Goal: Information Seeking & Learning: Learn about a topic

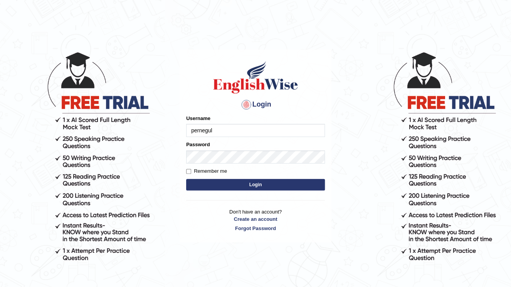
type input "pernegul"
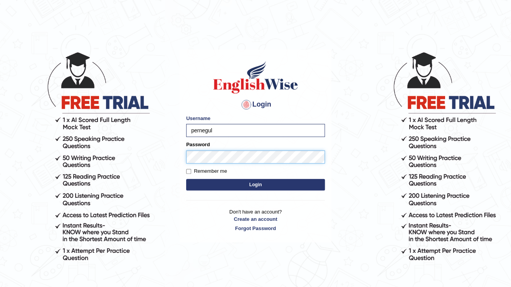
click at [186, 179] on button "Login" at bounding box center [255, 185] width 139 height 12
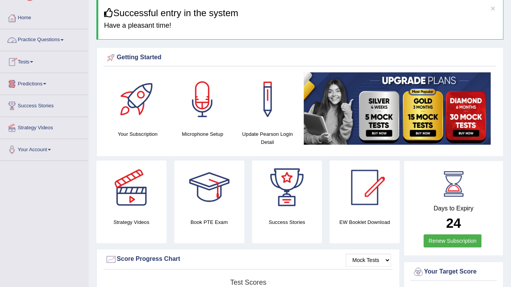
click at [25, 42] on link "Practice Questions" at bounding box center [44, 38] width 88 height 19
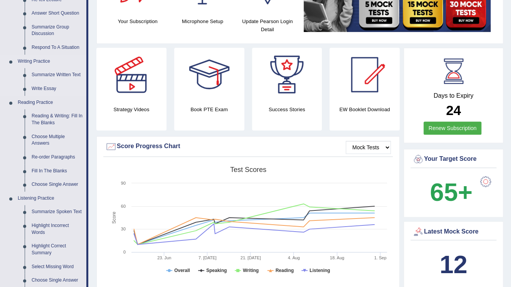
scroll to position [154, 0]
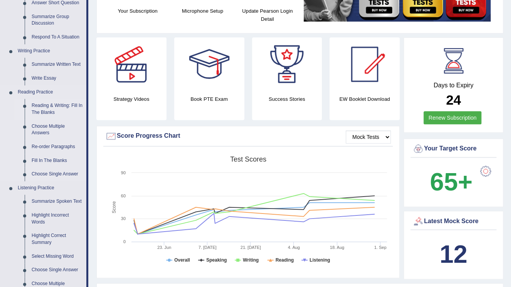
click at [47, 105] on link "Reading & Writing: Fill In The Blanks" at bounding box center [57, 109] width 58 height 20
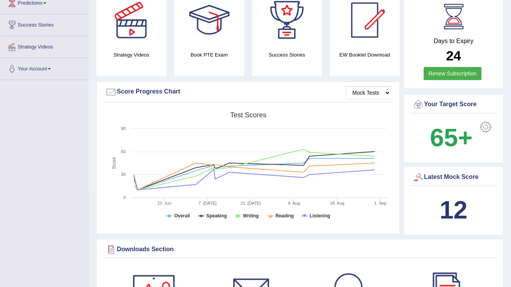
scroll to position [257, 0]
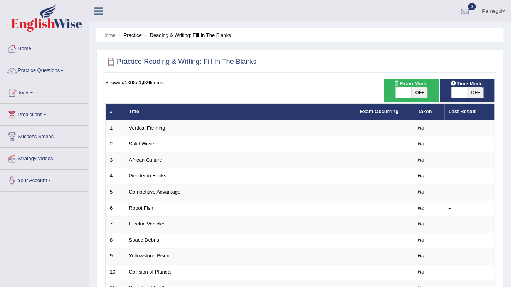
click at [399, 92] on span at bounding box center [403, 92] width 16 height 11
checkbox input "true"
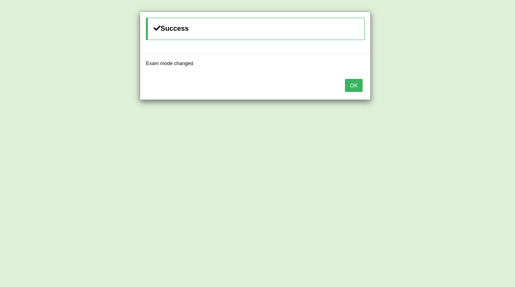
click at [352, 89] on button "OK" at bounding box center [354, 85] width 18 height 13
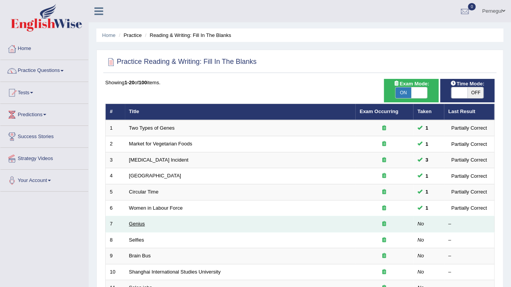
click at [129, 225] on link "Genius" at bounding box center [137, 224] width 16 height 6
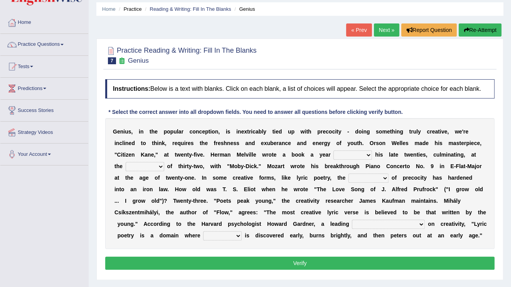
scroll to position [62, 0]
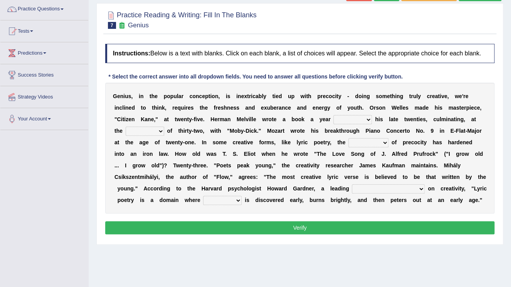
click at [333, 119] on select "on without through over" at bounding box center [352, 119] width 39 height 9
select select "on"
click at [333, 115] on select "on without through over" at bounding box center [352, 119] width 39 height 9
click at [164, 127] on select "proportion rate age cost" at bounding box center [145, 131] width 39 height 9
select select "age"
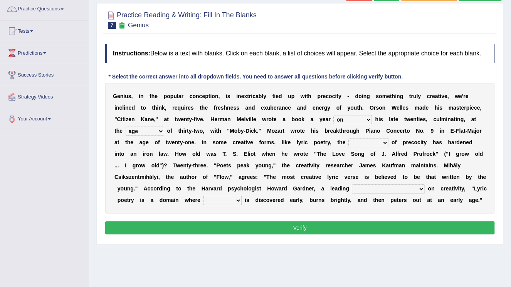
click at [164, 127] on select "proportion rate age cost" at bounding box center [145, 131] width 39 height 9
click at [348, 144] on select "junction importance structure inferiority" at bounding box center [368, 142] width 40 height 9
select select "importance"
click at [348, 138] on select "junction importance structure inferiority" at bounding box center [368, 142] width 40 height 9
click at [352, 190] on select "master supremacy authority atheist" at bounding box center [388, 188] width 73 height 9
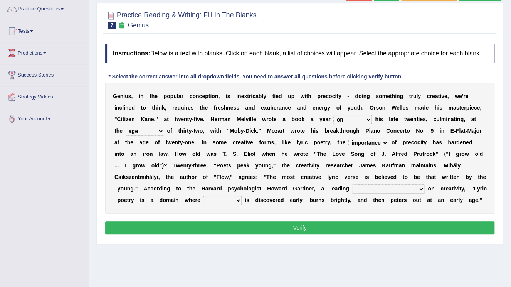
select select "authority"
click at [352, 184] on select "master supremacy authority atheist" at bounding box center [388, 188] width 73 height 9
click at [242, 196] on select "fire derk offender talent" at bounding box center [222, 200] width 39 height 9
select select "talent"
click at [242, 196] on select "fire derk offender talent" at bounding box center [222, 200] width 39 height 9
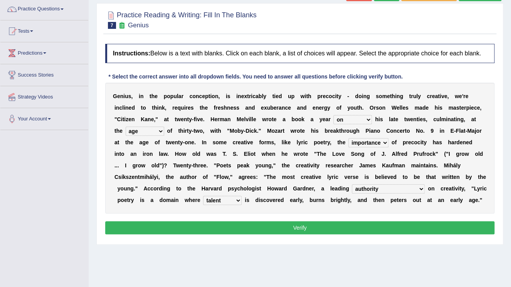
click at [350, 226] on button "Verify" at bounding box center [299, 227] width 389 height 13
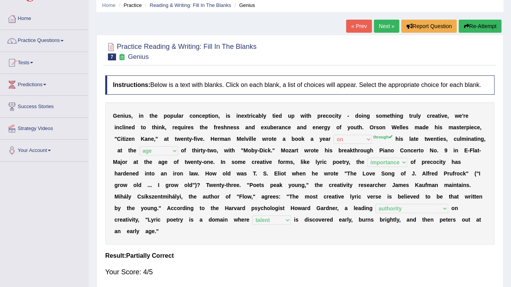
scroll to position [0, 0]
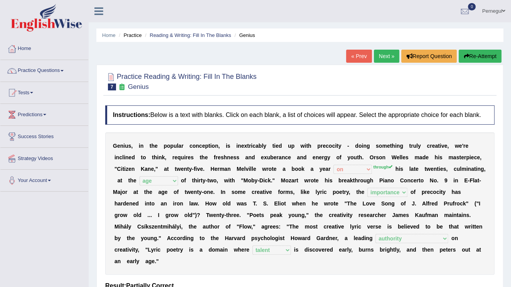
click at [387, 54] on link "Next »" at bounding box center [386, 56] width 25 height 13
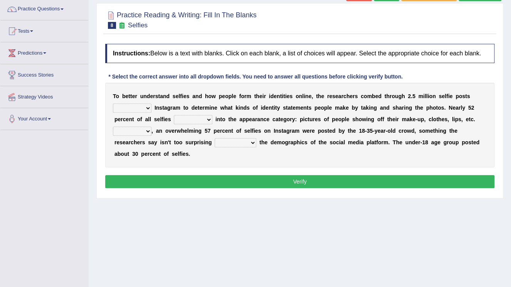
click at [118, 105] on select "of in above on" at bounding box center [132, 108] width 39 height 9
select select "on"
click at [113, 104] on select "of in above on" at bounding box center [132, 108] width 39 height 9
click at [174, 120] on select "fall fallen fell falls" at bounding box center [193, 119] width 39 height 9
select select "falls"
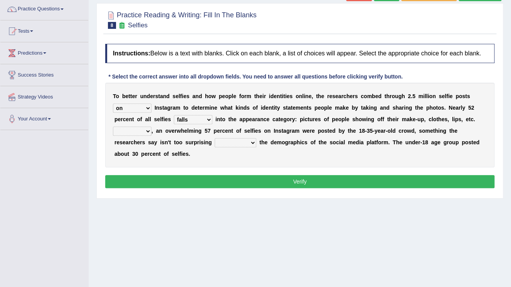
click at [174, 115] on select "fall fallen fell falls" at bounding box center [193, 119] width 39 height 9
click at [151, 127] on select "Along with Although Overall However" at bounding box center [132, 131] width 39 height 9
select select "Although"
click at [151, 127] on select "Along with Although Overall However" at bounding box center [132, 131] width 39 height 9
click at [215, 141] on select "consider considered considering to consider" at bounding box center [236, 142] width 42 height 9
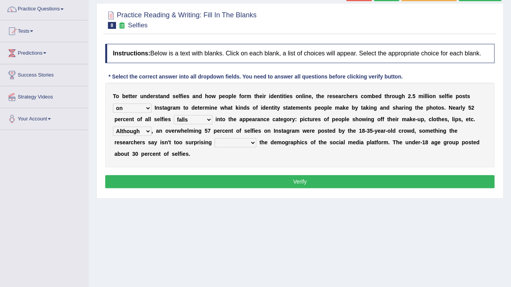
select select "considered"
click at [215, 138] on select "consider considered considering to consider" at bounding box center [236, 142] width 42 height 9
click at [151, 175] on button "Verify" at bounding box center [299, 181] width 389 height 13
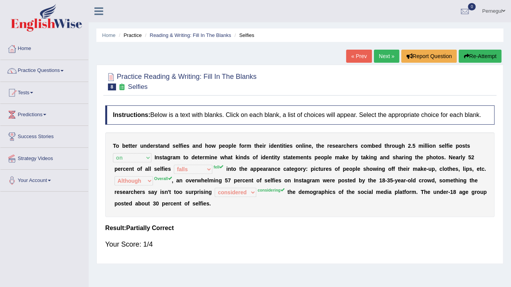
click at [390, 59] on link "Next »" at bounding box center [386, 56] width 25 height 13
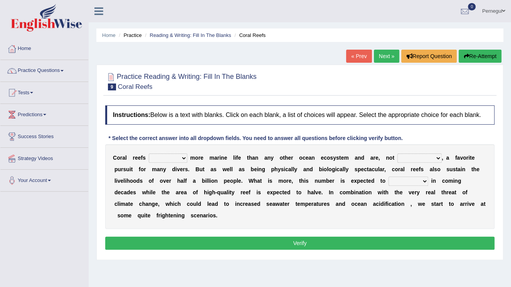
click at [166, 162] on select "curb harvest support cultivate" at bounding box center [168, 158] width 39 height 9
select select "curb"
click at [149, 154] on select "curb harvest support cultivate" at bounding box center [168, 158] width 39 height 9
click at [397, 160] on select "seemingly specifically demandingly surprisingly" at bounding box center [419, 158] width 44 height 9
select select "specifically"
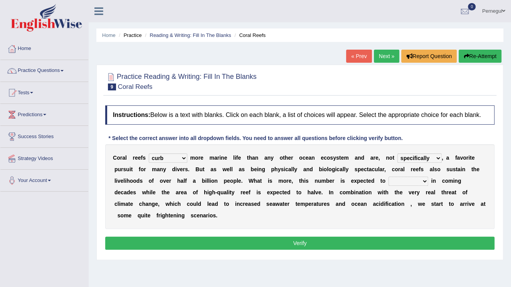
click at [397, 154] on select "seemingly specifically demandingly surprisingly" at bounding box center [419, 158] width 44 height 9
click at [388, 179] on select "appear double countdown unravel" at bounding box center [408, 181] width 40 height 9
select select "appear"
click at [388, 177] on select "appear double countdown unravel" at bounding box center [408, 181] width 40 height 9
click at [317, 237] on button "Verify" at bounding box center [299, 243] width 389 height 13
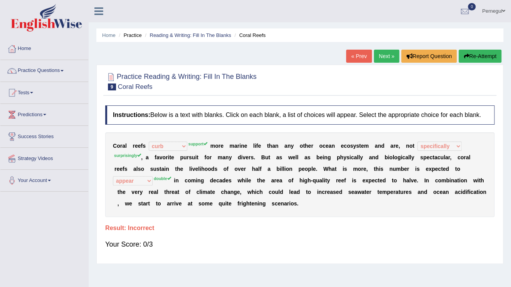
click at [377, 55] on link "Next »" at bounding box center [386, 56] width 25 height 13
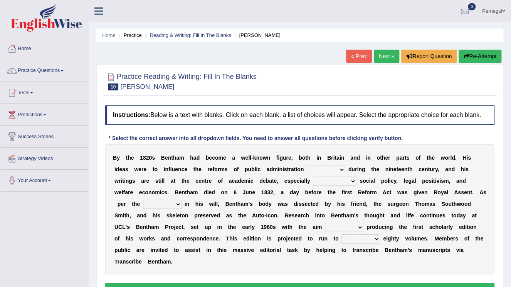
click at [307, 172] on select "made caused taken happened" at bounding box center [326, 169] width 39 height 9
select select "made"
click at [307, 165] on select "made caused taken happened" at bounding box center [326, 169] width 39 height 9
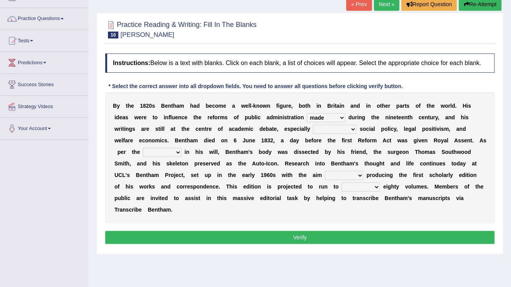
scroll to position [62, 0]
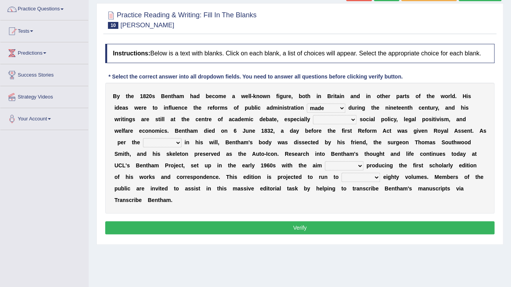
click at [313, 121] on select "as regards compared to as long as in case of" at bounding box center [335, 119] width 44 height 9
select select "compared to"
click at [313, 115] on select "as regards compared to as long as in case of" at bounding box center [335, 119] width 44 height 9
click at [181, 138] on select "directions parts categories levels" at bounding box center [162, 142] width 39 height 9
select select "categories"
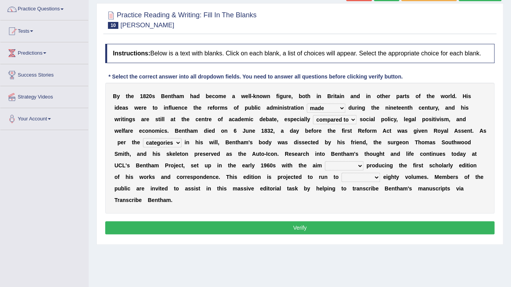
click at [181, 138] on select "directions parts categories levels" at bounding box center [162, 142] width 39 height 9
click at [325, 168] on select "for about as of" at bounding box center [344, 165] width 39 height 9
select select "of"
click at [325, 161] on select "for about as of" at bounding box center [344, 165] width 39 height 9
click at [341, 180] on select "mostly almost just some" at bounding box center [360, 177] width 39 height 9
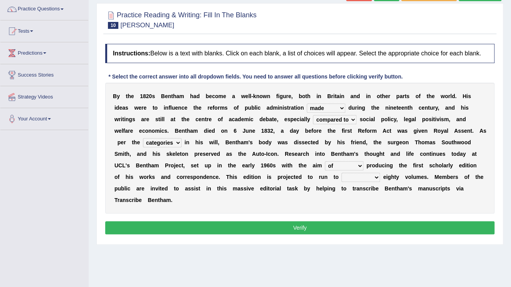
select select "mostly"
click at [341, 173] on select "mostly almost just some" at bounding box center [360, 177] width 39 height 9
click at [156, 221] on button "Verify" at bounding box center [299, 227] width 389 height 13
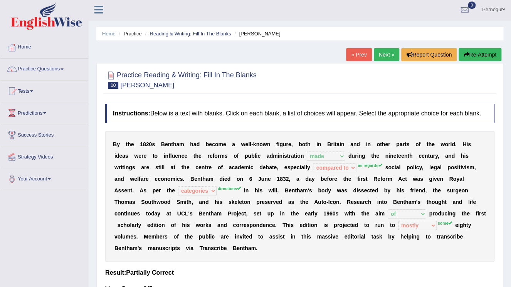
scroll to position [0, 0]
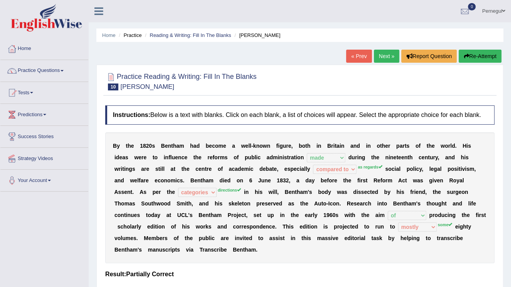
click at [386, 55] on link "Next »" at bounding box center [386, 56] width 25 height 13
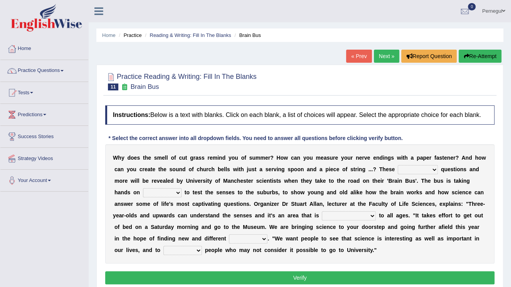
click at [397, 174] on select "fascinating unattended gratuitous underlying" at bounding box center [417, 169] width 40 height 9
select select "gratuitous"
click at [397, 165] on select "fascinating unattended gratuitous underlying" at bounding box center [417, 169] width 40 height 9
click at [181, 188] on select "activities mages facets revenues" at bounding box center [162, 192] width 39 height 9
select select "mages"
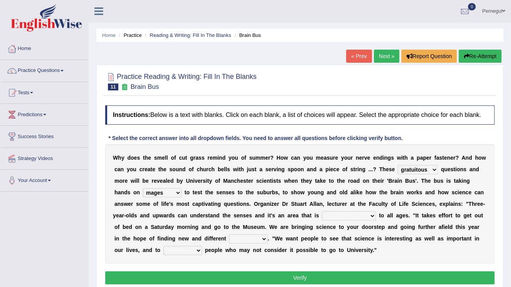
click at [181, 188] on select "activities mages facets revenues" at bounding box center [162, 192] width 39 height 9
click at [322, 217] on select "misleading disproportionate intriguing proximal" at bounding box center [349, 215] width 54 height 9
select select "proximal"
click at [322, 211] on select "misleading disproportionate intriguing proximal" at bounding box center [349, 215] width 54 height 9
click at [229, 237] on select "groups mobs auditors audiences" at bounding box center [248, 239] width 39 height 9
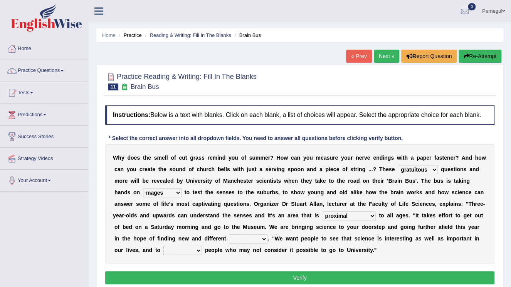
select select "groups"
click at [229, 235] on select "groups mobs auditors audiences" at bounding box center [248, 239] width 39 height 9
click at [229, 236] on select "groups mobs auditors audiences" at bounding box center [248, 239] width 39 height 9
click at [293, 256] on div "W h y d o e s t h e s m e l l o f c u t g r a s s r e m i n d y o u o f s u m m…" at bounding box center [299, 203] width 389 height 119
click at [202, 246] on select "force plead credit encourage" at bounding box center [182, 250] width 39 height 9
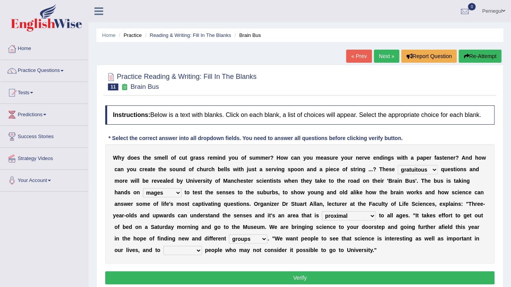
select select "credit"
click at [202, 246] on select "force plead credit encourage" at bounding box center [182, 250] width 39 height 9
click at [317, 273] on button "Verify" at bounding box center [299, 278] width 389 height 13
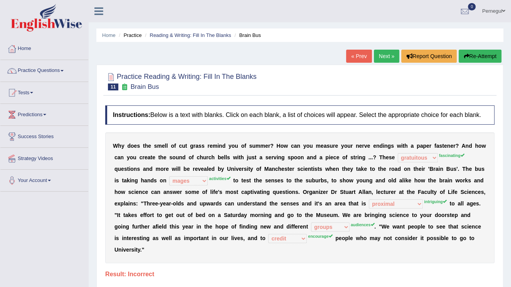
click at [387, 56] on link "Next »" at bounding box center [386, 56] width 25 height 13
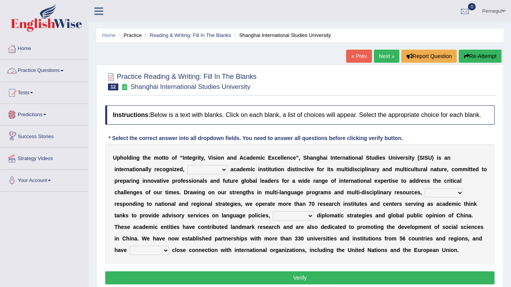
click at [24, 70] on link "Practice Questions" at bounding box center [44, 69] width 88 height 19
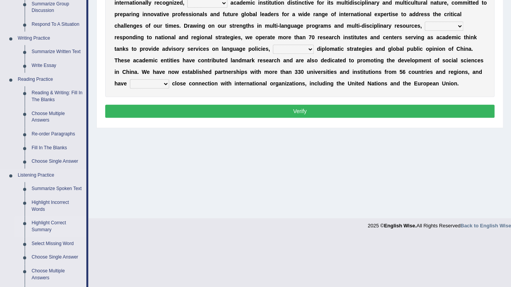
scroll to position [154, 0]
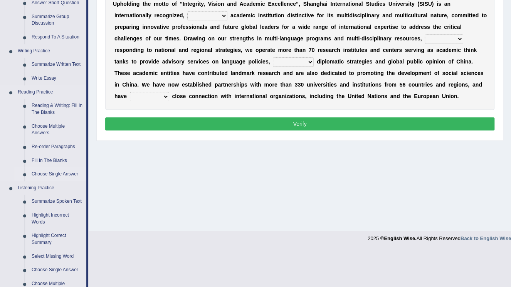
click at [53, 175] on link "Choose Single Answer" at bounding box center [57, 175] width 58 height 14
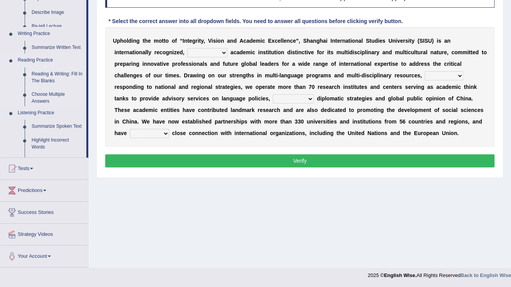
scroll to position [117, 0]
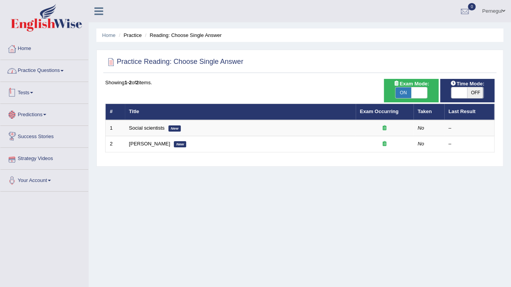
click at [28, 71] on link "Practice Questions" at bounding box center [44, 69] width 88 height 19
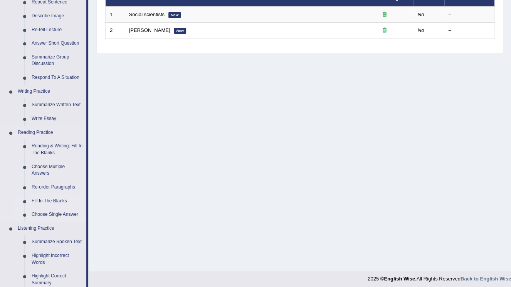
scroll to position [123, 0]
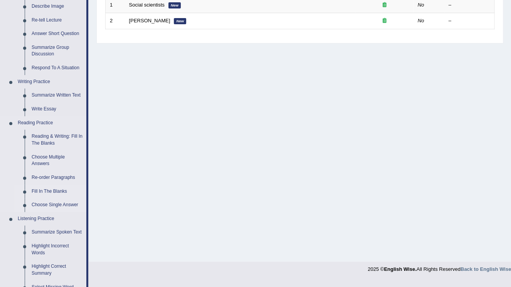
click at [54, 192] on link "Fill In The Blanks" at bounding box center [57, 192] width 58 height 14
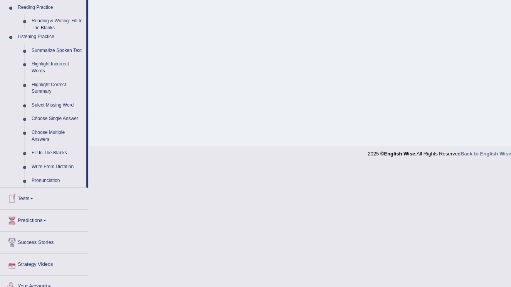
scroll to position [268, 0]
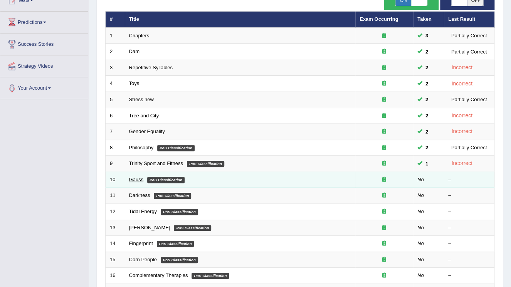
click at [136, 178] on link "Gauss" at bounding box center [136, 180] width 15 height 6
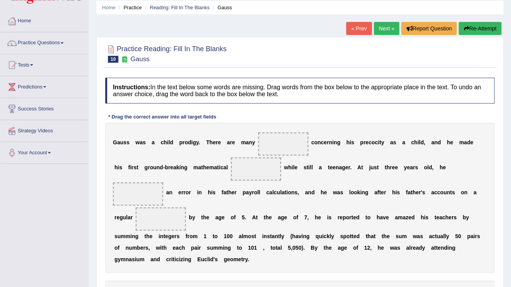
scroll to position [62, 0]
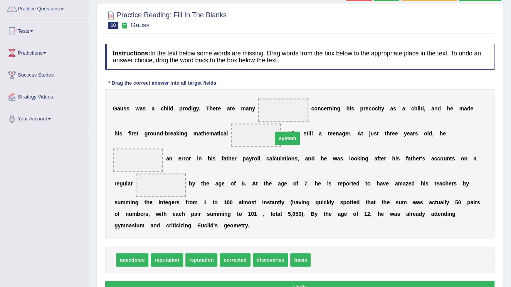
drag, startPoint x: 316, startPoint y: 235, endPoint x: 277, endPoint y: 112, distance: 128.9
drag, startPoint x: 276, startPoint y: 106, endPoint x: 342, endPoint y: 242, distance: 150.4
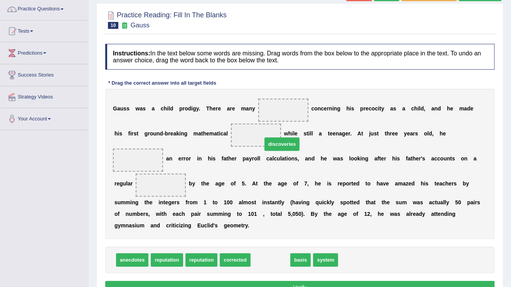
drag, startPoint x: 263, startPoint y: 221, endPoint x: 275, endPoint y: 116, distance: 106.2
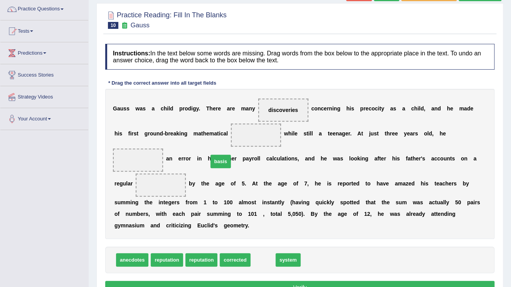
drag, startPoint x: 253, startPoint y: 236, endPoint x: 211, endPoint y: 137, distance: 107.3
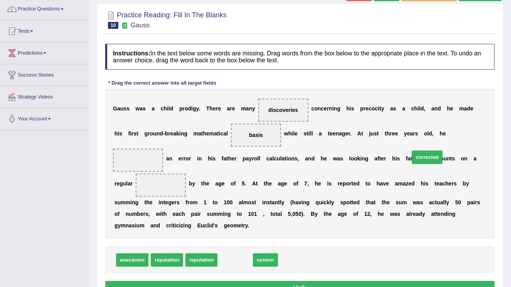
drag, startPoint x: 223, startPoint y: 235, endPoint x: 414, endPoint y: 132, distance: 217.6
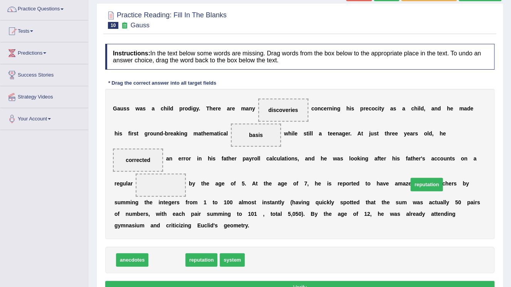
drag, startPoint x: 168, startPoint y: 237, endPoint x: 428, endPoint y: 162, distance: 270.4
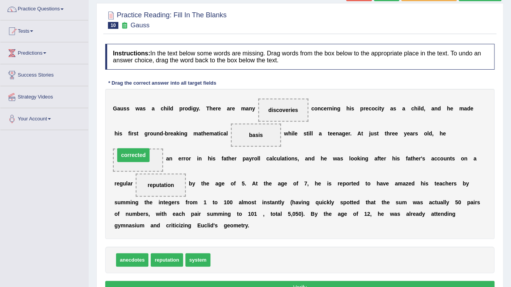
drag, startPoint x: 433, startPoint y: 133, endPoint x: 428, endPoint y: 128, distance: 6.8
click at [279, 281] on button "Verify" at bounding box center [299, 287] width 389 height 13
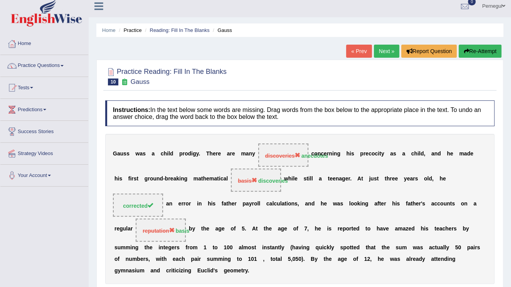
scroll to position [0, 0]
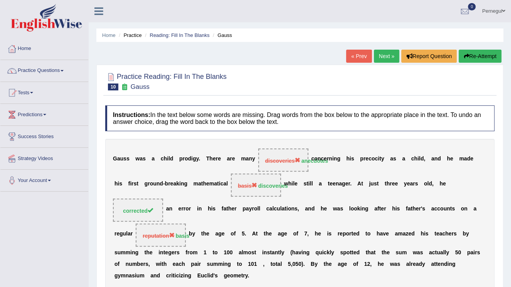
click at [379, 55] on link "Next »" at bounding box center [386, 56] width 25 height 13
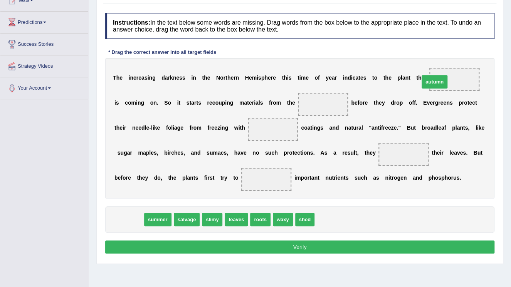
drag, startPoint x: 126, startPoint y: 220, endPoint x: 432, endPoint y: 82, distance: 335.1
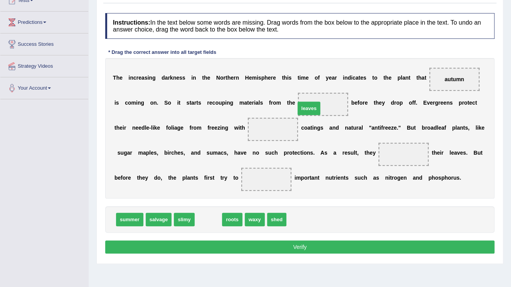
drag, startPoint x: 201, startPoint y: 217, endPoint x: 301, endPoint y: 106, distance: 150.0
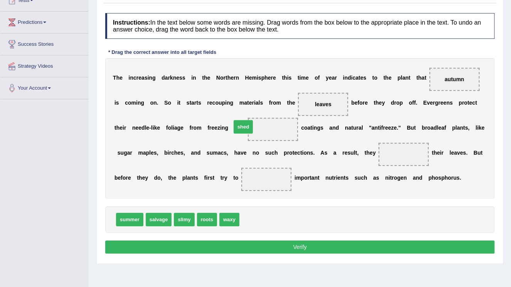
drag, startPoint x: 246, startPoint y: 220, endPoint x: 238, endPoint y: 127, distance: 93.2
drag, startPoint x: 150, startPoint y: 221, endPoint x: 331, endPoint y: 153, distance: 193.3
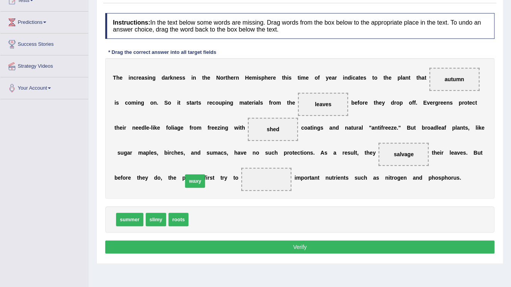
drag, startPoint x: 200, startPoint y: 218, endPoint x: 195, endPoint y: 181, distance: 37.3
click at [270, 253] on button "Verify" at bounding box center [299, 247] width 389 height 13
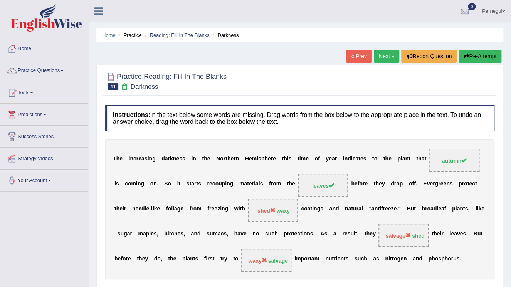
click at [383, 55] on link "Next »" at bounding box center [386, 56] width 25 height 13
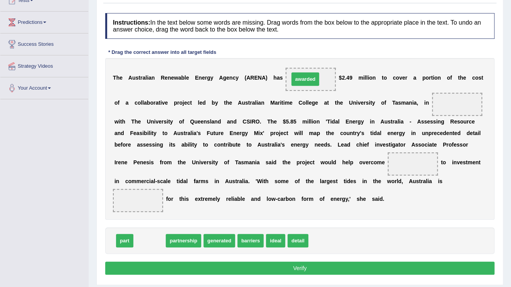
drag, startPoint x: 148, startPoint y: 241, endPoint x: 303, endPoint y: 79, distance: 224.5
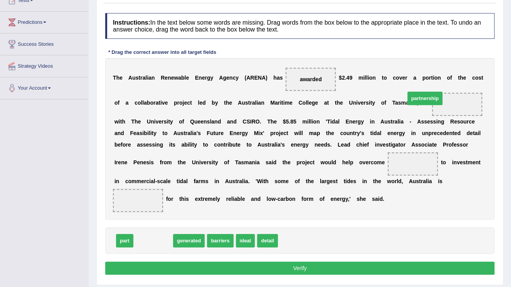
drag, startPoint x: 152, startPoint y: 241, endPoint x: 424, endPoint y: 98, distance: 306.7
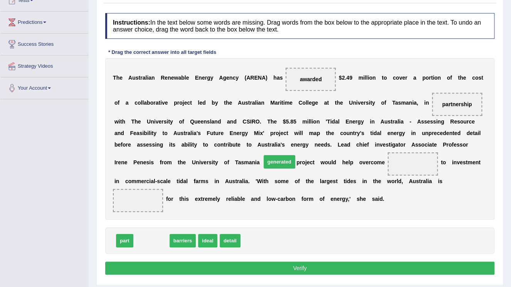
drag, startPoint x: 144, startPoint y: 242, endPoint x: 272, endPoint y: 163, distance: 150.3
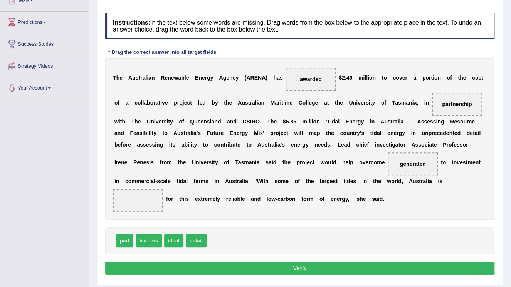
click at [188, 242] on span "detail" at bounding box center [196, 240] width 21 height 13
drag, startPoint x: 138, startPoint y: 242, endPoint x: 304, endPoint y: 187, distance: 174.4
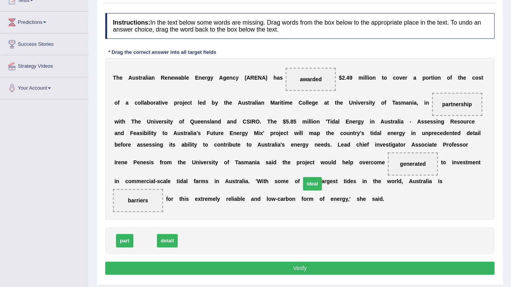
drag, startPoint x: 141, startPoint y: 244, endPoint x: 309, endPoint y: 187, distance: 176.6
click at [186, 268] on button "Verify" at bounding box center [299, 268] width 389 height 13
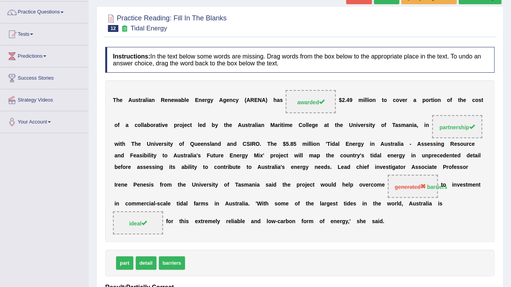
scroll to position [31, 0]
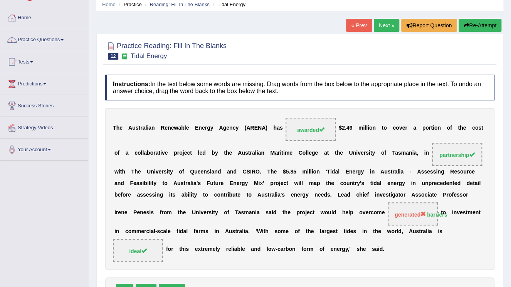
click at [382, 26] on link "Next »" at bounding box center [386, 25] width 25 height 13
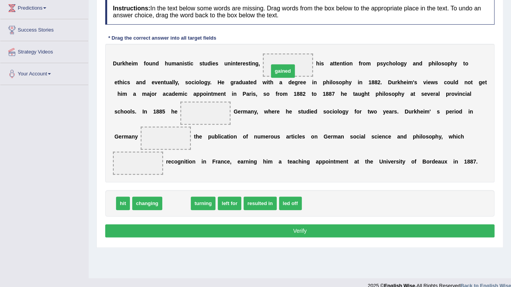
drag, startPoint x: 168, startPoint y: 192, endPoint x: 274, endPoint y: 60, distance: 169.6
click at [180, 111] on span at bounding box center [205, 113] width 50 height 23
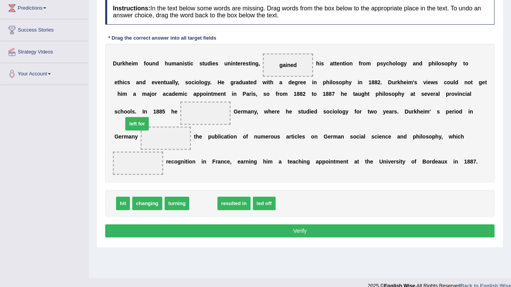
drag, startPoint x: 197, startPoint y: 192, endPoint x: 131, endPoint y: 112, distance: 103.4
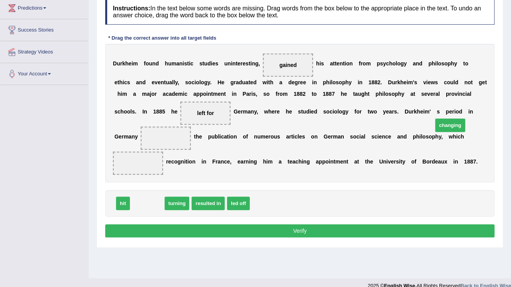
drag, startPoint x: 146, startPoint y: 192, endPoint x: 449, endPoint y: 114, distance: 312.7
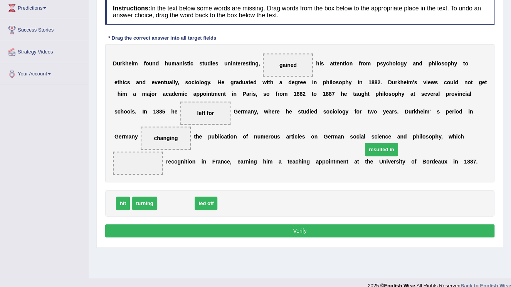
drag, startPoint x: 168, startPoint y: 191, endPoint x: 373, endPoint y: 138, distance: 212.3
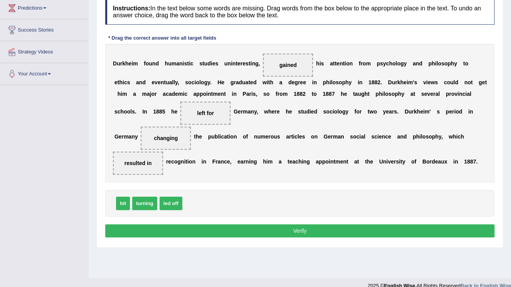
click at [325, 225] on button "Verify" at bounding box center [299, 231] width 389 height 13
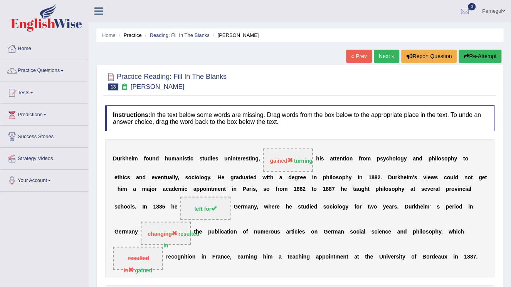
click at [384, 55] on link "Next »" at bounding box center [386, 56] width 25 height 13
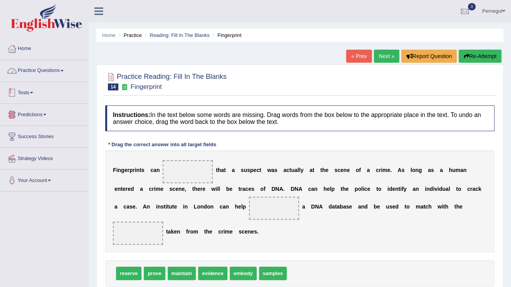
click at [23, 68] on link "Practice Questions" at bounding box center [44, 69] width 88 height 19
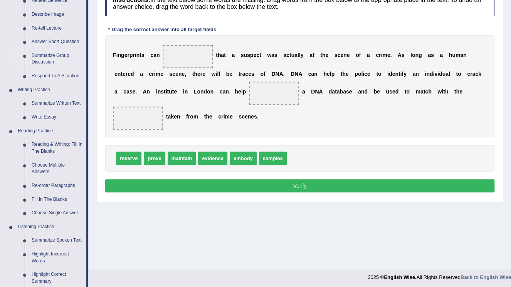
scroll to position [154, 0]
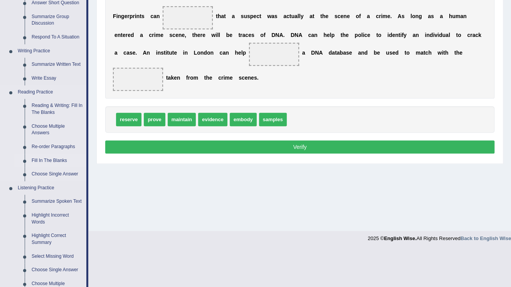
click at [34, 159] on link "Fill In The Blanks" at bounding box center [57, 161] width 58 height 14
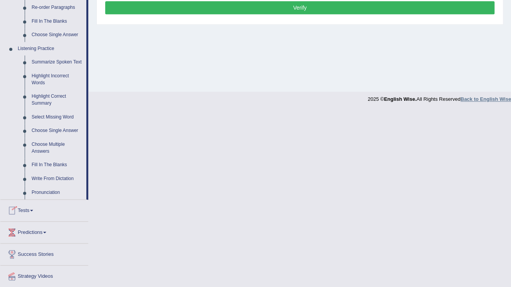
scroll to position [316, 0]
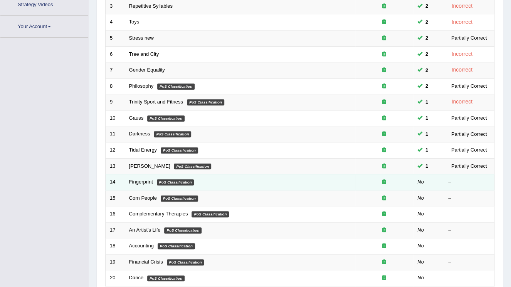
scroll to position [154, 0]
click at [137, 180] on link "Fingerprint" at bounding box center [141, 182] width 24 height 6
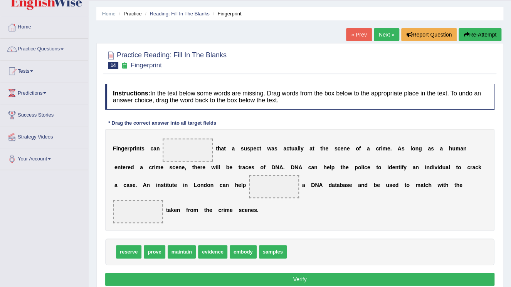
scroll to position [31, 0]
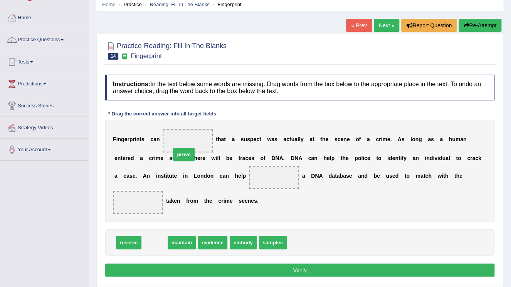
drag, startPoint x: 154, startPoint y: 231, endPoint x: 184, endPoint y: 143, distance: 92.9
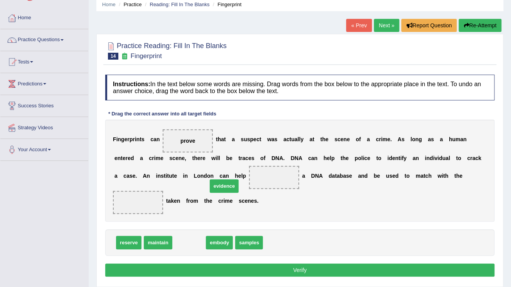
drag, startPoint x: 179, startPoint y: 231, endPoint x: 214, endPoint y: 174, distance: 66.6
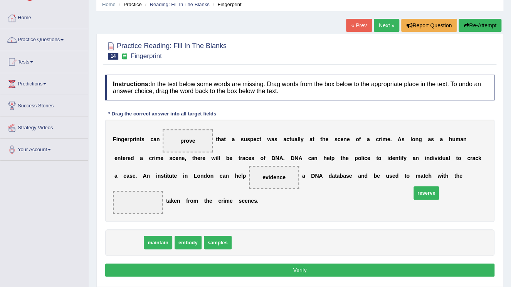
drag, startPoint x: 119, startPoint y: 230, endPoint x: 416, endPoint y: 181, distance: 301.5
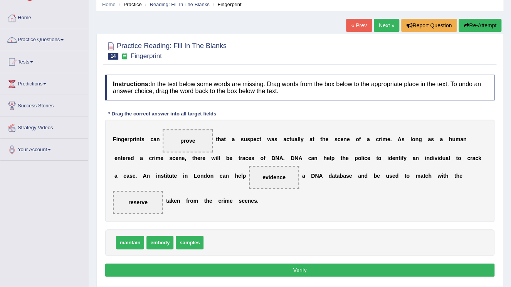
click at [252, 264] on button "Verify" at bounding box center [299, 270] width 389 height 13
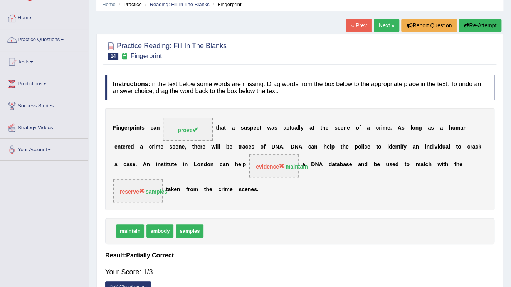
click at [386, 23] on link "Next »" at bounding box center [386, 25] width 25 height 13
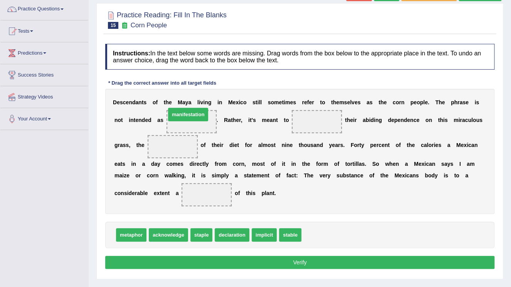
drag, startPoint x: 313, startPoint y: 234, endPoint x: 186, endPoint y: 126, distance: 166.1
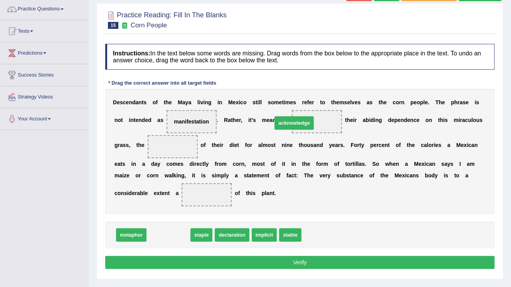
drag, startPoint x: 169, startPoint y: 233, endPoint x: 295, endPoint y: 121, distance: 168.3
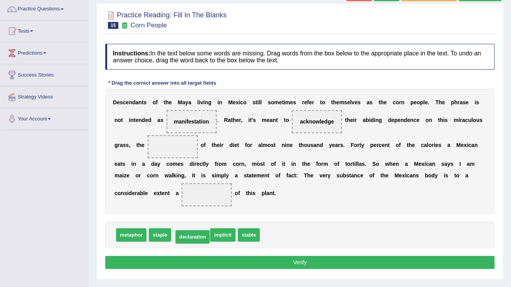
drag, startPoint x: 183, startPoint y: 237, endPoint x: 188, endPoint y: 250, distance: 14.0
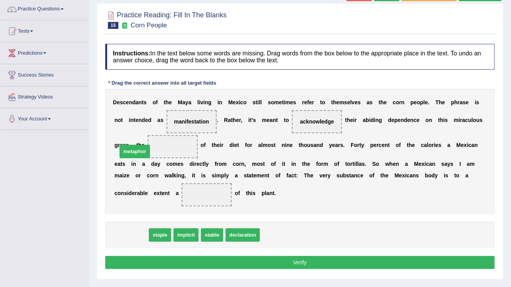
drag, startPoint x: 127, startPoint y: 236, endPoint x: 131, endPoint y: 152, distance: 84.4
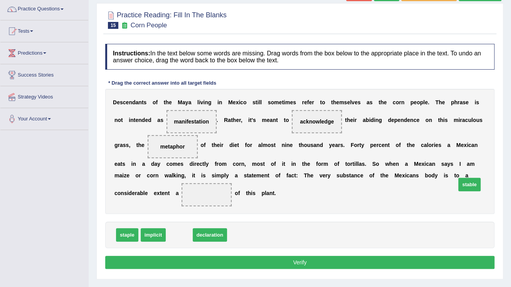
drag, startPoint x: 180, startPoint y: 235, endPoint x: 470, endPoint y: 185, distance: 294.4
click at [305, 263] on button "Verify" at bounding box center [299, 262] width 389 height 13
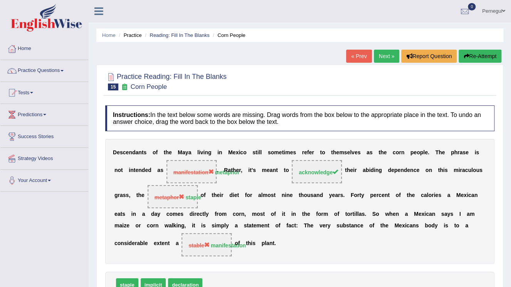
click at [390, 57] on link "Next »" at bounding box center [386, 56] width 25 height 13
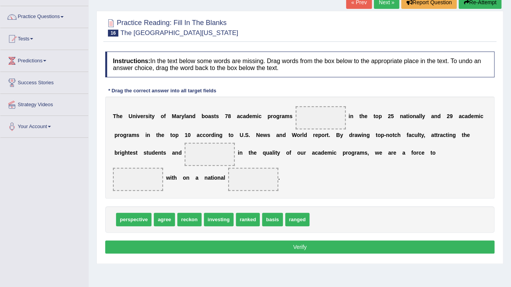
scroll to position [62, 0]
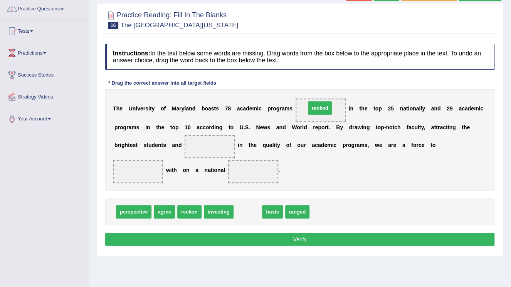
drag, startPoint x: 244, startPoint y: 211, endPoint x: 316, endPoint y: 107, distance: 126.5
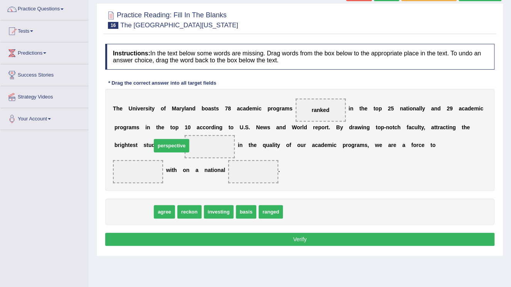
drag, startPoint x: 130, startPoint y: 211, endPoint x: 168, endPoint y: 148, distance: 73.6
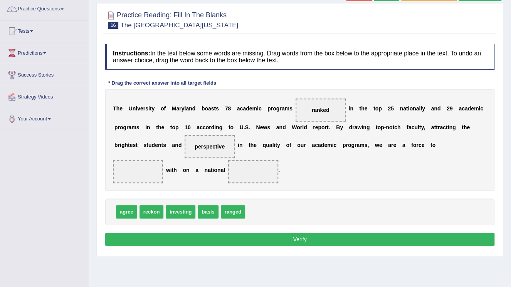
click at [122, 211] on span "agree" at bounding box center [126, 211] width 21 height 13
drag, startPoint x: 153, startPoint y: 212, endPoint x: 414, endPoint y: 149, distance: 268.3
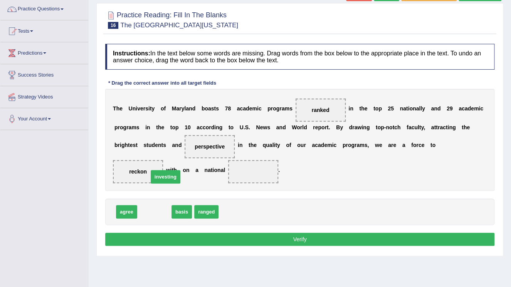
drag, startPoint x: 155, startPoint y: 216, endPoint x: 166, endPoint y: 181, distance: 36.8
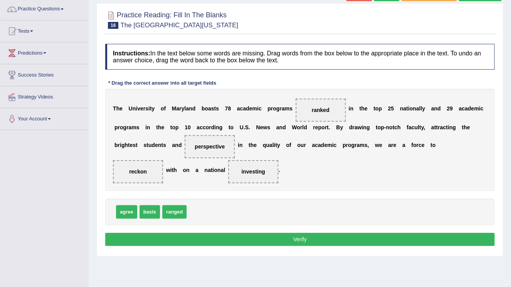
click at [223, 236] on button "Verify" at bounding box center [299, 239] width 389 height 13
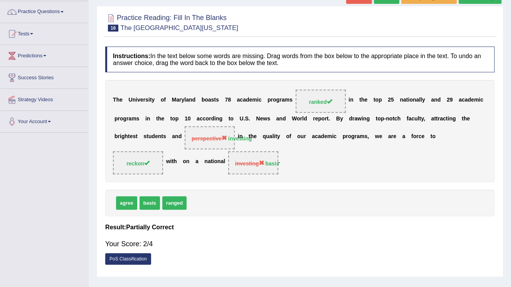
scroll to position [0, 0]
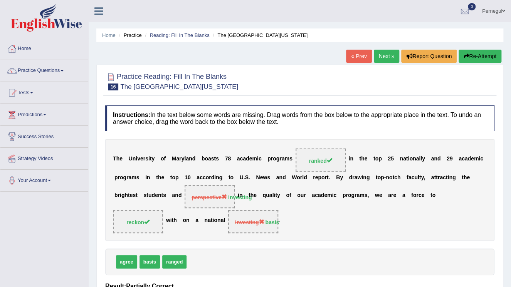
click at [386, 53] on link "Next »" at bounding box center [386, 56] width 25 height 13
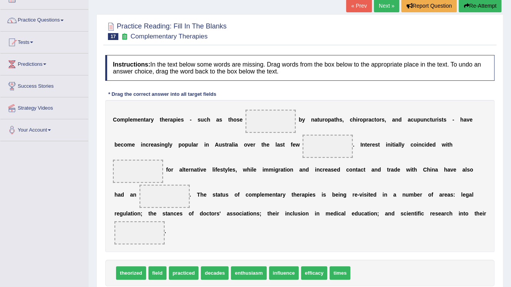
scroll to position [62, 0]
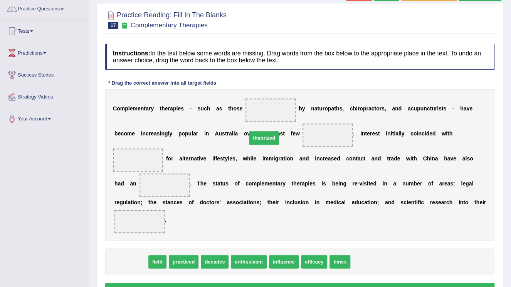
drag, startPoint x: 136, startPoint y: 238, endPoint x: 268, endPoint y: 114, distance: 181.8
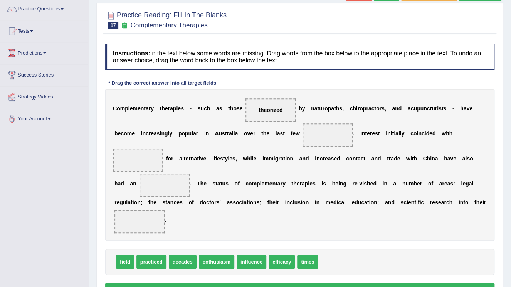
click at [119, 255] on span "field" at bounding box center [125, 261] width 18 height 13
drag, startPoint x: 296, startPoint y: 237, endPoint x: 290, endPoint y: 136, distance: 101.9
drag, startPoint x: 178, startPoint y: 237, endPoint x: 434, endPoint y: 133, distance: 276.8
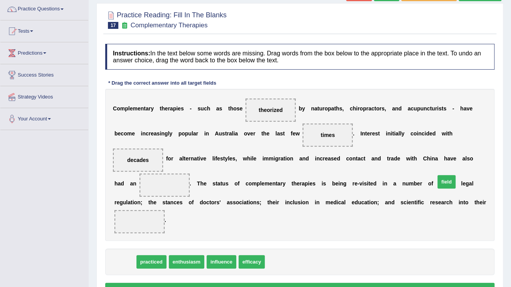
drag, startPoint x: 121, startPoint y: 236, endPoint x: 443, endPoint y: 156, distance: 331.1
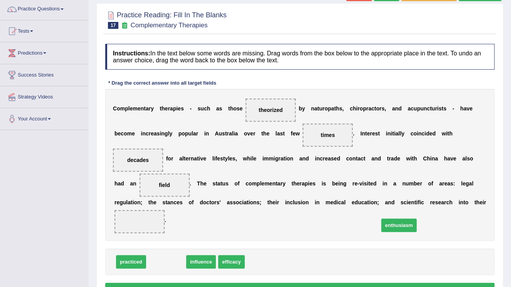
drag, startPoint x: 157, startPoint y: 238, endPoint x: 389, endPoint y: 202, distance: 235.5
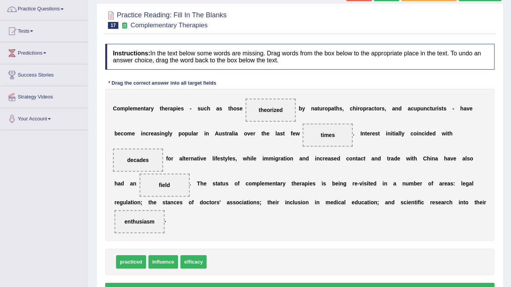
click at [327, 283] on button "Verify" at bounding box center [299, 289] width 389 height 13
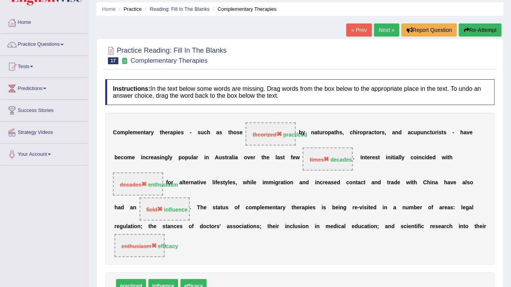
scroll to position [0, 0]
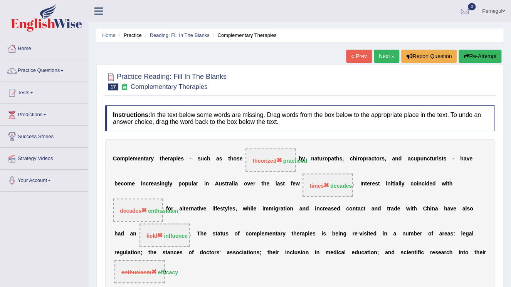
click at [388, 53] on link "Next »" at bounding box center [386, 56] width 25 height 13
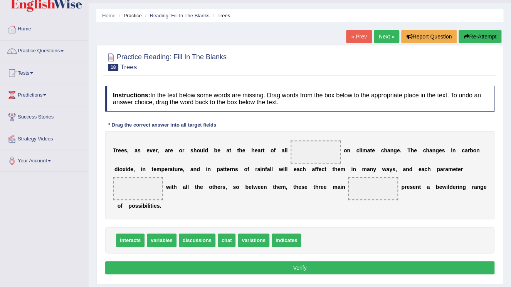
scroll to position [31, 0]
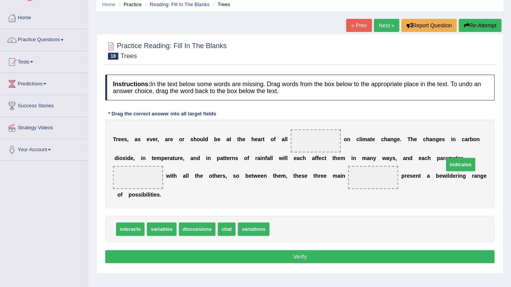
drag, startPoint x: 278, startPoint y: 231, endPoint x: 452, endPoint y: 166, distance: 185.7
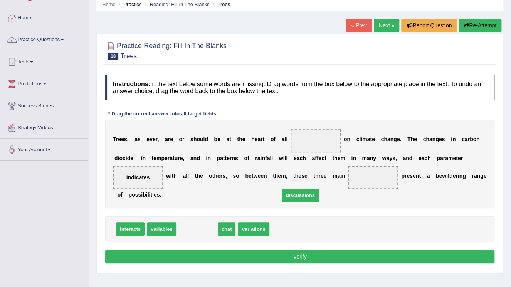
drag, startPoint x: 199, startPoint y: 233, endPoint x: 302, endPoint y: 199, distance: 108.6
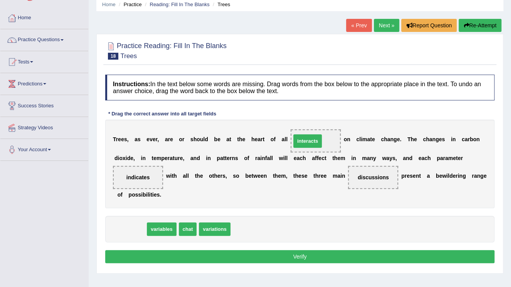
drag, startPoint x: 128, startPoint y: 232, endPoint x: 305, endPoint y: 144, distance: 197.9
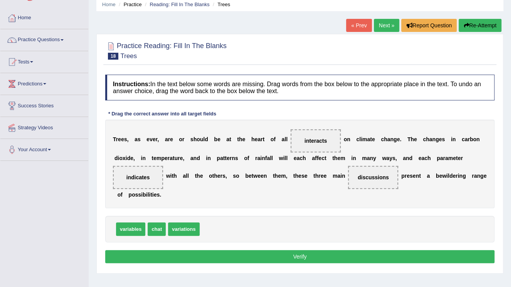
click at [280, 261] on button "Verify" at bounding box center [299, 256] width 389 height 13
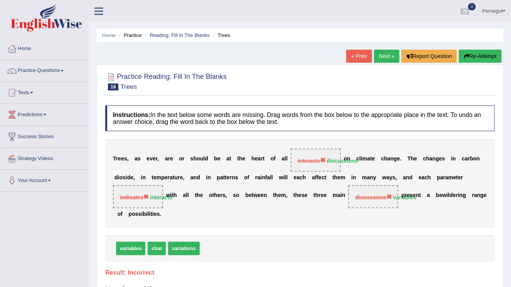
scroll to position [0, 0]
click at [382, 55] on link "Next »" at bounding box center [386, 56] width 25 height 13
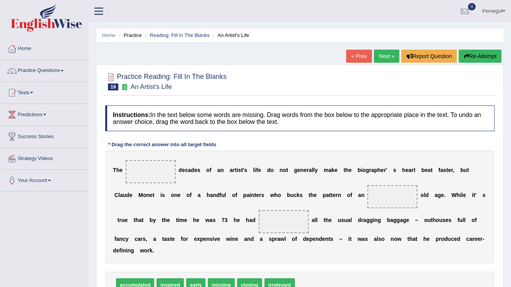
click at [359, 56] on link "« Prev" at bounding box center [358, 56] width 25 height 13
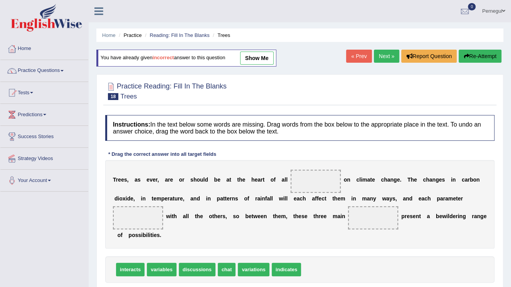
click at [256, 56] on link "show me" at bounding box center [257, 58] width 34 height 13
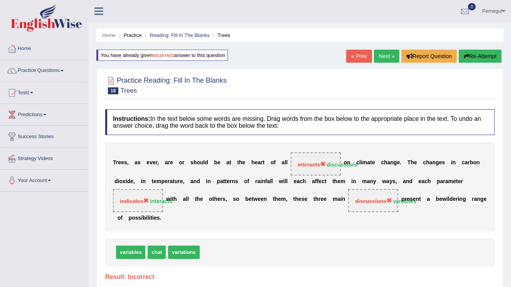
scroll to position [31, 0]
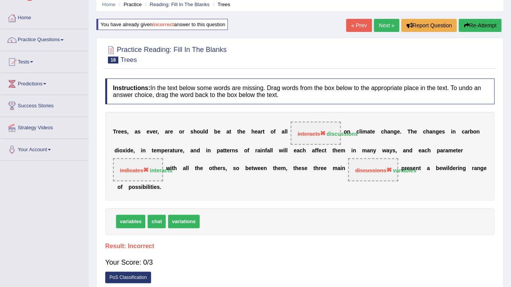
click at [357, 28] on link "« Prev" at bounding box center [358, 25] width 25 height 13
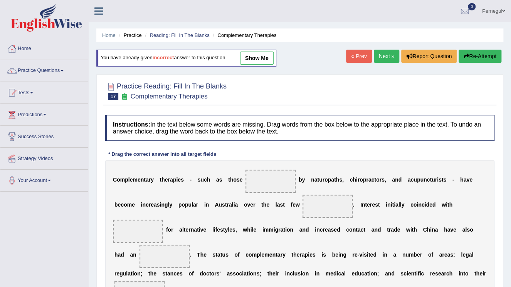
click at [251, 55] on link "show me" at bounding box center [257, 58] width 34 height 13
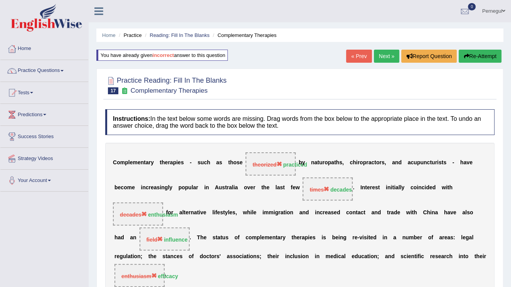
click at [356, 56] on link "« Prev" at bounding box center [358, 56] width 25 height 13
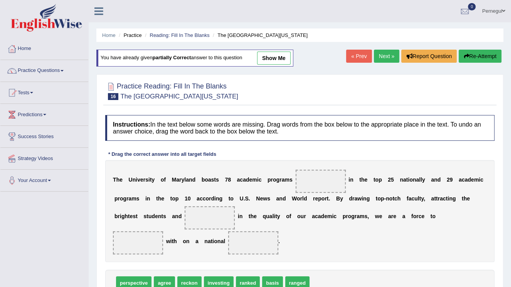
click at [269, 52] on link "show me" at bounding box center [274, 58] width 34 height 13
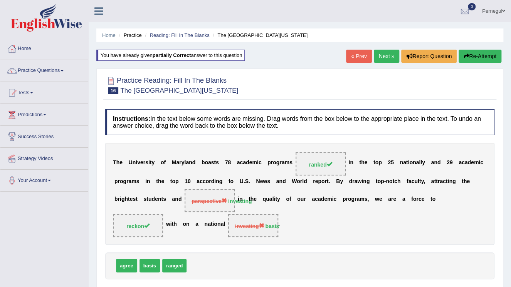
click at [365, 52] on link "« Prev" at bounding box center [358, 56] width 25 height 13
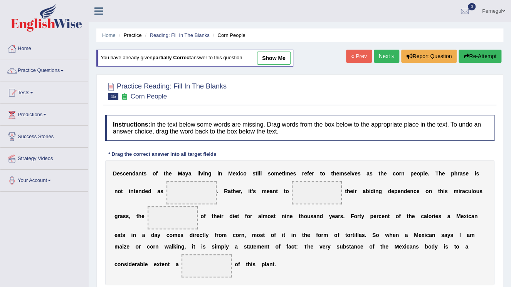
click at [272, 61] on link "show me" at bounding box center [274, 58] width 34 height 13
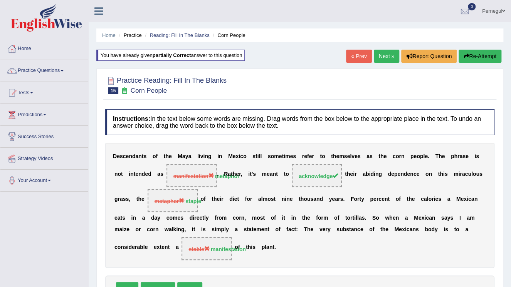
click at [361, 54] on link "« Prev" at bounding box center [358, 56] width 25 height 13
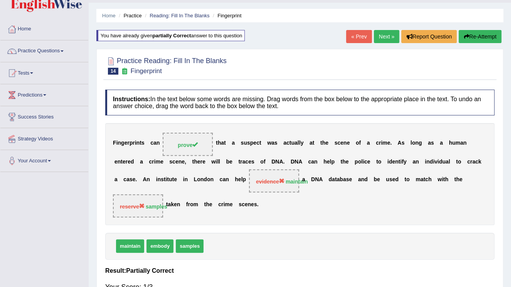
scroll to position [31, 0]
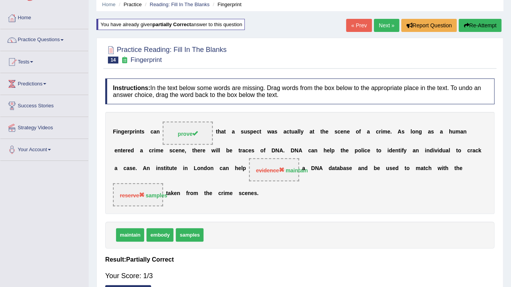
click at [361, 23] on link "« Prev" at bounding box center [358, 25] width 25 height 13
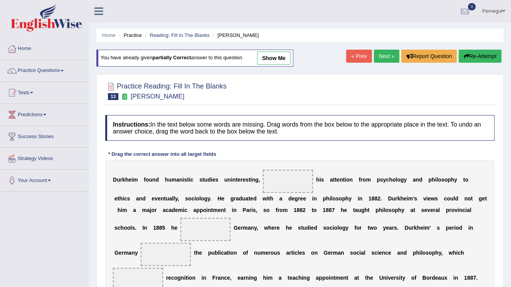
click at [274, 54] on link "show me" at bounding box center [274, 58] width 34 height 13
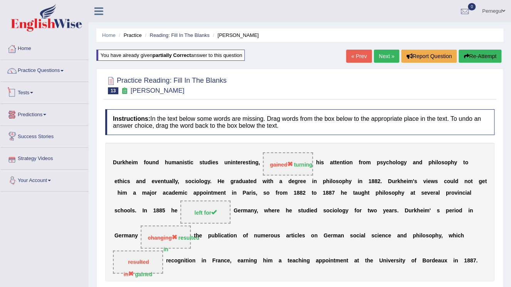
click at [24, 92] on link "Tests" at bounding box center [44, 91] width 88 height 19
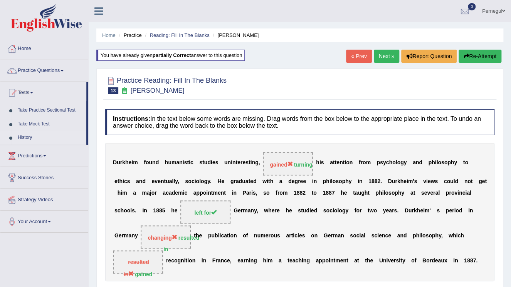
click at [23, 136] on link "History" at bounding box center [50, 138] width 72 height 14
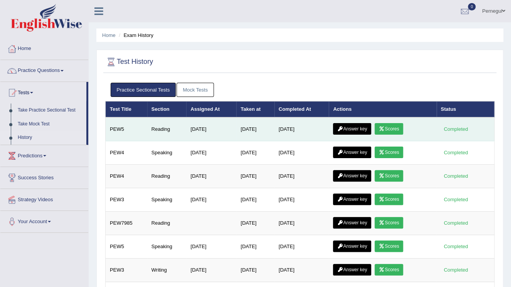
click at [355, 129] on link "Answer key" at bounding box center [352, 129] width 38 height 12
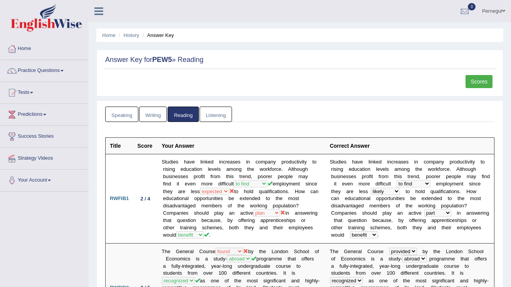
click at [476, 80] on link "Scores" at bounding box center [478, 81] width 27 height 13
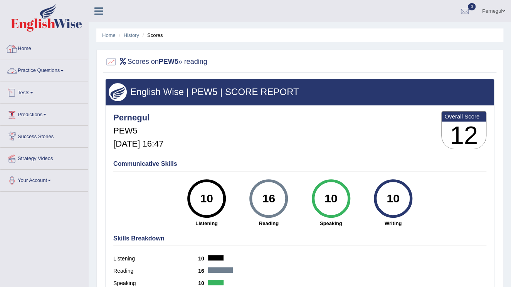
click at [33, 70] on link "Practice Questions" at bounding box center [44, 69] width 88 height 19
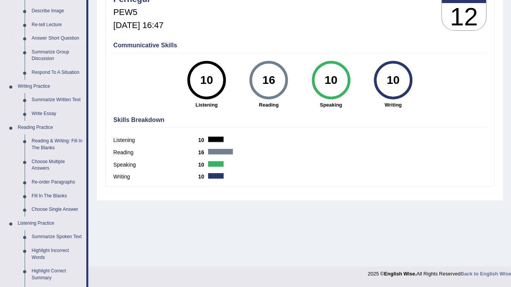
scroll to position [154, 0]
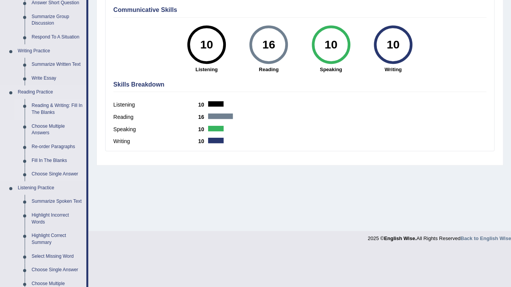
click at [49, 109] on link "Reading & Writing: Fill In The Blanks" at bounding box center [57, 109] width 58 height 20
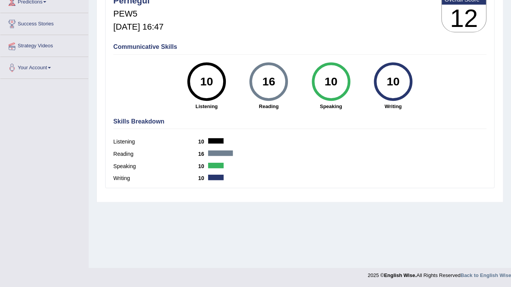
scroll to position [117, 0]
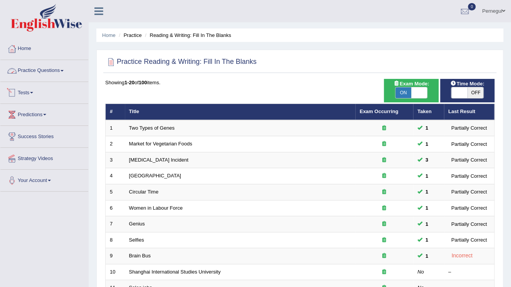
click at [36, 73] on link "Practice Questions" at bounding box center [44, 69] width 88 height 19
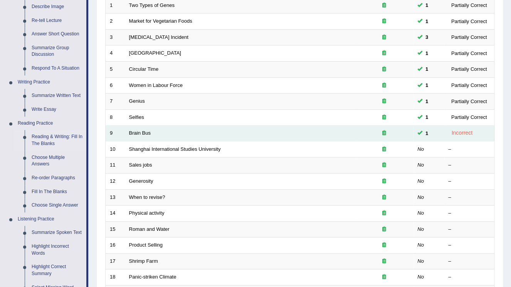
scroll to position [123, 0]
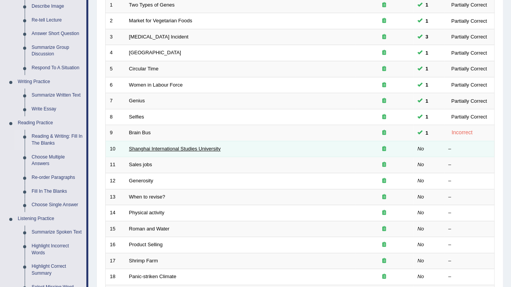
click at [152, 151] on link "Shanghai International Studies University" at bounding box center [175, 149] width 92 height 6
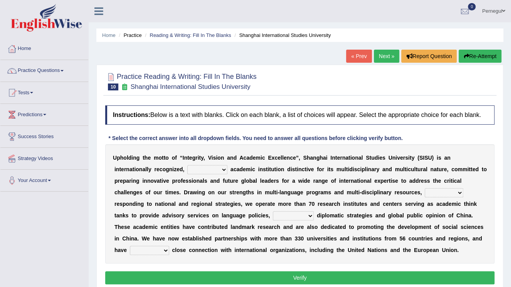
scroll to position [31, 0]
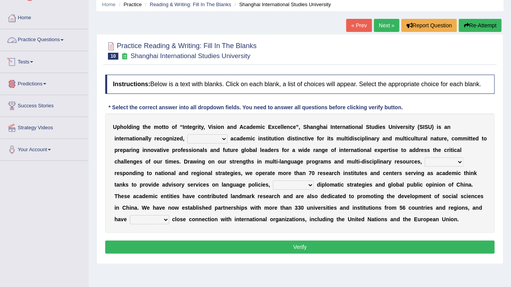
click at [29, 39] on link "Practice Questions" at bounding box center [44, 38] width 88 height 19
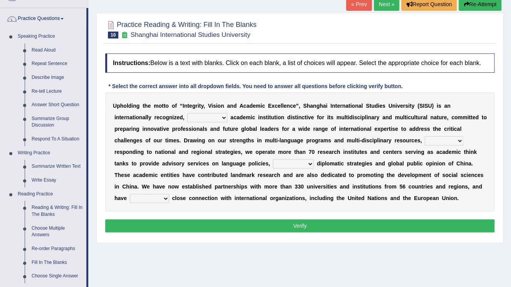
scroll to position [92, 0]
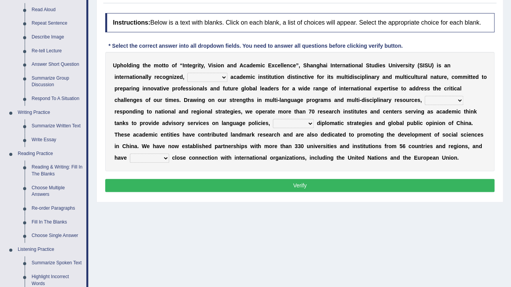
click at [55, 168] on link "Reading & Writing: Fill In The Blanks" at bounding box center [57, 171] width 58 height 20
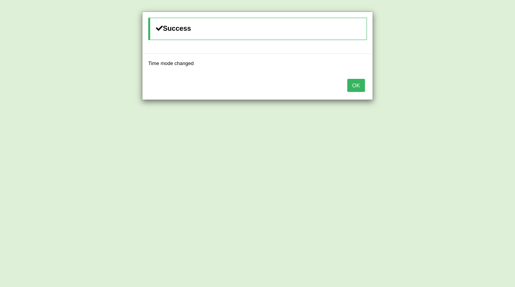
click at [354, 83] on button "OK" at bounding box center [356, 85] width 18 height 13
click at [354, 83] on button "OK" at bounding box center [352, 85] width 18 height 13
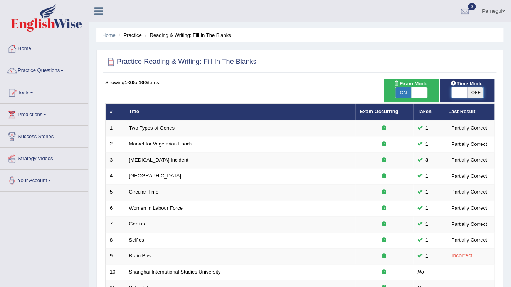
click at [454, 93] on span at bounding box center [459, 92] width 16 height 11
checkbox input "true"
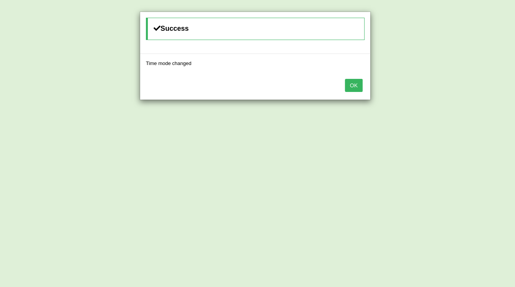
click at [351, 89] on button "OK" at bounding box center [354, 85] width 18 height 13
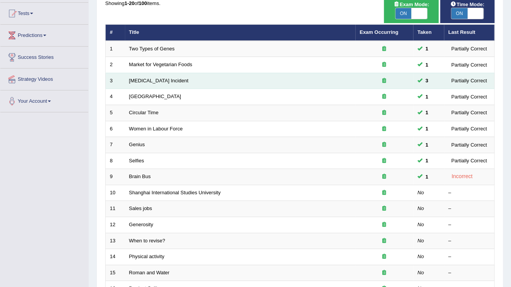
scroll to position [92, 0]
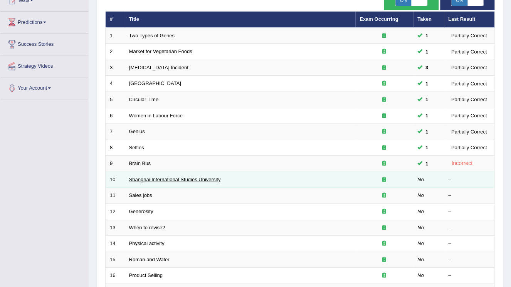
click at [162, 179] on link "Shanghai International Studies University" at bounding box center [175, 180] width 92 height 6
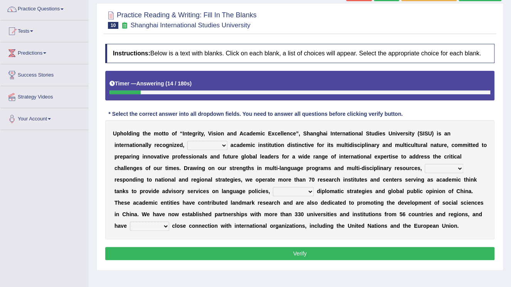
click at [187, 148] on select "universal amiable dishonest prestigious" at bounding box center [207, 145] width 40 height 9
drag, startPoint x: 157, startPoint y: 148, endPoint x: 164, endPoint y: 132, distance: 16.5
click at [187, 148] on select "universal amiable dishonest prestigious" at bounding box center [207, 145] width 40 height 9
click at [187, 143] on select "universal amiable dishonest prestigious" at bounding box center [207, 145] width 40 height 9
select select "universal"
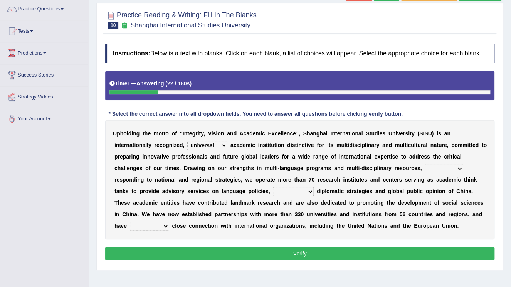
click at [187, 141] on select "universal amiable dishonest prestigious" at bounding box center [207, 145] width 40 height 9
click at [424, 169] on select "of as with while" at bounding box center [443, 168] width 39 height 9
select select "while"
click at [424, 164] on select "of as with while" at bounding box center [443, 168] width 39 height 9
click at [273, 191] on select "city's country's university's province's" at bounding box center [293, 191] width 41 height 9
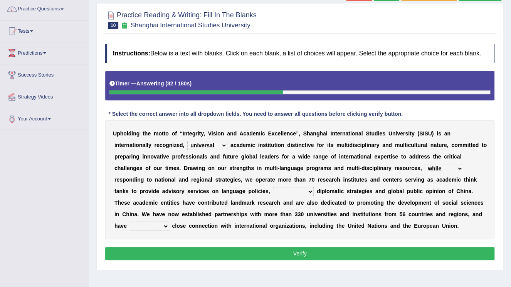
select select "country's"
click at [273, 187] on select "city's country's university's province's" at bounding box center [293, 191] width 41 height 9
click at [169, 222] on select "maintained disarmed displaced revised" at bounding box center [149, 226] width 39 height 9
select select "maintained"
click at [169, 222] on select "maintained disarmed displaced revised" at bounding box center [149, 226] width 39 height 9
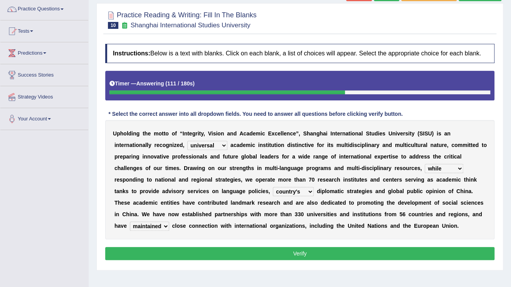
click at [318, 249] on button "Verify" at bounding box center [299, 253] width 389 height 13
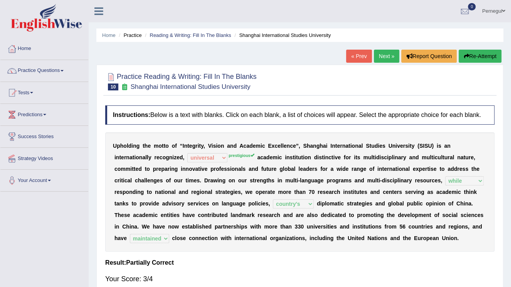
click at [388, 54] on link "Next »" at bounding box center [386, 56] width 25 height 13
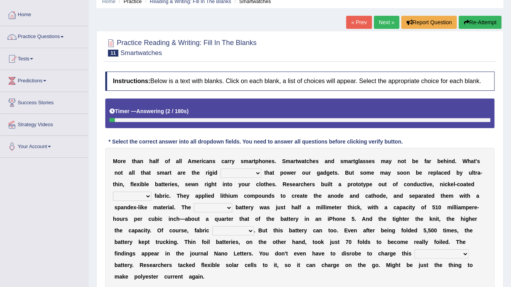
scroll to position [62, 0]
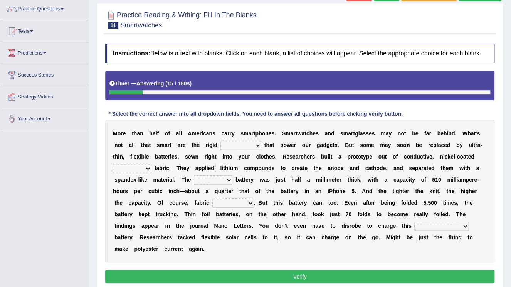
click at [220, 147] on select "carveries halfpennies batteries rhspdodies" at bounding box center [240, 145] width 41 height 9
select select "batteries"
click at [220, 141] on select "carveries halfpennies batteries rhspdodies" at bounding box center [240, 145] width 41 height 9
click at [151, 164] on select "polyester lesser giver prefigure" at bounding box center [132, 168] width 39 height 9
select select "polyester"
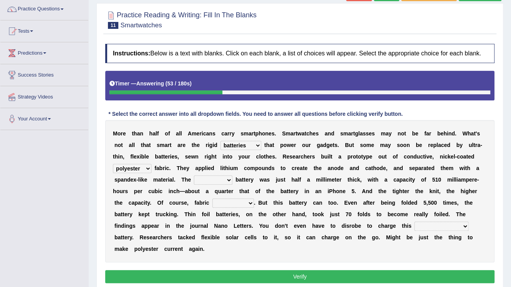
click at [151, 164] on select "polyester lesser giver prefigure" at bounding box center [132, 168] width 39 height 9
click at [194, 181] on select "finished unsifted drifnet shortlisted" at bounding box center [213, 180] width 39 height 9
select select "finished"
click at [194, 176] on select "finished unsifted drifnet shortlisted" at bounding box center [213, 180] width 39 height 9
click at [212, 204] on select "tellers predictors wrinkles oppositions" at bounding box center [233, 203] width 42 height 9
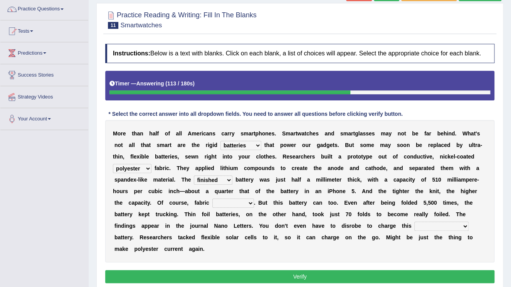
select select "predictors"
click at [212, 199] on select "tellers predictors wrinkles oppositions" at bounding box center [233, 203] width 42 height 9
click at [414, 228] on select "physicochemical unintentional wearable integral" at bounding box center [441, 226] width 54 height 9
select select "wearable"
click at [414, 222] on select "physicochemical unintentional wearable integral" at bounding box center [441, 226] width 54 height 9
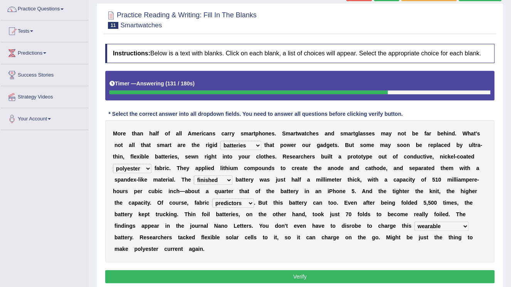
click at [263, 270] on button "Verify" at bounding box center [299, 276] width 389 height 13
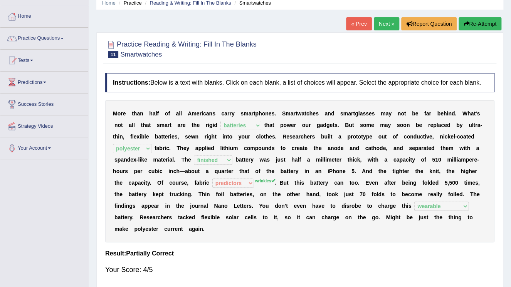
scroll to position [0, 0]
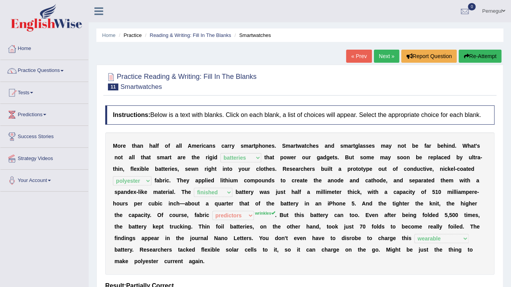
click at [386, 59] on link "Next »" at bounding box center [386, 56] width 25 height 13
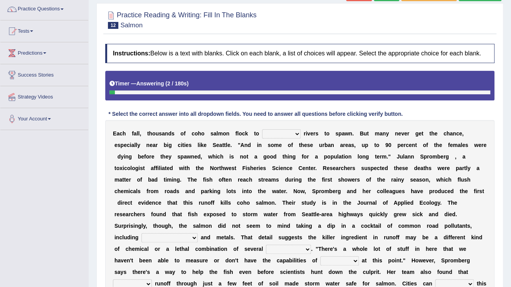
click at [277, 134] on select "protect meant rebuilt northwest" at bounding box center [281, 133] width 39 height 9
select select "protect"
click at [262, 129] on select "protect meant rebuilt northwest" at bounding box center [281, 133] width 39 height 9
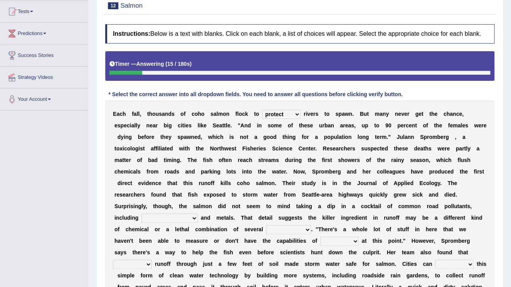
scroll to position [92, 0]
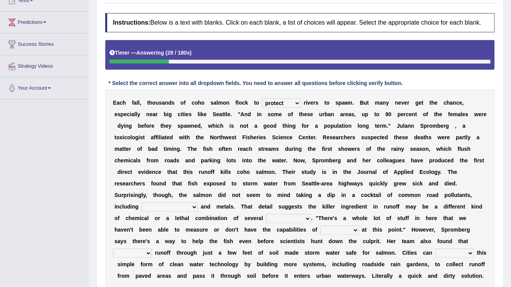
click at [198, 203] on select "hydrocarbons carcass mothers harness" at bounding box center [169, 207] width 56 height 9
select select "hydrocarbons"
click at [198, 203] on select "hydrocarbons carcass mothers harness" at bounding box center [169, 207] width 56 height 9
click at [311, 214] on select "compounds bloodhounds knockouts dropouts" at bounding box center [288, 218] width 45 height 9
select select "dropouts"
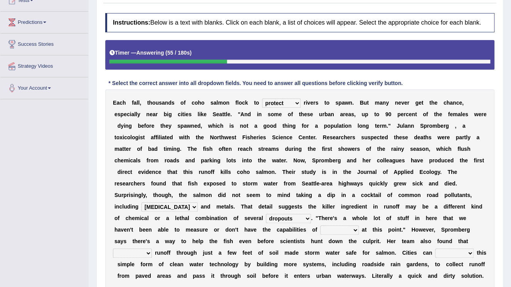
click at [305, 214] on select "compounds bloodhounds knockouts dropouts" at bounding box center [288, 218] width 45 height 9
click at [336, 226] on select "frittering measuring glistening heralding" at bounding box center [339, 230] width 39 height 9
select select "measuring"
click at [320, 226] on select "frittering measuring glistening heralding" at bounding box center [339, 230] width 39 height 9
click at [152, 249] on select "stencilling pressuring pentioning filtering" at bounding box center [132, 253] width 39 height 9
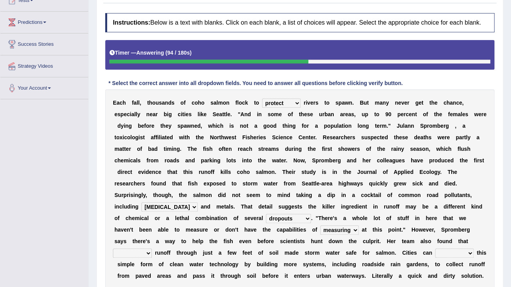
select select "pentioning"
click at [152, 249] on select "stencilling pressuring pentioning filtering" at bounding box center [132, 253] width 39 height 9
click at [435, 249] on select "polemicist littlest implement dissonant" at bounding box center [454, 253] width 39 height 9
select select "dissonant"
click at [435, 249] on select "polemicist littlest implement dissonant" at bounding box center [454, 253] width 39 height 9
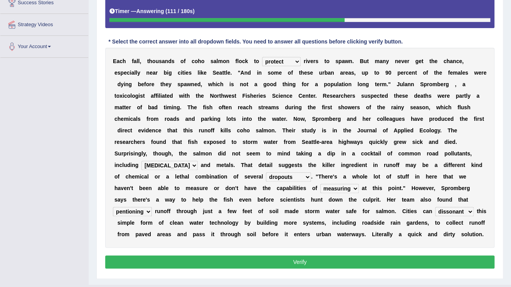
scroll to position [139, 0]
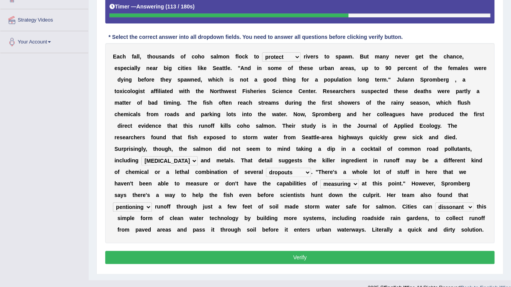
click at [396, 251] on button "Verify" at bounding box center [299, 257] width 389 height 13
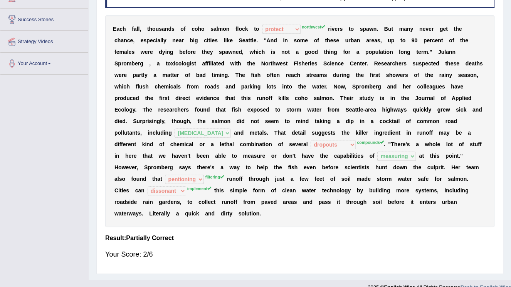
scroll to position [0, 0]
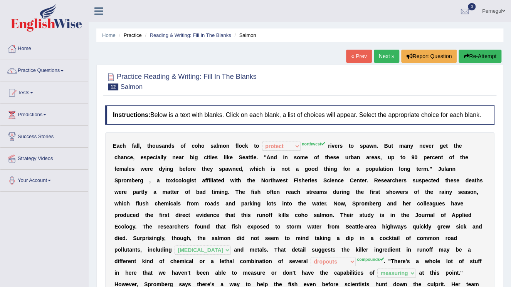
click at [388, 53] on link "Next »" at bounding box center [386, 56] width 25 height 13
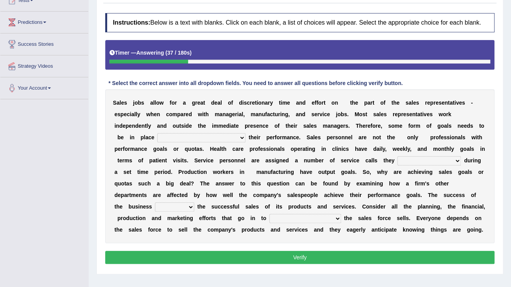
click at [157, 139] on select "as motive and guide should motivate and guide to help motivate and guide as hel…" at bounding box center [201, 137] width 88 height 9
select select "to help motivate and guide"
click at [157, 133] on select "as motive and guide should motivate and guide to help motivate and guide as hel…" at bounding box center [201, 137] width 88 height 9
click at [397, 159] on select "can perform must perform often are performed might be performing" at bounding box center [429, 160] width 64 height 9
select select "might be performing"
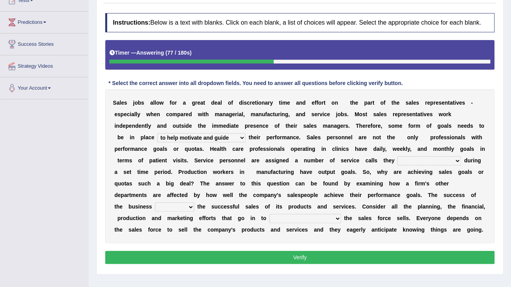
click at [397, 156] on select "can perform must perform often are performed might be performing" at bounding box center [429, 160] width 64 height 9
click at [194, 203] on select "hinges on is set at lasts until look ahead" at bounding box center [174, 207] width 39 height 9
select select "look ahead"
click at [194, 203] on select "hinges on is set at lasts until look ahead" at bounding box center [174, 207] width 39 height 9
click at [341, 214] on select "describing how producing what constructing how much analyzing where" at bounding box center [305, 218] width 72 height 9
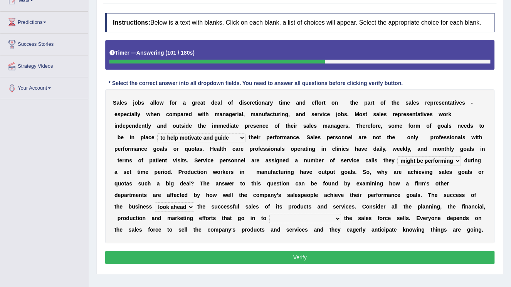
select select "analyzing where"
click at [341, 214] on select "describing how producing what constructing how much analyzing where" at bounding box center [305, 218] width 72 height 9
click at [441, 256] on button "Verify" at bounding box center [299, 257] width 389 height 13
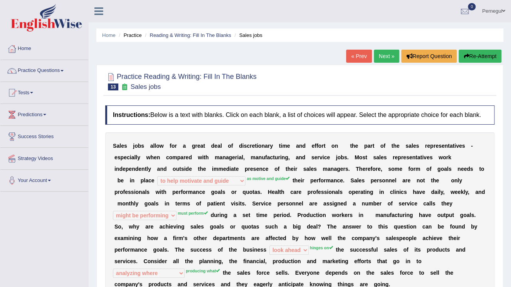
click at [390, 56] on link "Next »" at bounding box center [386, 56] width 25 height 13
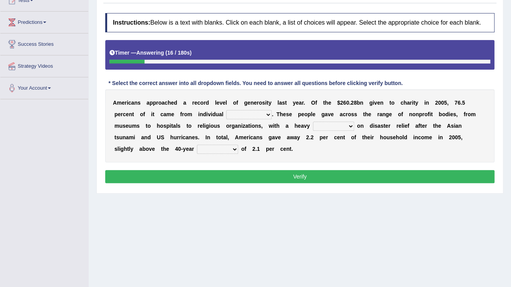
click at [226, 116] on select "donors accounts businessmen honors" at bounding box center [248, 114] width 45 height 9
select select "accounts"
click at [226, 110] on select "donors accounts businessmen honors" at bounding box center [248, 114] width 45 height 9
click at [313, 128] on select "analysis imagination emphasis hypothesis" at bounding box center [333, 126] width 41 height 9
select select "imagination"
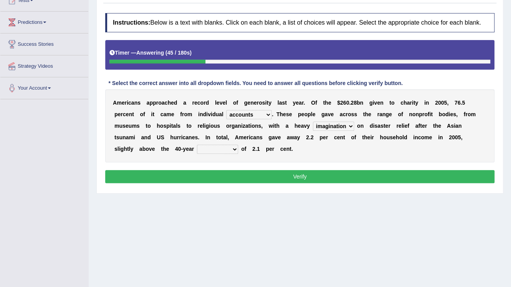
click at [313, 122] on select "analysis imagination emphasis hypothesis" at bounding box center [333, 126] width 41 height 9
click at [238, 145] on select "coverage average indebtness sovereignty" at bounding box center [217, 149] width 41 height 9
select select "average"
click at [238, 145] on select "coverage average indebtness sovereignty" at bounding box center [217, 149] width 41 height 9
click at [409, 176] on button "Verify" at bounding box center [299, 176] width 389 height 13
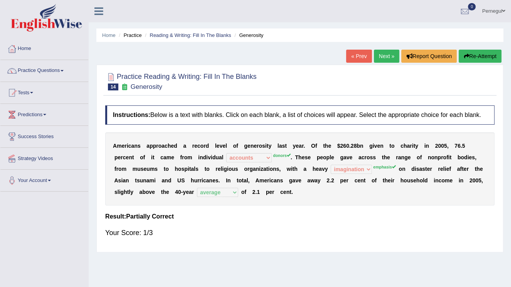
click at [379, 51] on link "Next »" at bounding box center [386, 56] width 25 height 13
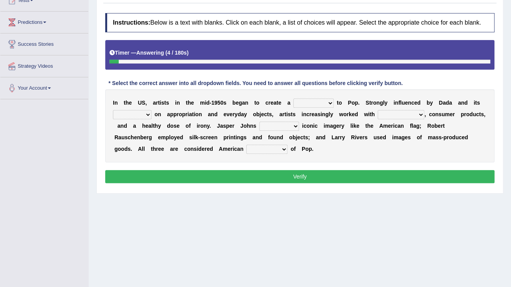
click at [300, 102] on select "bridge distribution cap finale" at bounding box center [313, 103] width 40 height 9
select select "bridge"
click at [293, 99] on select "bridge distribution cap finale" at bounding box center [313, 103] width 40 height 9
click at [138, 111] on select "emphasis point pressure strength" at bounding box center [132, 114] width 39 height 9
select select "point"
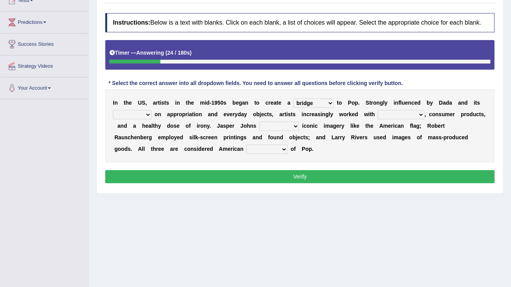
click at [113, 110] on select "emphasis point pressure strength" at bounding box center [132, 114] width 39 height 9
click at [377, 115] on select "collage cost disintegration leash" at bounding box center [400, 114] width 47 height 9
select select "collage"
click at [377, 110] on select "collage cost disintegration leash" at bounding box center [400, 114] width 47 height 9
click at [382, 111] on select "collage cost disintegration leash" at bounding box center [400, 114] width 47 height 9
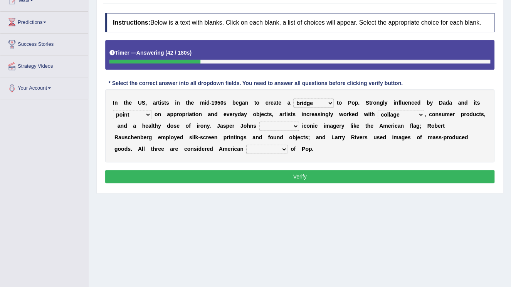
click at [259, 126] on select "reimagined recalled recycled reviewed" at bounding box center [279, 126] width 40 height 9
select select "reimagined"
click at [259, 122] on select "reimagined recalled recycled reviewed" at bounding box center [279, 126] width 40 height 9
click at [246, 148] on select "forerunners protestors funders founders" at bounding box center [266, 149] width 41 height 9
select select "founders"
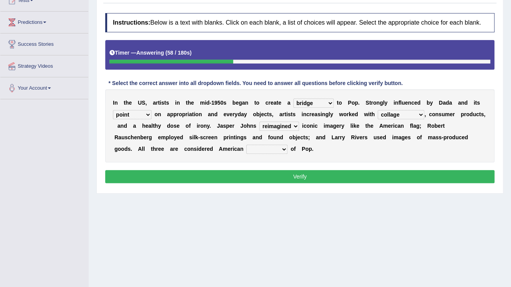
click at [246, 145] on select "forerunners protestors funders founders" at bounding box center [266, 149] width 41 height 9
click at [220, 171] on button "Verify" at bounding box center [299, 176] width 389 height 13
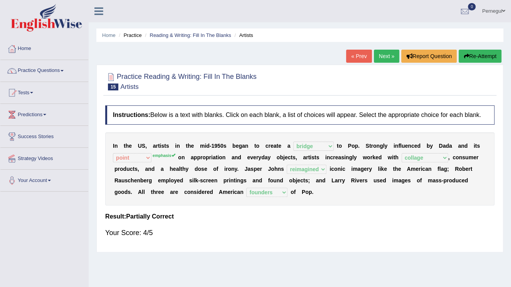
click at [384, 58] on link "Next »" at bounding box center [386, 56] width 25 height 13
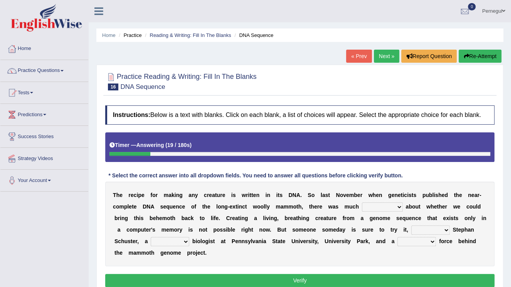
click at [362, 209] on select "speculation profit ratio worship" at bounding box center [382, 207] width 41 height 9
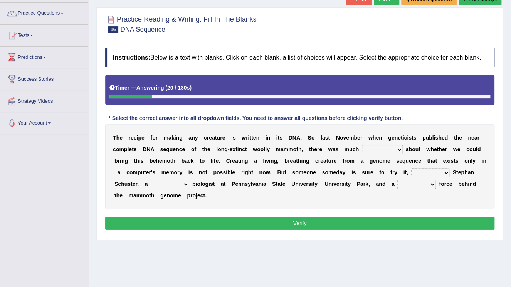
scroll to position [62, 0]
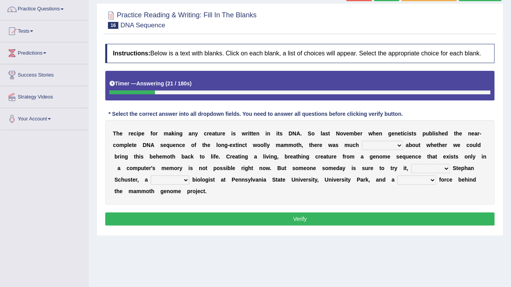
click at [362, 148] on select "speculation profit ratio worship" at bounding box center [382, 145] width 41 height 9
select select "speculation"
click at [362, 141] on select "speculation profit ratio worship" at bounding box center [382, 145] width 41 height 9
click at [411, 168] on select "predicts forecast provides censures" at bounding box center [430, 168] width 39 height 9
select select "provides"
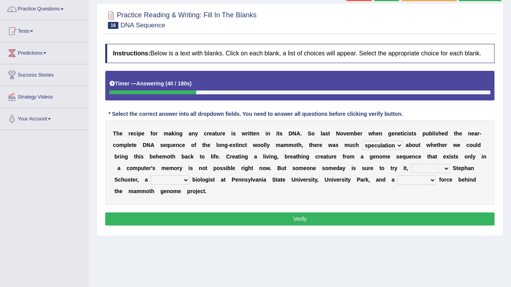
click at [411, 164] on select "predicts forecast provides censures" at bounding box center [430, 168] width 39 height 9
click at [189, 176] on select "human molecular animal organ" at bounding box center [170, 180] width 39 height 9
select select "molecular"
click at [189, 176] on select "human molecular animal organ" at bounding box center [170, 180] width 39 height 9
click at [397, 184] on select "driving army moving carrying" at bounding box center [416, 180] width 39 height 9
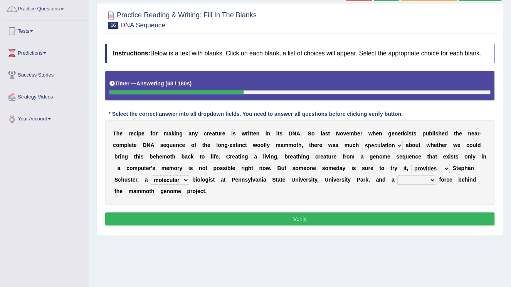
select select "moving"
click at [397, 176] on select "driving army moving carrying" at bounding box center [416, 180] width 39 height 9
click at [325, 213] on button "Verify" at bounding box center [299, 219] width 389 height 13
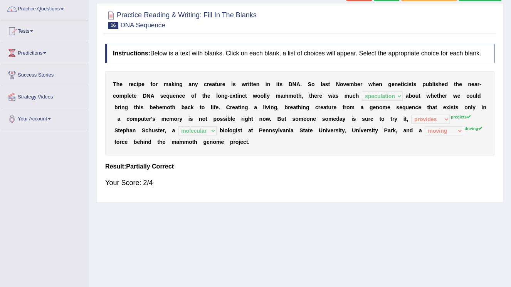
scroll to position [31, 0]
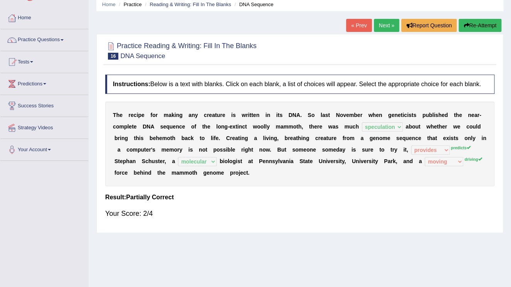
click at [390, 28] on link "Next »" at bounding box center [386, 25] width 25 height 13
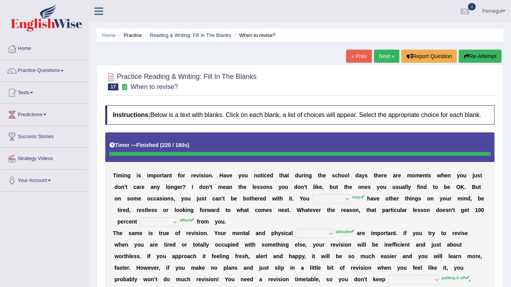
click at [385, 57] on link "Next »" at bounding box center [386, 56] width 25 height 13
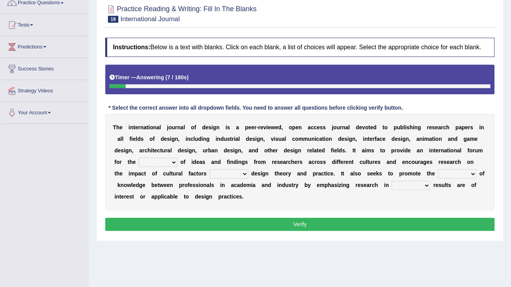
scroll to position [68, 0]
select select "exchange"
click at [139, 158] on select "infliction change exchange occurence" at bounding box center [158, 162] width 39 height 9
click at [210, 175] on select "on without inside at" at bounding box center [229, 173] width 39 height 9
select select "on"
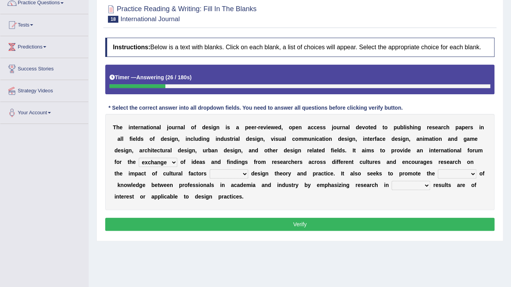
click at [210, 169] on select "on without inside at" at bounding box center [229, 173] width 39 height 9
click at [438, 174] on select "overlap transplant transfer estimation" at bounding box center [457, 173] width 39 height 9
select select "transfer"
click at [438, 169] on select "overlap transplant transfer estimation" at bounding box center [457, 173] width 39 height 9
click at [391, 183] on select "the which that what" at bounding box center [410, 185] width 39 height 9
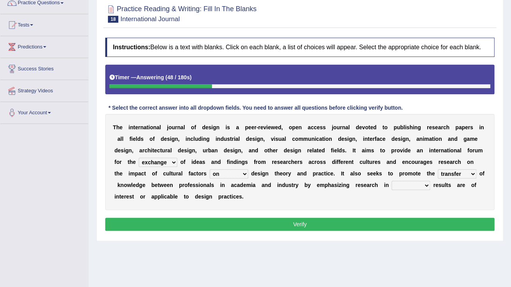
select select "what"
click at [391, 181] on select "the which that what" at bounding box center [410, 185] width 39 height 9
click at [375, 220] on button "Verify" at bounding box center [299, 224] width 389 height 13
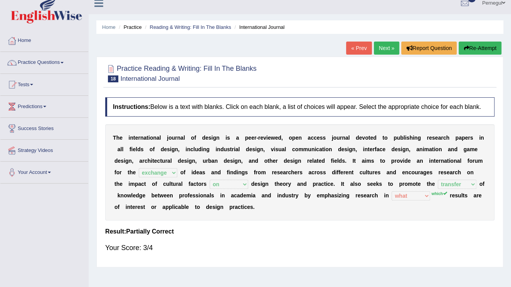
scroll to position [0, 0]
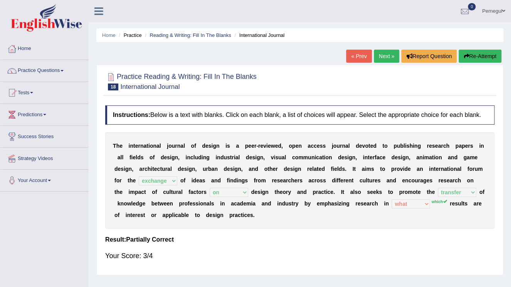
click at [385, 55] on link "Next »" at bounding box center [386, 56] width 25 height 13
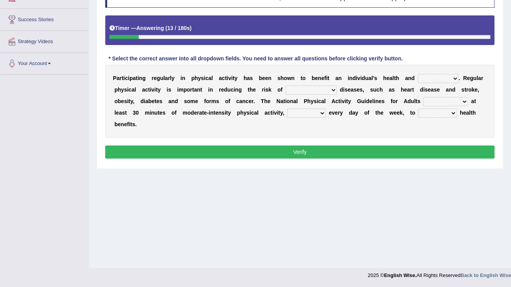
click at [475, 205] on div "Home Practice Reading & Writing: Fill In The Blanks Physical activity « Prev Ne…" at bounding box center [300, 75] width 422 height 385
click at [418, 79] on select "values immortality expectation wellbeing" at bounding box center [438, 78] width 41 height 9
select select "expectation"
click at [418, 74] on select "values immortality expectation wellbeing" at bounding box center [438, 78] width 41 height 9
click at [285, 90] on select "chronic contraindicated untouched detectable" at bounding box center [310, 90] width 51 height 9
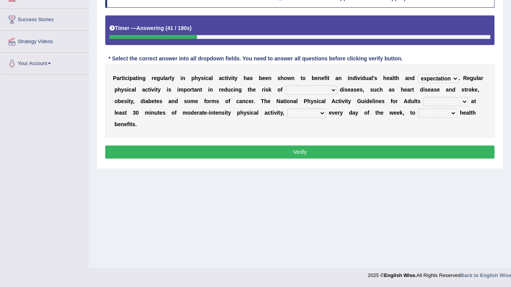
click at [490, 200] on div "Home Practice Reading & Writing: Fill In The Blanks Physical activity « Prev Ne…" at bounding box center [300, 75] width 422 height 385
click at [285, 88] on select "chronic contraindicated untouched detectable" at bounding box center [310, 90] width 51 height 9
select select "chronic"
click at [285, 86] on select "chronic contraindicated untouched detectable" at bounding box center [310, 90] width 51 height 9
click at [488, 188] on div "Home Practice Reading & Writing: Fill In The Blanks Physical activity « Prev Ne…" at bounding box center [300, 75] width 422 height 385
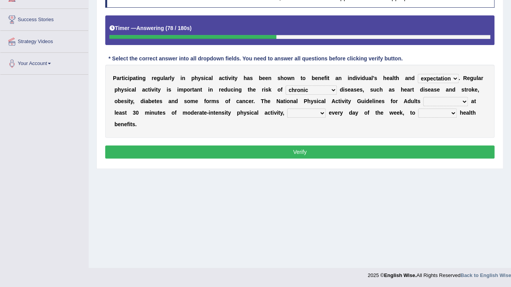
click at [423, 100] on select "excludes recommends denotes defies" at bounding box center [445, 101] width 45 height 9
select select "recommends"
click at [423, 97] on select "excludes recommends denotes defies" at bounding box center [445, 101] width 45 height 9
click at [423, 102] on select "excludes recommends denotes defies" at bounding box center [445, 101] width 45 height 9
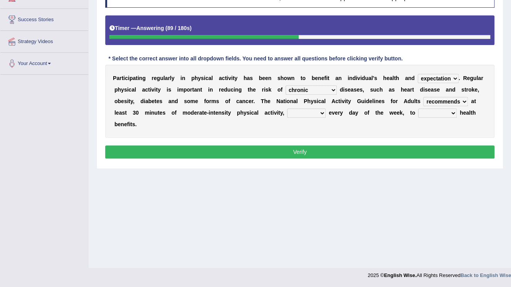
click at [287, 112] on select "relatively absolutely preferably namely" at bounding box center [306, 113] width 39 height 9
select select "preferably"
click at [287, 109] on select "relatively absolutely preferably namely" at bounding box center [306, 113] width 39 height 9
click at [418, 111] on select "charge obtain weigh estimate" at bounding box center [437, 113] width 39 height 9
select select "estimate"
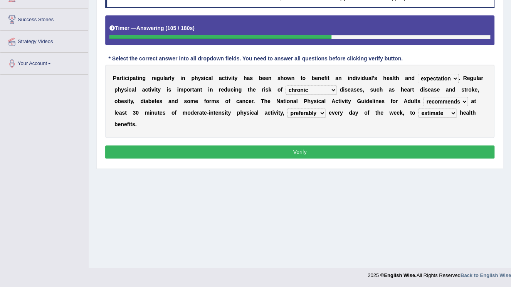
click at [418, 109] on select "charge obtain weigh estimate" at bounding box center [437, 113] width 39 height 9
click at [338, 146] on button "Verify" at bounding box center [299, 152] width 389 height 13
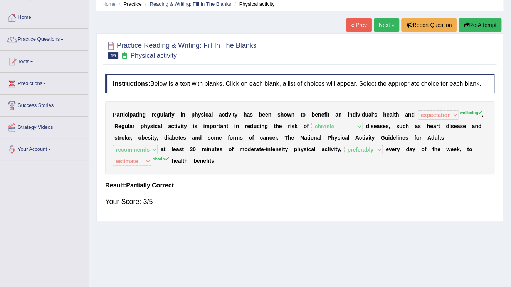
scroll to position [25, 0]
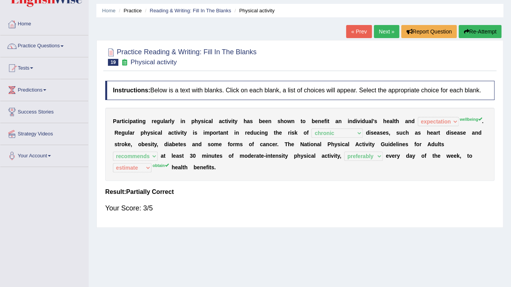
click at [381, 31] on link "Next »" at bounding box center [386, 31] width 25 height 13
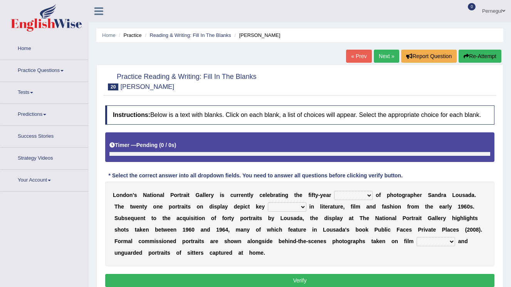
click at [334, 198] on select "invitation promotion training career" at bounding box center [353, 195] width 39 height 9
select select "career"
click at [334, 191] on select "invitation promotion training career" at bounding box center [353, 195] width 39 height 9
click at [268, 204] on select "figures gadgets fashions genres" at bounding box center [287, 207] width 39 height 9
select select "fashions"
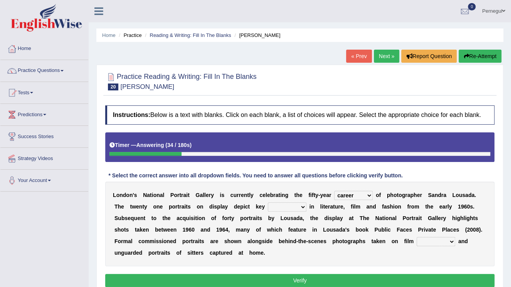
click at [268, 203] on select "figures gadgets fashions genres" at bounding box center [287, 207] width 39 height 9
click at [416, 243] on select "gists sets tickets aisles" at bounding box center [435, 241] width 39 height 9
select select "gists"
click at [416, 237] on select "gists sets tickets aisles" at bounding box center [435, 241] width 39 height 9
click at [315, 279] on button "Verify" at bounding box center [299, 280] width 389 height 13
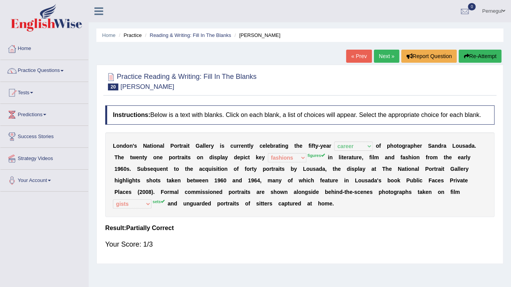
click at [381, 55] on link "Next »" at bounding box center [386, 56] width 25 height 13
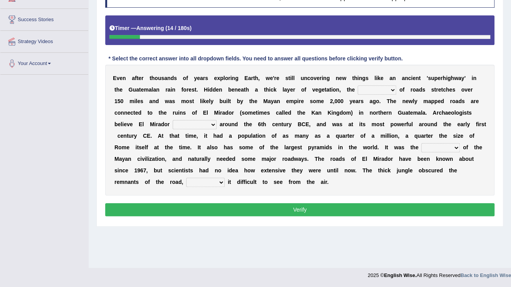
click at [357, 90] on select "network surface interface width" at bounding box center [376, 90] width 39 height 9
select select "width"
click at [357, 86] on select "network surface interface width" at bounding box center [376, 90] width 39 height 9
click at [216, 120] on select "has founded founded was founded was found" at bounding box center [195, 124] width 44 height 9
select select "has founded"
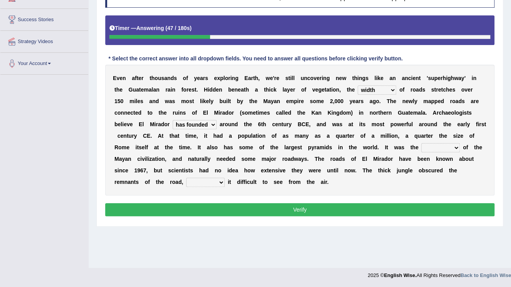
click at [216, 120] on select "has founded founded was founded was found" at bounding box center [195, 124] width 44 height 9
click at [421, 145] on select "volume heart column facet" at bounding box center [440, 147] width 39 height 9
select select "heart"
click at [421, 143] on select "volume heart column facet" at bounding box center [440, 147] width 39 height 9
click at [225, 178] on select "makes making make made" at bounding box center [205, 182] width 39 height 9
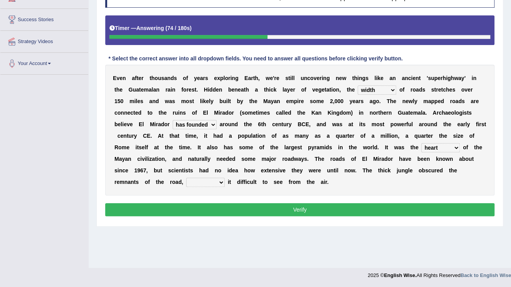
select select "made"
click at [225, 178] on select "makes making make made" at bounding box center [205, 182] width 39 height 9
click at [321, 203] on button "Verify" at bounding box center [299, 209] width 389 height 13
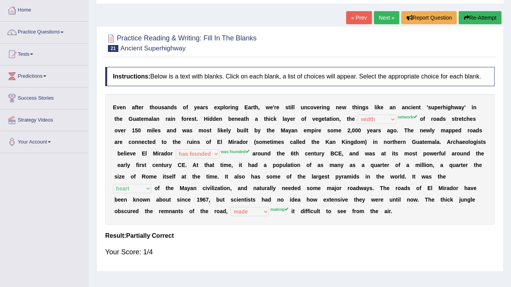
scroll to position [25, 0]
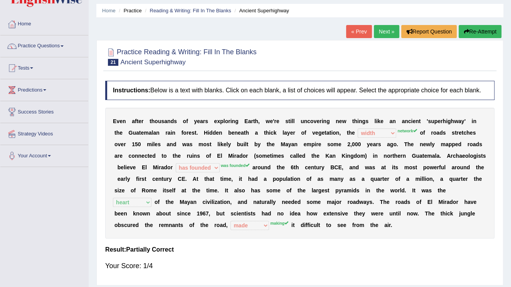
click at [384, 30] on link "Next »" at bounding box center [386, 31] width 25 height 13
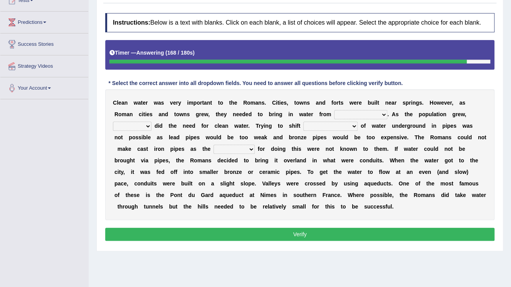
click at [334, 113] on select "further afield these origins different parts specific sources" at bounding box center [360, 114] width 53 height 9
select select "further afield"
click at [334, 110] on select "further afield these origins different parts specific sources" at bounding box center [360, 114] width 53 height 9
click at [151, 122] on select "as well so how thus" at bounding box center [132, 126] width 39 height 9
select select "as well"
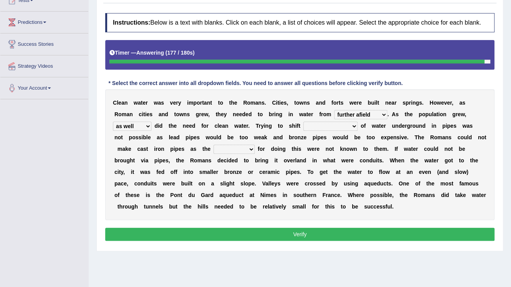
click at [151, 122] on select "as well so how thus" at bounding box center [132, 126] width 39 height 9
click at [303, 126] on select "few loads improper intakes relative levels large volumes" at bounding box center [330, 126] width 54 height 9
click at [351, 158] on b "e" at bounding box center [352, 161] width 3 height 6
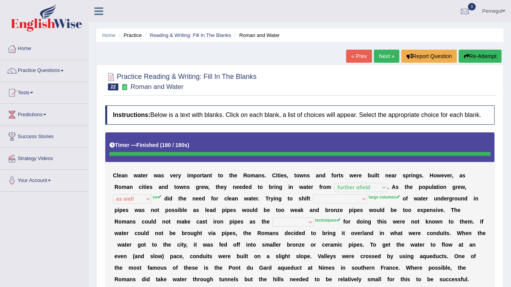
click at [386, 52] on link "Next »" at bounding box center [386, 56] width 25 height 13
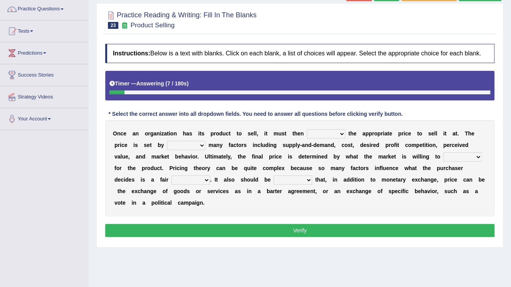
click at [307, 132] on select "tolerate determine fabricate fancy" at bounding box center [326, 133] width 39 height 9
select select "determine"
click at [307, 129] on select "tolerate determine fabricate fancy" at bounding box center [326, 133] width 39 height 9
click at [167, 146] on select "comparing begetting balancing offsetting" at bounding box center [186, 145] width 39 height 9
select select "balancing"
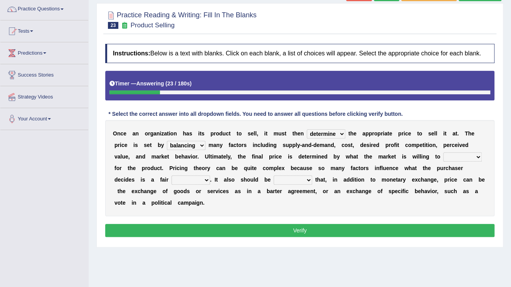
click at [167, 141] on select "comparing begetting balancing offsetting" at bounding box center [186, 145] width 39 height 9
click at [443, 156] on select "consign design exchange prepare" at bounding box center [462, 157] width 39 height 9
select select "prepare"
click at [443, 153] on select "consign design exchange prepare" at bounding box center [462, 157] width 39 height 9
click at [443, 154] on select "consign design exchange prepare" at bounding box center [462, 157] width 39 height 9
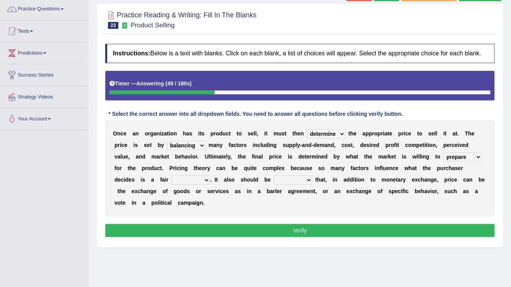
click at [404, 247] on div "Home Practice Reading & Writing: Fill In The Blanks Product Selling « Prev Next…" at bounding box center [300, 130] width 422 height 385
click at [210, 176] on select "addition shape content value" at bounding box center [190, 180] width 39 height 9
select select "content"
click at [210, 176] on select "addition shape content value" at bounding box center [190, 180] width 39 height 9
click at [273, 178] on select "explained enlarged overrated noted" at bounding box center [292, 180] width 39 height 9
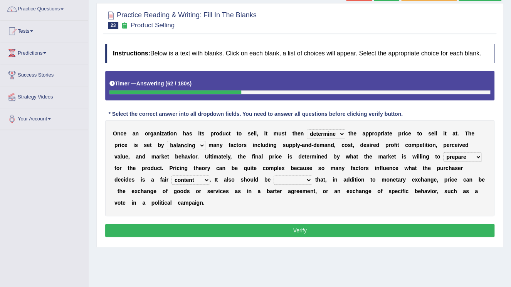
select select "explained"
click at [273, 176] on select "explained enlarged overrated noted" at bounding box center [292, 180] width 39 height 9
click at [189, 224] on button "Verify" at bounding box center [299, 230] width 389 height 13
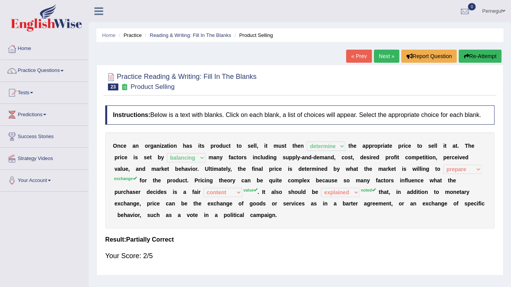
click at [382, 56] on link "Next »" at bounding box center [386, 56] width 25 height 13
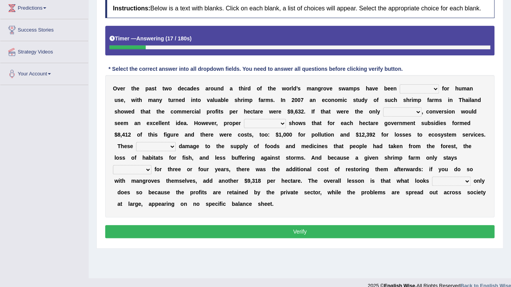
select select "conserved"
click at [399, 84] on select "rearranged exchanged conserved converted" at bounding box center [418, 88] width 39 height 9
click at [383, 109] on select "index eliment choice factor" at bounding box center [402, 111] width 39 height 9
select select "factor"
click at [383, 107] on select "index eliment choice factor" at bounding box center [402, 111] width 39 height 9
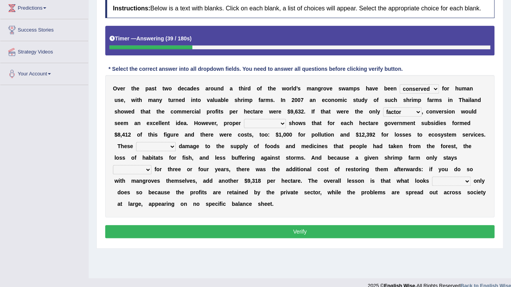
click at [383, 114] on select "index eliment choice factor" at bounding box center [402, 111] width 39 height 9
click at [244, 126] on select "accounting percentage aggregation division" at bounding box center [265, 123] width 42 height 9
select select "division"
click at [244, 119] on select "accounting percentage aggregation division" at bounding box center [265, 123] width 42 height 9
click at [176, 142] on select "comprised uneven neglected augmented" at bounding box center [156, 146] width 40 height 9
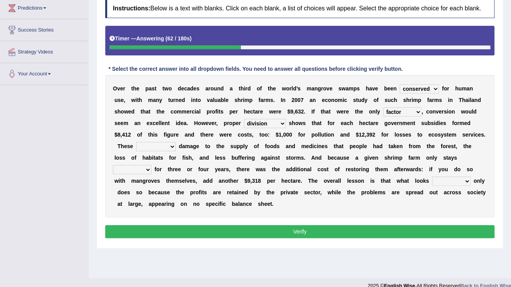
select select "comprised"
click at [176, 142] on select "comprised uneven neglected augmented" at bounding box center [156, 146] width 40 height 9
click at [151, 165] on select "interactive distinctive productive collective" at bounding box center [132, 169] width 39 height 9
select select "collective"
click at [151, 165] on select "interactive distinctive productive collective" at bounding box center [132, 169] width 39 height 9
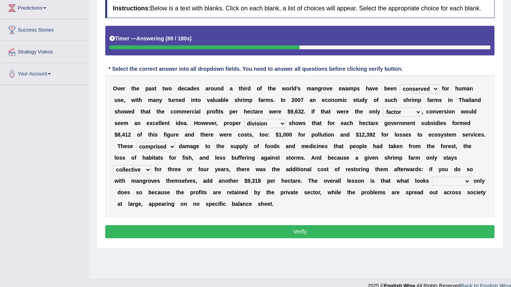
click at [432, 179] on select "beneficial immediate modest moderate" at bounding box center [451, 181] width 39 height 9
select select "moderate"
click at [432, 177] on select "beneficial immediate modest moderate" at bounding box center [451, 181] width 39 height 9
click at [227, 225] on button "Verify" at bounding box center [299, 231] width 389 height 13
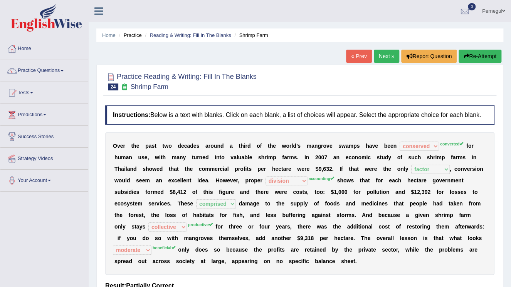
click at [379, 54] on link "Next »" at bounding box center [386, 56] width 25 height 13
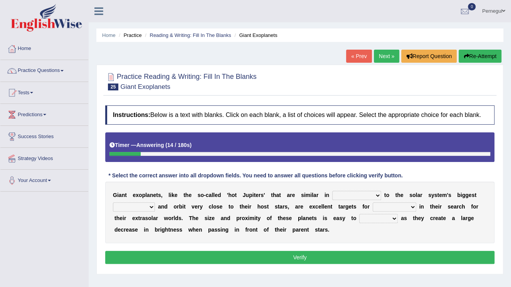
click at [337, 194] on select "borders expressions shapes characteristics" at bounding box center [356, 195] width 49 height 9
select select "shapes"
click at [332, 191] on select "borders expressions shapes characteristics" at bounding box center [356, 195] width 49 height 9
click at [142, 208] on select "frame subordinate planet comet" at bounding box center [134, 207] width 42 height 9
select select "planet"
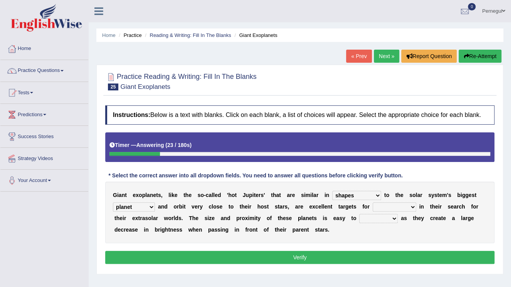
click at [113, 203] on select "frame subordinate planet comet" at bounding box center [134, 207] width 42 height 9
click at [382, 206] on select "members astronomers parties makers" at bounding box center [394, 207] width 44 height 9
select select "astronomers"
click at [372, 203] on select "members astronomers parties makers" at bounding box center [394, 207] width 44 height 9
click at [359, 220] on select "detect denounce deflect direct" at bounding box center [378, 218] width 39 height 9
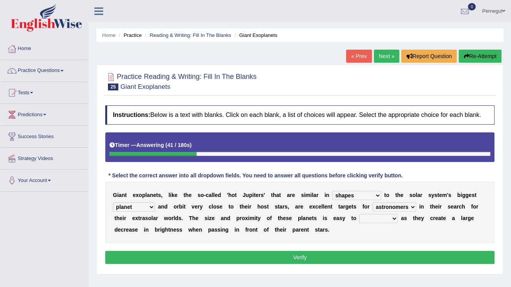
click at [359, 214] on select "detect denounce deflect direct" at bounding box center [378, 218] width 39 height 9
click at [359, 218] on select "detect denounce deflect direct" at bounding box center [378, 218] width 39 height 9
select select "detect"
click at [359, 214] on select "detect denounce deflect direct" at bounding box center [378, 218] width 39 height 9
click at [320, 253] on button "Verify" at bounding box center [299, 257] width 389 height 13
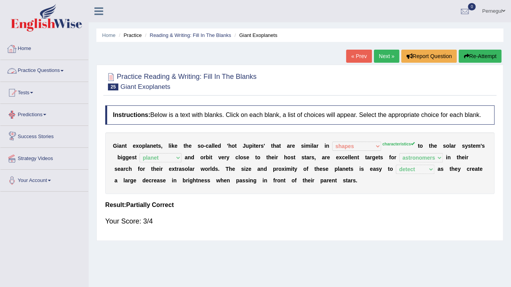
click at [39, 71] on link "Practice Questions" at bounding box center [44, 69] width 88 height 19
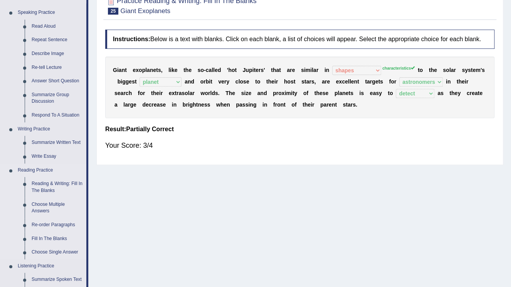
scroll to position [92, 0]
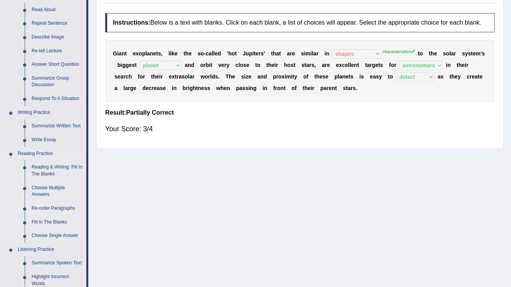
click at [41, 207] on link "Re-order Paragraphs" at bounding box center [57, 209] width 58 height 14
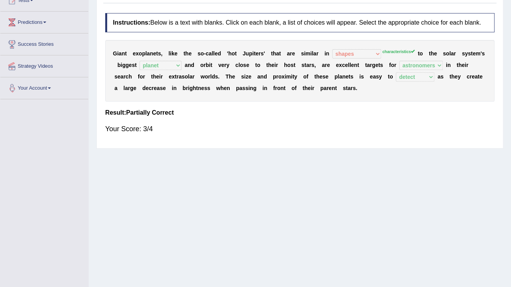
scroll to position [117, 0]
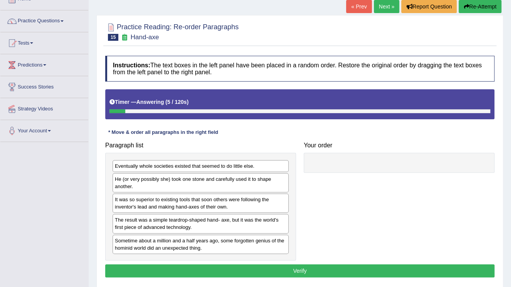
scroll to position [62, 0]
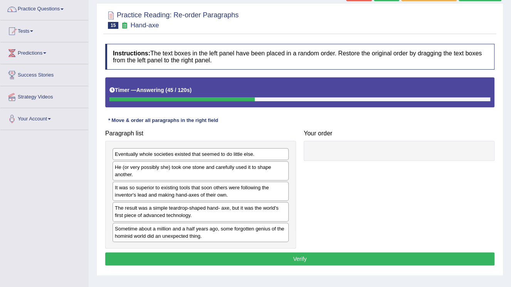
drag, startPoint x: 127, startPoint y: 243, endPoint x: 296, endPoint y: 179, distance: 180.8
click at [296, 179] on div "Paragraph list Eventually whole societies existed that seemed to do little else…" at bounding box center [200, 187] width 198 height 122
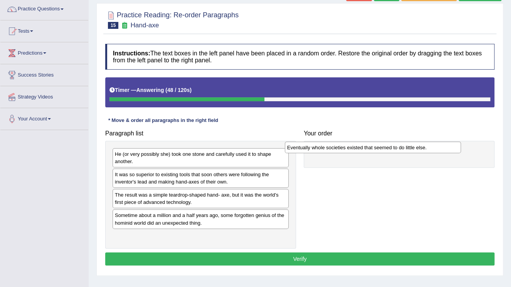
drag, startPoint x: 218, startPoint y: 154, endPoint x: 390, endPoint y: 148, distance: 172.3
click at [390, 148] on div "Eventually whole societies existed that seemed to do little else." at bounding box center [373, 148] width 176 height 12
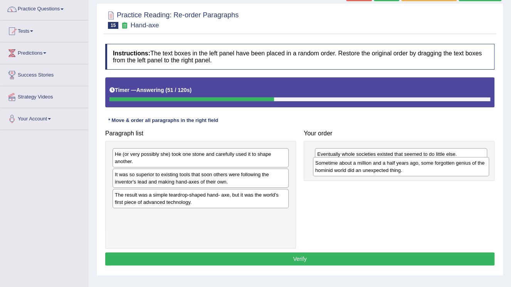
drag, startPoint x: 139, startPoint y: 222, endPoint x: 339, endPoint y: 170, distance: 206.9
click at [339, 170] on div "Sometime about a million and a half years ago, some forgotten genius of the hom…" at bounding box center [401, 166] width 176 height 19
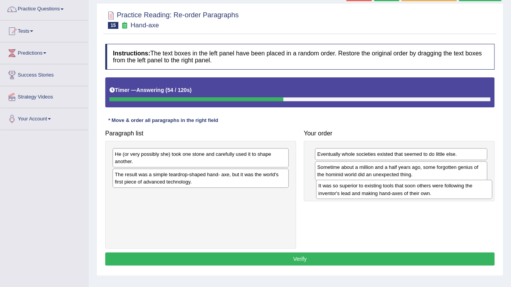
drag, startPoint x: 179, startPoint y: 177, endPoint x: 360, endPoint y: 189, distance: 181.4
click at [360, 189] on div "It was so superior to existing tools that soon others were following the invent…" at bounding box center [404, 189] width 176 height 19
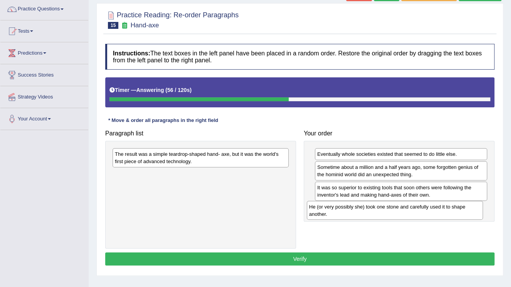
drag, startPoint x: 269, startPoint y: 155, endPoint x: 463, endPoint y: 208, distance: 201.2
click at [463, 208] on div "He (or very possibly she) took one stone and carefully used it to shape another." at bounding box center [395, 210] width 176 height 19
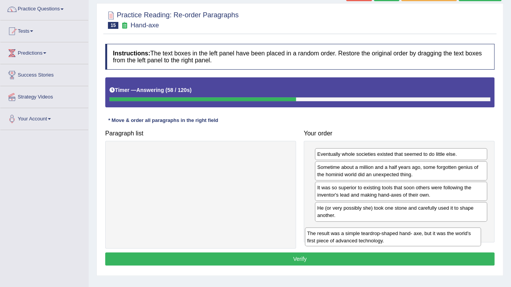
drag, startPoint x: 223, startPoint y: 159, endPoint x: 415, endPoint y: 239, distance: 207.9
click at [415, 239] on div "The result was a simple teardrop-shaped hand- axe, but it was the world's first…" at bounding box center [393, 237] width 176 height 19
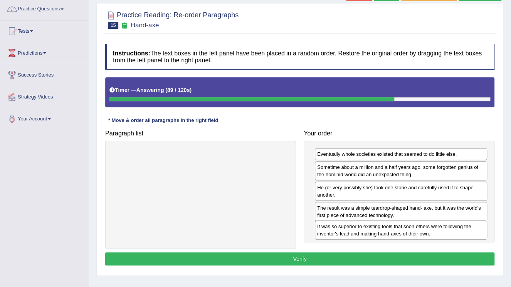
drag, startPoint x: 328, startPoint y: 190, endPoint x: 328, endPoint y: 230, distance: 39.3
click at [328, 230] on div "It was so superior to existing tools that soon others were following the invent…" at bounding box center [401, 230] width 172 height 19
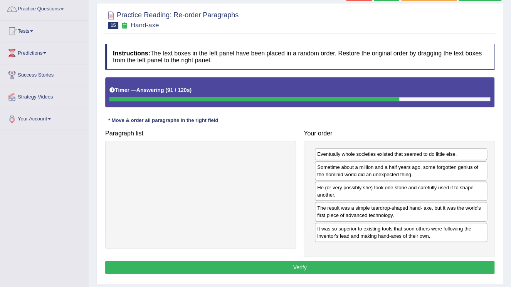
click at [325, 265] on button "Verify" at bounding box center [299, 267] width 389 height 13
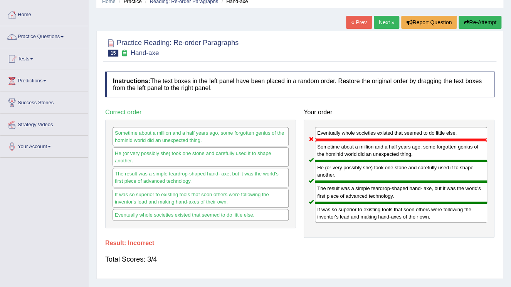
scroll to position [0, 0]
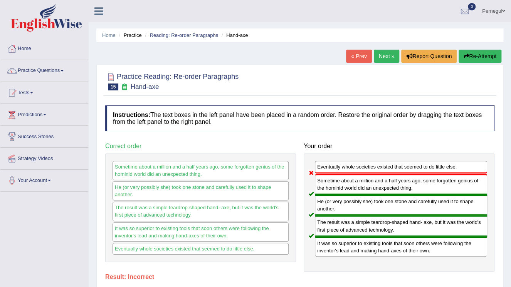
click at [387, 52] on link "Next »" at bounding box center [386, 56] width 25 height 13
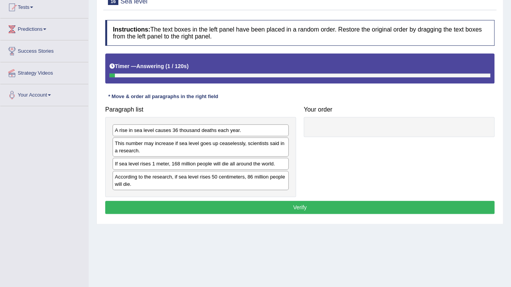
scroll to position [92, 0]
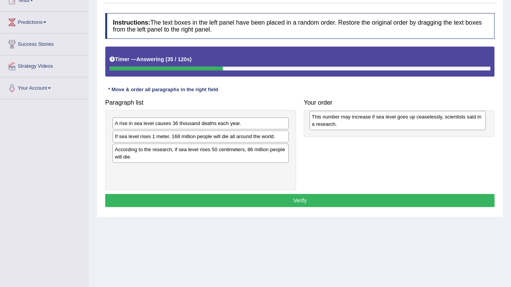
drag, startPoint x: 160, startPoint y: 142, endPoint x: 356, endPoint y: 122, distance: 197.4
click at [356, 122] on div "This number may increase if sea level goes up ceaselessly, scientists said in a…" at bounding box center [397, 120] width 176 height 19
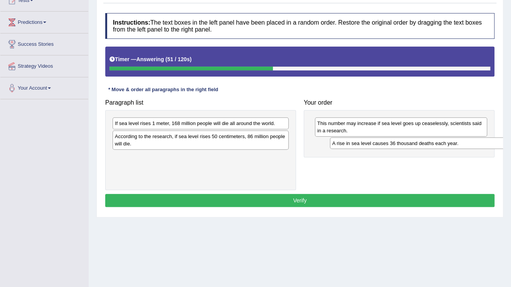
drag, startPoint x: 163, startPoint y: 121, endPoint x: 380, endPoint y: 141, distance: 218.2
click at [380, 141] on div "A rise in sea level causes 36 thousand deaths each year." at bounding box center [418, 144] width 176 height 12
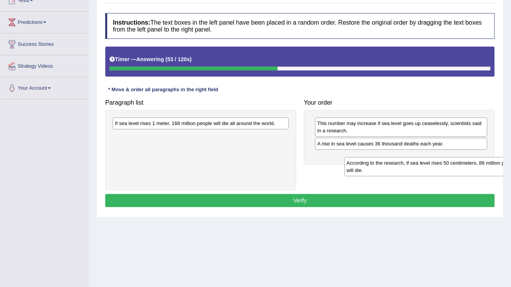
drag, startPoint x: 235, startPoint y: 143, endPoint x: 463, endPoint y: 163, distance: 228.9
click at [465, 163] on div "According to the research, if sea level rises 50 centimeters, 86 million people…" at bounding box center [432, 166] width 176 height 19
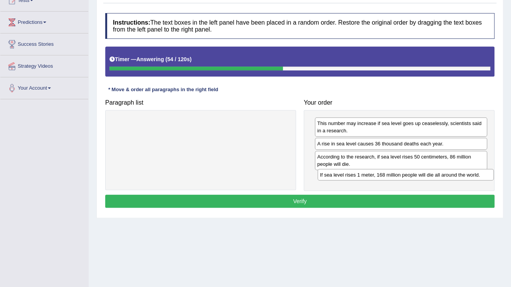
drag, startPoint x: 239, startPoint y: 124, endPoint x: 439, endPoint y: 176, distance: 206.9
click at [443, 175] on div "If sea level rises 1 meter, 168 million people will die all around the world." at bounding box center [405, 175] width 176 height 12
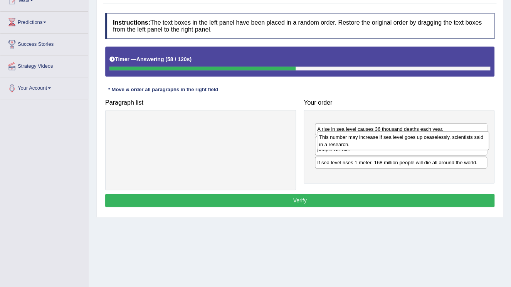
drag, startPoint x: 364, startPoint y: 123, endPoint x: 366, endPoint y: 137, distance: 14.0
click at [366, 137] on div "This number may increase if sea level goes up ceaselessly, scientists said in a…" at bounding box center [403, 140] width 172 height 19
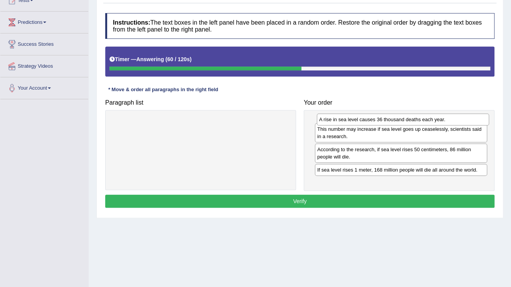
drag, startPoint x: 359, startPoint y: 144, endPoint x: 361, endPoint y: 120, distance: 24.0
click at [361, 120] on div "A rise in sea level causes 36 thousand deaths each year." at bounding box center [403, 120] width 172 height 12
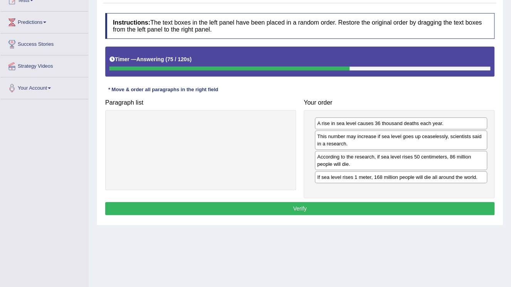
click at [325, 206] on button "Verify" at bounding box center [299, 208] width 389 height 13
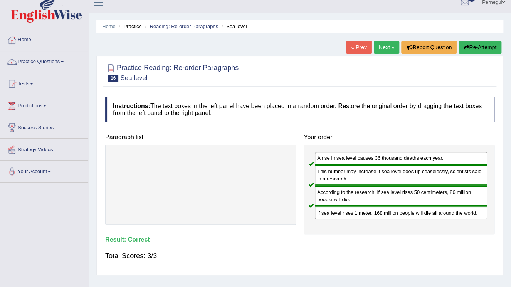
scroll to position [0, 0]
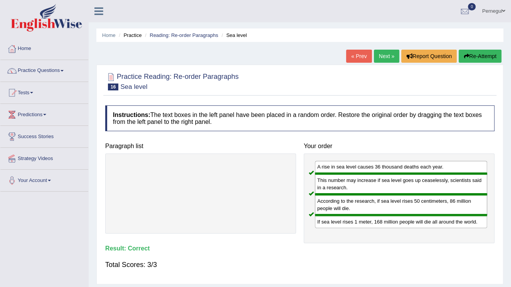
click at [382, 59] on link "Next »" at bounding box center [386, 56] width 25 height 13
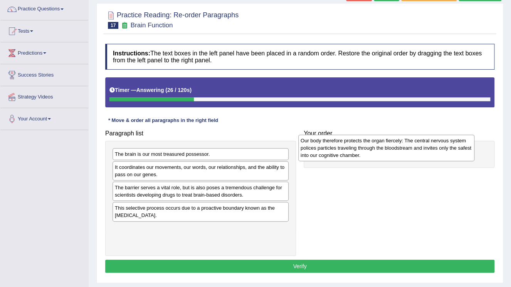
drag, startPoint x: 168, startPoint y: 236, endPoint x: 354, endPoint y: 148, distance: 205.2
click at [354, 148] on div "Our body therefore protects the organ fiercely: The central nervous system poli…" at bounding box center [386, 148] width 176 height 27
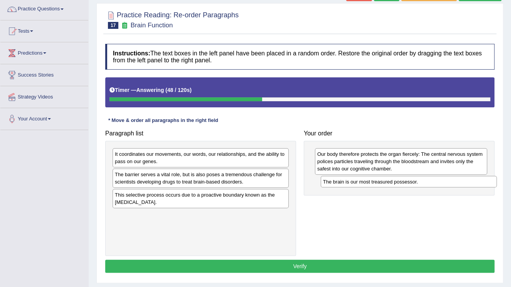
drag, startPoint x: 222, startPoint y: 157, endPoint x: 430, endPoint y: 185, distance: 209.8
click at [430, 185] on div "The brain is our most treasured possessor." at bounding box center [408, 182] width 176 height 12
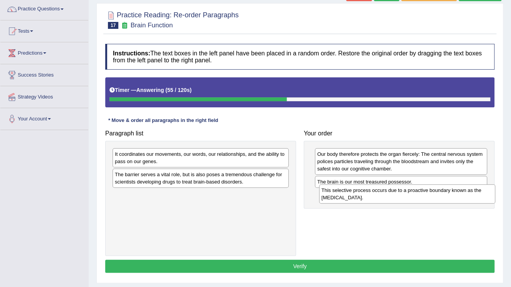
drag, startPoint x: 180, startPoint y: 204, endPoint x: 386, endPoint y: 200, distance: 206.1
click at [386, 200] on div "This selective process occurs due to a proactive boundary known as the blood-br…" at bounding box center [407, 193] width 176 height 19
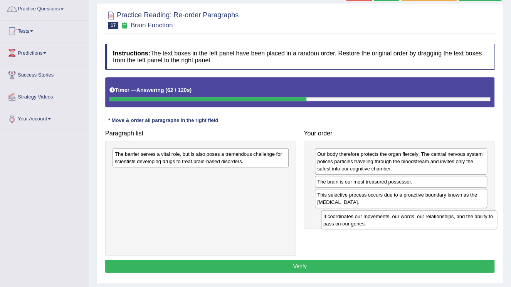
drag, startPoint x: 143, startPoint y: 161, endPoint x: 351, endPoint y: 223, distance: 217.5
click at [351, 223] on div "It coordinates our movements, our words, our relationships, and the ability to …" at bounding box center [409, 220] width 176 height 19
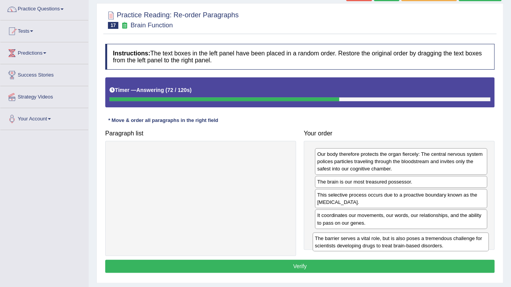
drag, startPoint x: 143, startPoint y: 158, endPoint x: 340, endPoint y: 250, distance: 217.3
click at [343, 242] on div "The barrier serves a vital role, but is also poses a tremendous challenge for s…" at bounding box center [400, 242] width 176 height 19
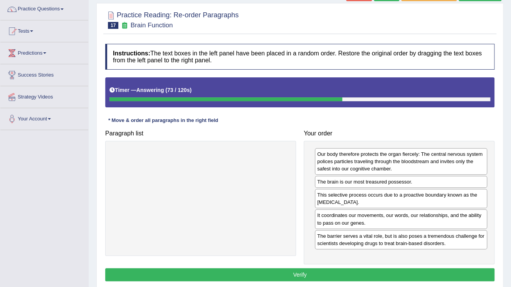
click at [333, 275] on button "Verify" at bounding box center [299, 274] width 389 height 13
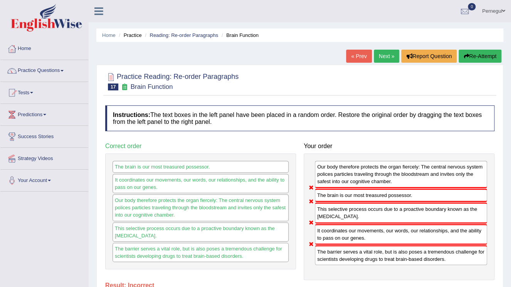
click at [379, 52] on link "Next »" at bounding box center [386, 56] width 25 height 13
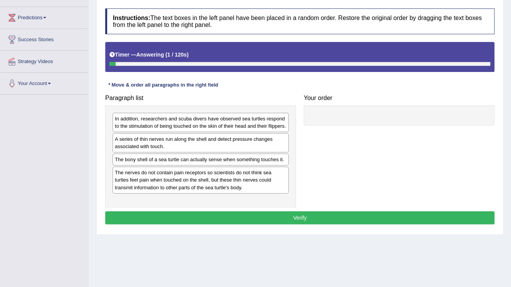
scroll to position [55, 0]
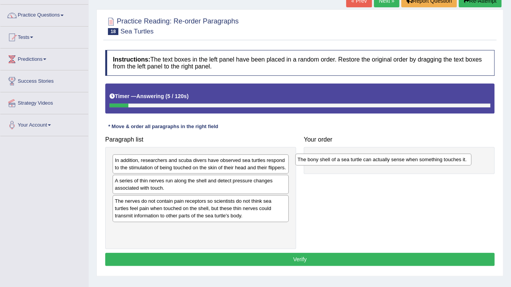
drag, startPoint x: 238, startPoint y: 213, endPoint x: 420, endPoint y: 164, distance: 188.9
click at [420, 164] on div "The bony shell of a sea turtle can actually sense when something touches it." at bounding box center [383, 160] width 176 height 12
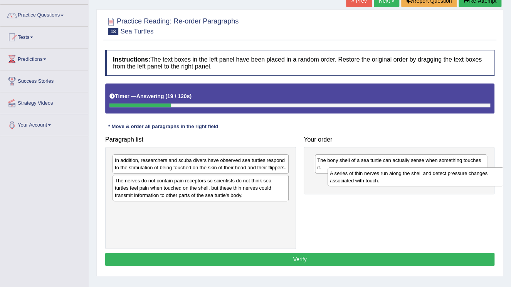
drag, startPoint x: 152, startPoint y: 191, endPoint x: 367, endPoint y: 176, distance: 215.4
click at [367, 176] on div "A series of thin nerves run along the shell and detect pressure changes associa…" at bounding box center [415, 177] width 176 height 19
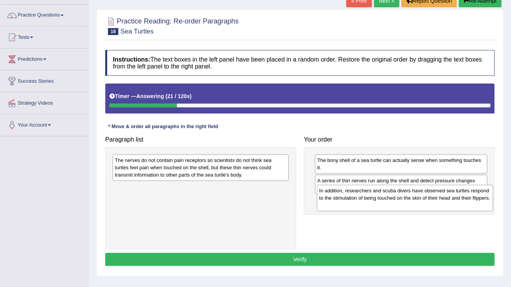
drag, startPoint x: 272, startPoint y: 165, endPoint x: 476, endPoint y: 195, distance: 206.3
click at [476, 195] on div "In addition, researchers and scuba divers have observed sea turtles respond to …" at bounding box center [405, 198] width 176 height 27
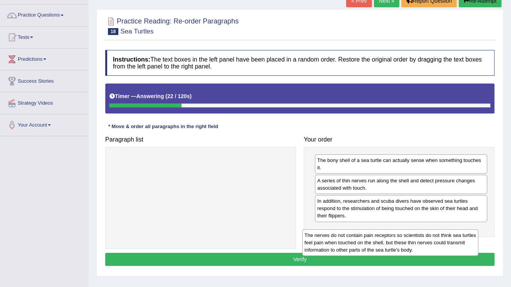
drag, startPoint x: 265, startPoint y: 167, endPoint x: 451, endPoint y: 240, distance: 200.5
click at [453, 238] on div "The nerves do not contain pain receptors so scientists do not think sea turtles…" at bounding box center [390, 243] width 176 height 27
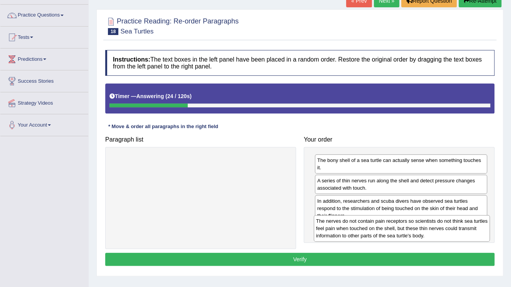
drag, startPoint x: 263, startPoint y: 164, endPoint x: 465, endPoint y: 225, distance: 210.1
click at [465, 225] on div "The nerves do not contain pain receptors so scientists do not think sea turtles…" at bounding box center [402, 228] width 176 height 27
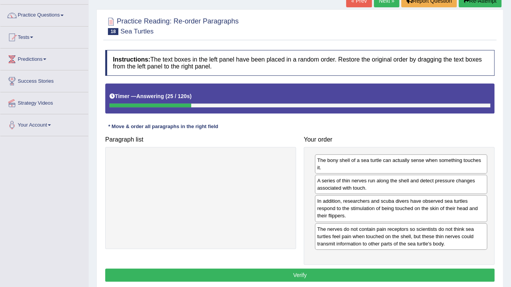
click at [426, 272] on button "Verify" at bounding box center [299, 275] width 389 height 13
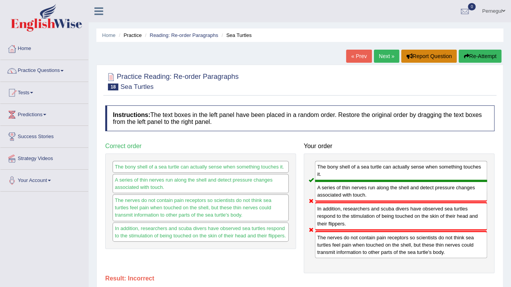
scroll to position [0, 0]
click at [384, 55] on link "Next »" at bounding box center [386, 56] width 25 height 13
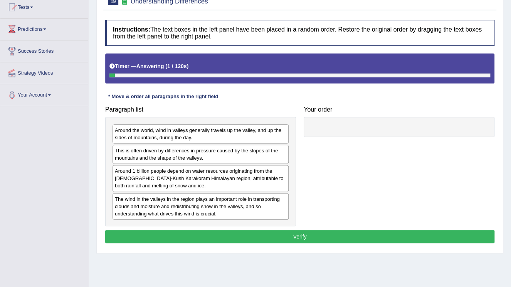
scroll to position [92, 0]
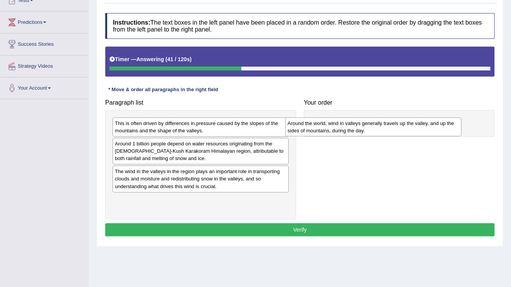
drag, startPoint x: 199, startPoint y: 128, endPoint x: 371, endPoint y: 128, distance: 172.6
click at [371, 128] on div "Around the world, wind in valleys generally travels up the valley, and up the s…" at bounding box center [373, 126] width 176 height 19
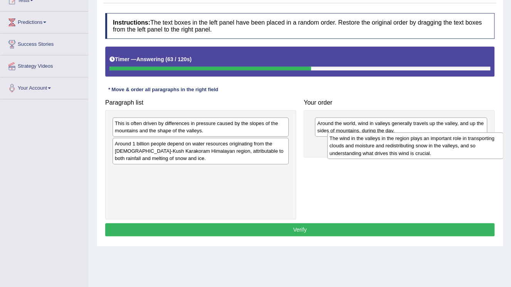
drag, startPoint x: 190, startPoint y: 180, endPoint x: 404, endPoint y: 148, distance: 217.0
click at [404, 148] on div "The wind in the valleys in the region plays an important role in transporting c…" at bounding box center [415, 145] width 176 height 27
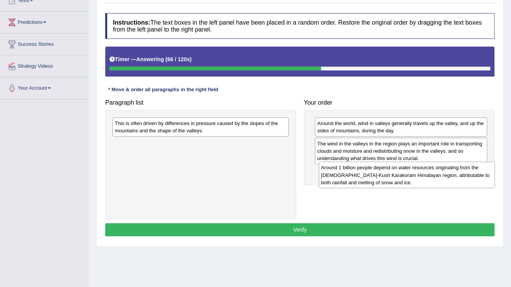
drag, startPoint x: 254, startPoint y: 149, endPoint x: 460, endPoint y: 174, distance: 207.5
click at [460, 174] on div "Around 1 billion people depend on water resources originating from the Hindu-Ku…" at bounding box center [407, 175] width 176 height 27
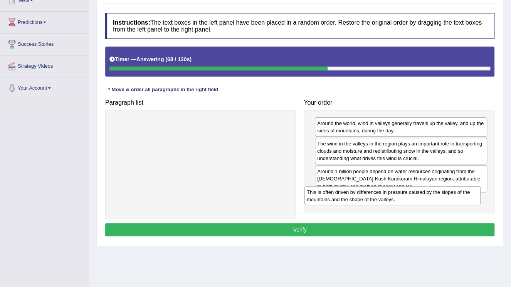
drag, startPoint x: 227, startPoint y: 124, endPoint x: 419, endPoint y: 193, distance: 203.8
click at [419, 193] on div "This is often driven by differences in pressure caused by the slopes of the mou…" at bounding box center [392, 195] width 176 height 19
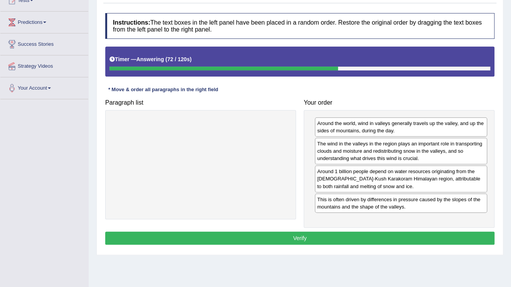
click at [340, 240] on button "Verify" at bounding box center [299, 238] width 389 height 13
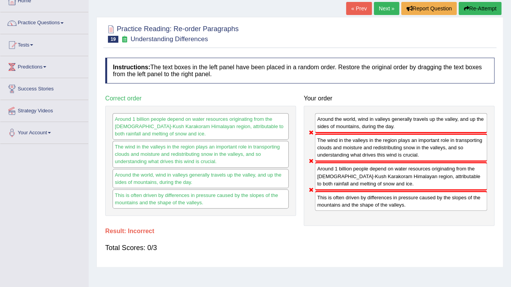
scroll to position [0, 0]
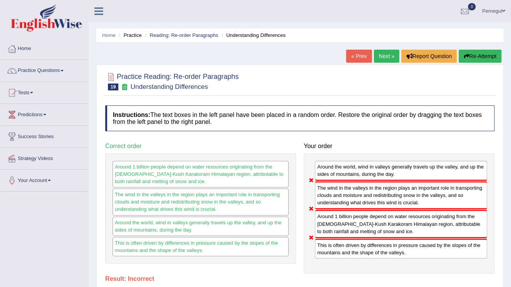
click at [384, 55] on link "Next »" at bounding box center [386, 56] width 25 height 13
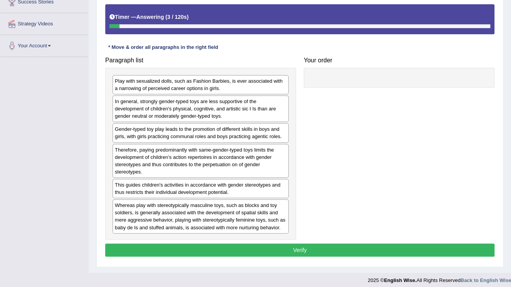
scroll to position [139, 0]
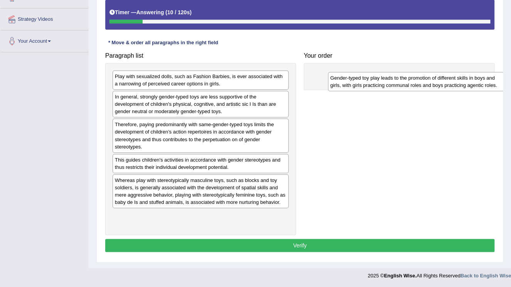
drag, startPoint x: 123, startPoint y: 131, endPoint x: 339, endPoint y: 85, distance: 220.2
click at [339, 85] on div "Gender-typed toy play leads to the promotion of different skills in boys and gi…" at bounding box center [416, 81] width 176 height 19
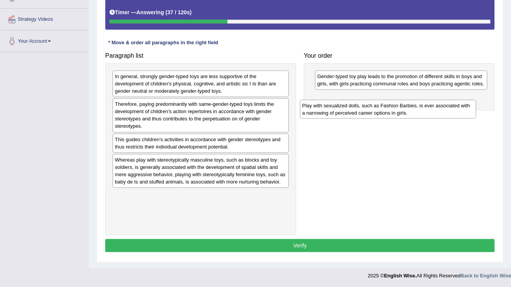
drag, startPoint x: 132, startPoint y: 77, endPoint x: 319, endPoint y: 106, distance: 189.5
click at [319, 106] on div "Play with sexualized dolls, such as Fashion Barbies, is ever associated with a …" at bounding box center [388, 109] width 176 height 19
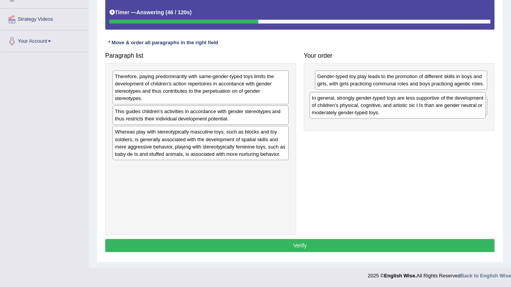
drag, startPoint x: 234, startPoint y: 85, endPoint x: 431, endPoint y: 106, distance: 198.0
click at [431, 106] on div "In general, strongly gender-typed toys are less supportive of the development o…" at bounding box center [397, 105] width 176 height 27
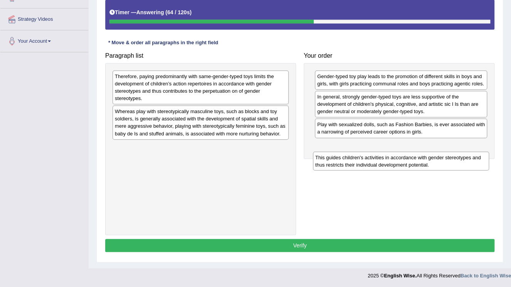
drag, startPoint x: 162, startPoint y: 117, endPoint x: 362, endPoint y: 163, distance: 205.6
click at [362, 163] on div "This guides children's activities in accordance with gender stereotypes and thu…" at bounding box center [401, 161] width 176 height 19
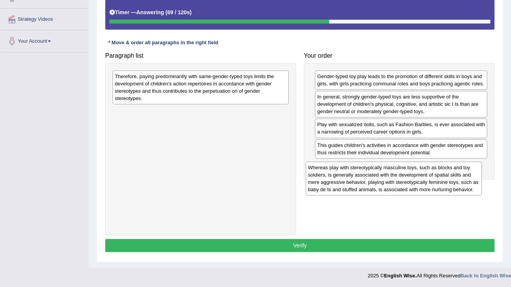
drag, startPoint x: 172, startPoint y: 121, endPoint x: 365, endPoint y: 177, distance: 201.0
click at [365, 177] on div "Whereas play with stereotypically masculine toys, such as blocks and toy soldie…" at bounding box center [393, 179] width 176 height 34
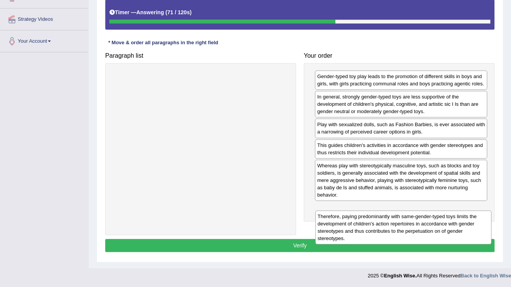
drag, startPoint x: 223, startPoint y: 88, endPoint x: 425, endPoint y: 228, distance: 246.1
click at [425, 228] on div "Therefore, paying predominantly with same-gender-typed toys limits the developm…" at bounding box center [403, 228] width 176 height 34
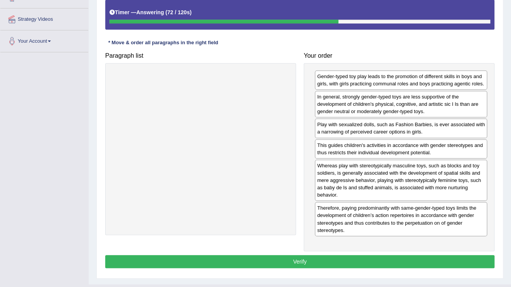
click at [377, 265] on button "Verify" at bounding box center [299, 261] width 389 height 13
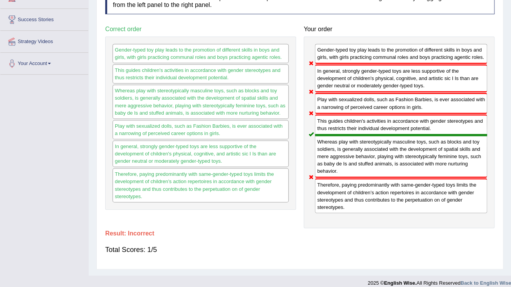
scroll to position [25, 0]
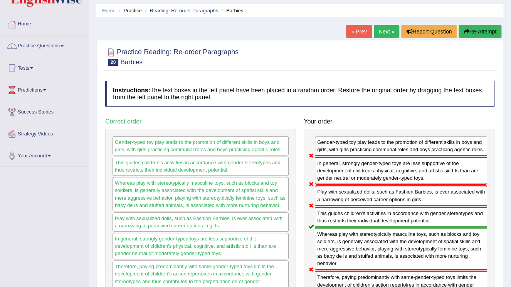
click at [383, 32] on link "Next »" at bounding box center [386, 31] width 25 height 13
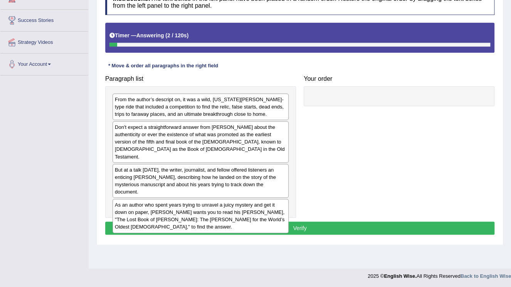
scroll to position [117, 0]
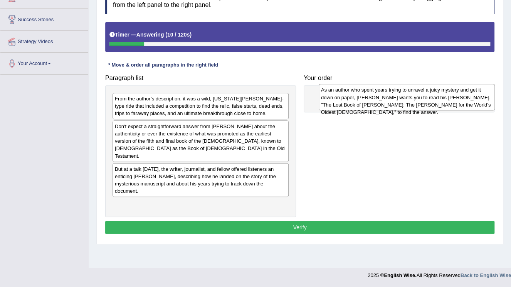
drag, startPoint x: 176, startPoint y: 203, endPoint x: 382, endPoint y: 104, distance: 228.6
click at [382, 104] on div "As an author who spent years trying to unravel a juicy mystery and get it down …" at bounding box center [407, 97] width 176 height 27
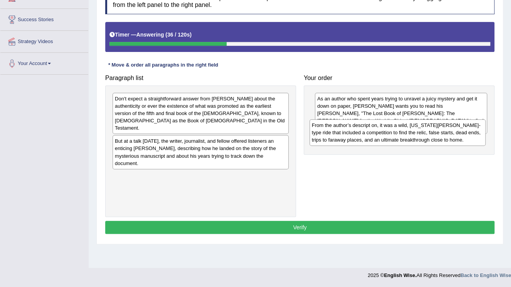
drag, startPoint x: 193, startPoint y: 106, endPoint x: 389, endPoint y: 132, distance: 198.7
click at [389, 132] on div "From the author’s descript on, it was a wild, Indiana Jones-type ride that incl…" at bounding box center [397, 132] width 176 height 27
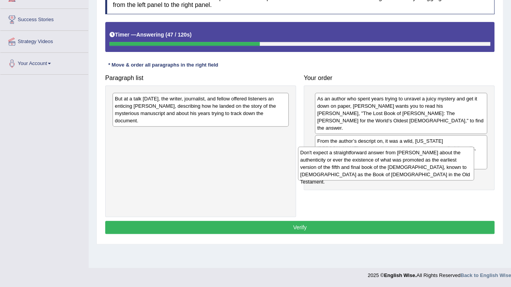
drag, startPoint x: 277, startPoint y: 140, endPoint x: 396, endPoint y: 162, distance: 121.0
click at [396, 162] on div "Don't expect a straightforward answer from Chanar Tigay about the authenticity …" at bounding box center [386, 164] width 176 height 34
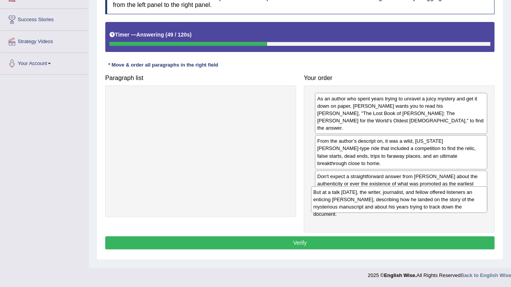
drag, startPoint x: 225, startPoint y: 104, endPoint x: 423, endPoint y: 197, distance: 219.3
click at [423, 197] on div "But at a talk on Wednesday, the writer, journalist, and fellow offered listener…" at bounding box center [399, 199] width 176 height 27
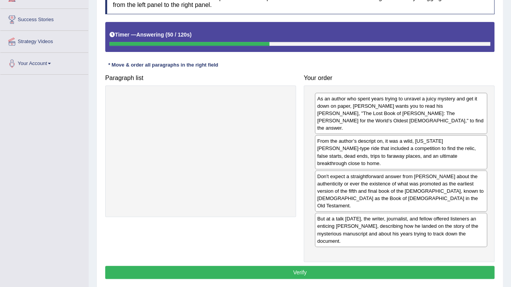
click at [357, 266] on button "Verify" at bounding box center [299, 272] width 389 height 13
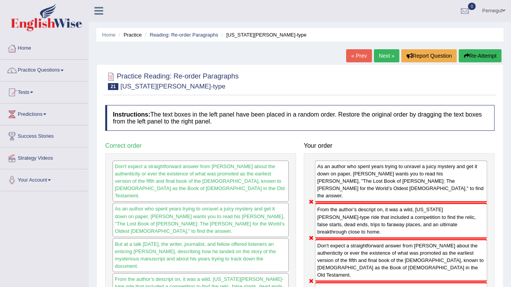
scroll to position [0, 0]
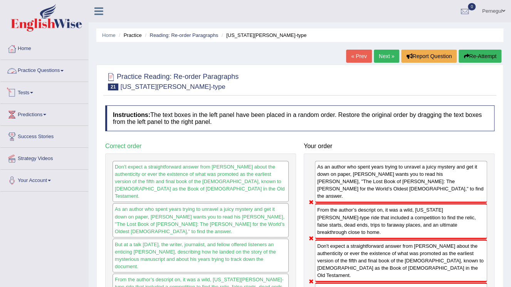
click at [28, 72] on link "Practice Questions" at bounding box center [44, 69] width 88 height 19
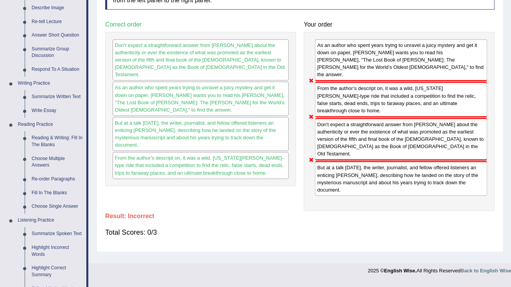
scroll to position [123, 0]
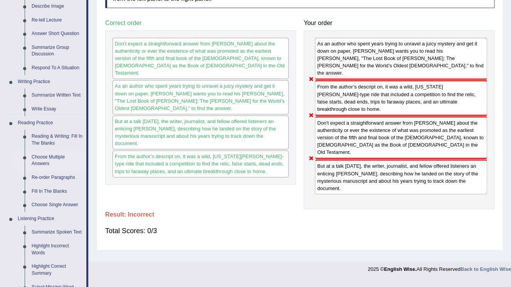
click at [43, 156] on link "Choose Multiple Answers" at bounding box center [57, 161] width 58 height 20
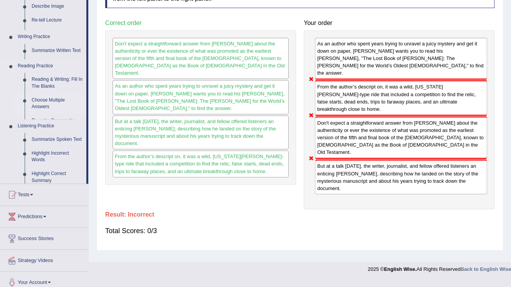
scroll to position [117, 0]
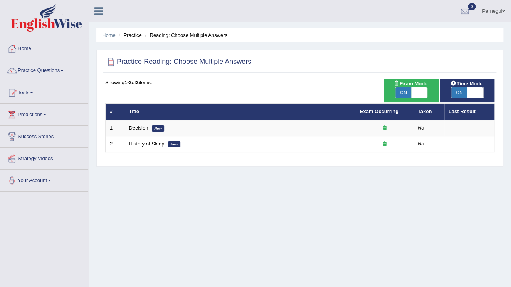
click at [479, 91] on span at bounding box center [475, 92] width 16 height 11
checkbox input "false"
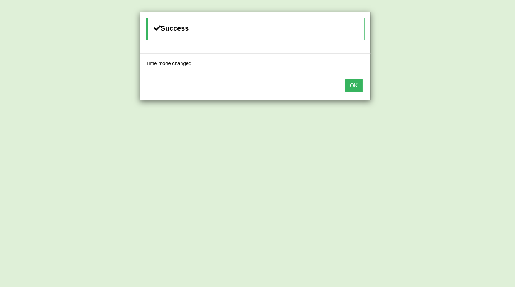
click at [356, 83] on button "OK" at bounding box center [354, 85] width 18 height 13
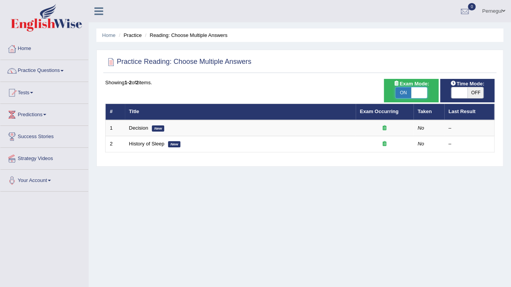
click at [423, 91] on span at bounding box center [419, 92] width 16 height 11
checkbox input "false"
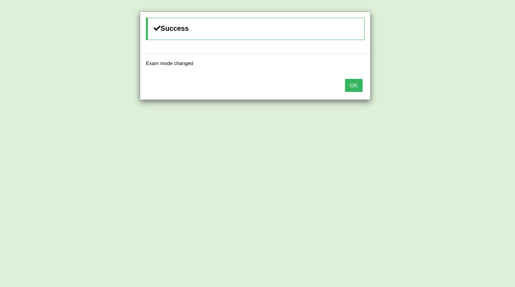
click at [353, 89] on button "OK" at bounding box center [354, 85] width 18 height 13
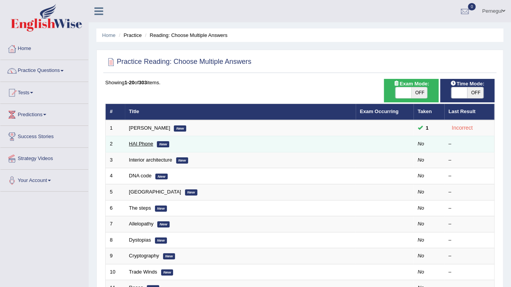
click at [137, 142] on link "HAI Phone" at bounding box center [141, 144] width 24 height 6
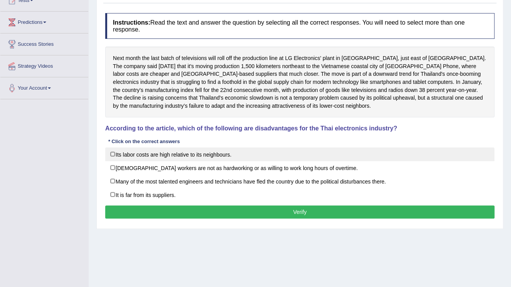
click at [176, 154] on label "Its labor costs are high relative to its neighbours." at bounding box center [299, 155] width 389 height 14
checkbox input "true"
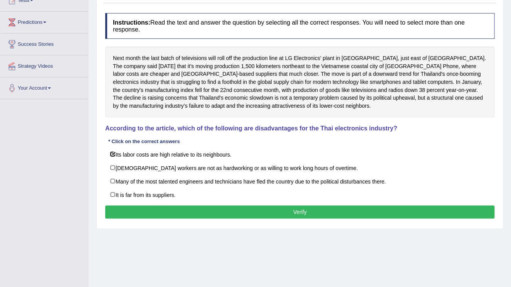
click at [212, 206] on button "Verify" at bounding box center [299, 212] width 389 height 13
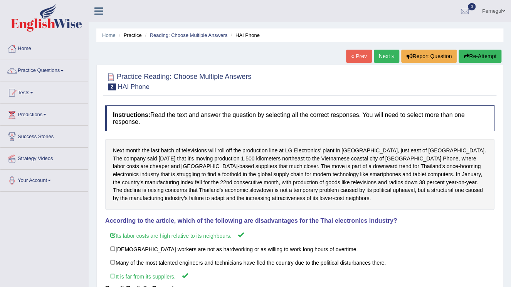
click at [390, 55] on link "Next »" at bounding box center [386, 56] width 25 height 13
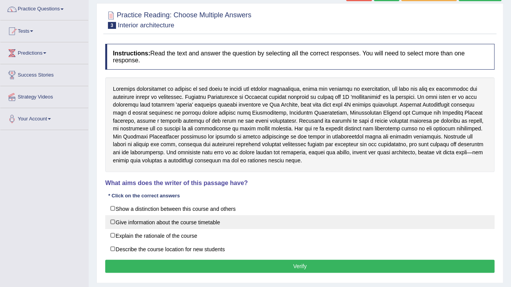
click at [176, 227] on label "Give information about the course timetable" at bounding box center [299, 222] width 389 height 14
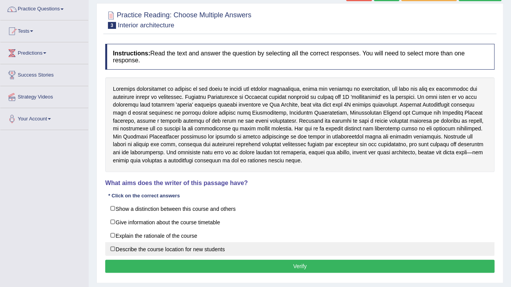
checkbox input "true"
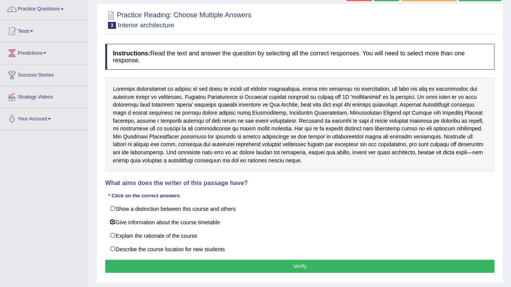
click at [194, 260] on button "Verify" at bounding box center [299, 266] width 389 height 13
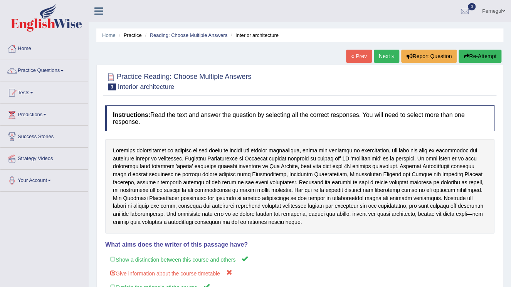
click at [385, 57] on link "Next »" at bounding box center [386, 56] width 25 height 13
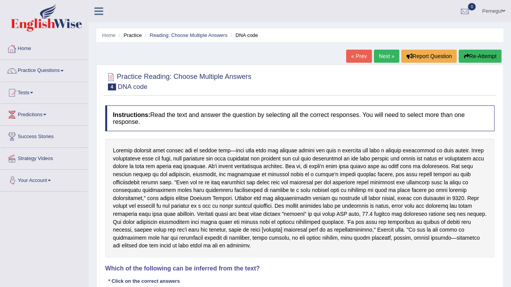
click at [26, 70] on link "Practice Questions" at bounding box center [44, 69] width 88 height 19
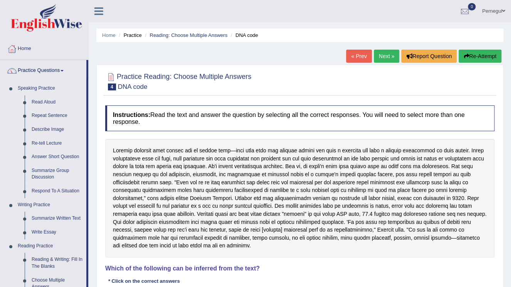
click at [37, 102] on link "Read Aloud" at bounding box center [57, 103] width 58 height 14
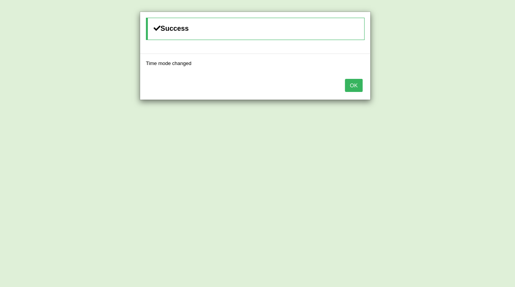
click at [354, 86] on button "OK" at bounding box center [354, 85] width 18 height 13
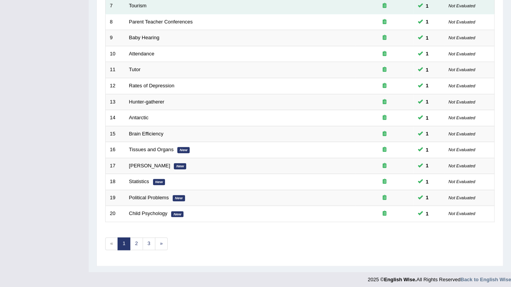
scroll to position [220, 0]
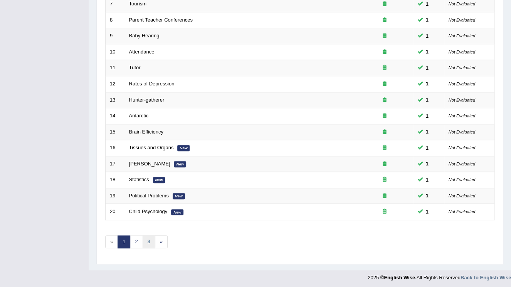
click at [147, 242] on link "3" at bounding box center [149, 242] width 13 height 13
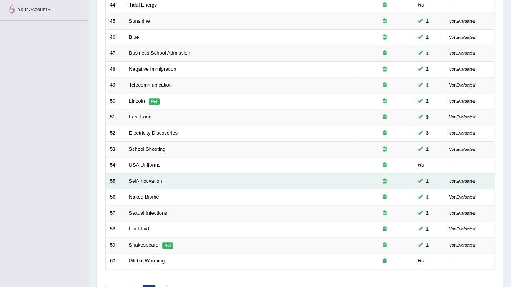
scroll to position [220, 0]
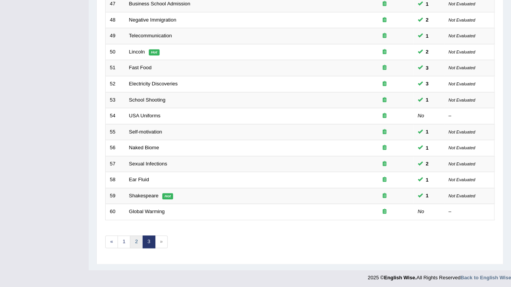
click at [136, 242] on link "2" at bounding box center [136, 242] width 13 height 13
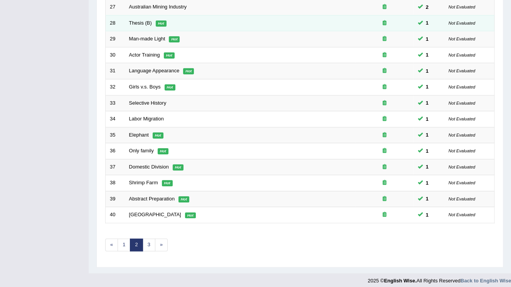
scroll to position [220, 0]
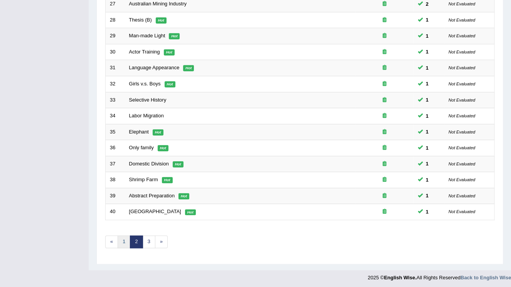
click at [122, 241] on link "1" at bounding box center [123, 242] width 13 height 13
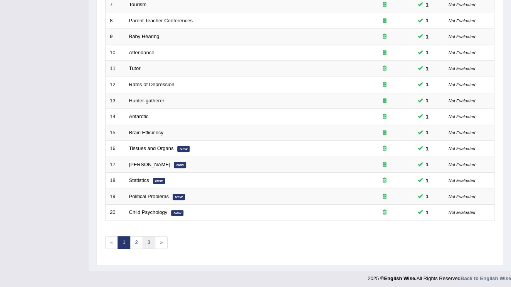
scroll to position [220, 0]
click at [133, 239] on link "2" at bounding box center [136, 242] width 13 height 13
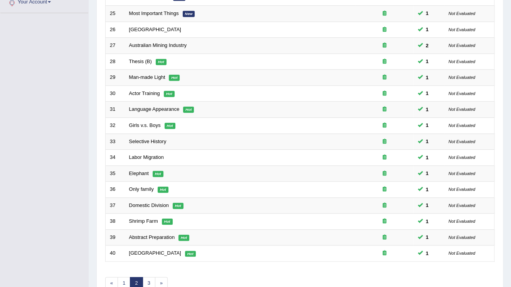
scroll to position [220, 0]
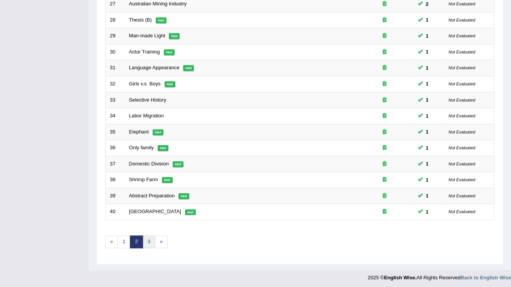
click at [149, 239] on link "3" at bounding box center [149, 242] width 13 height 13
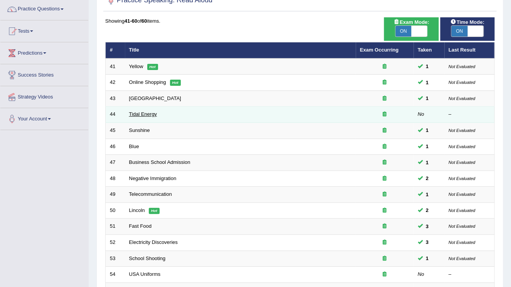
click at [134, 112] on link "Tidal Energy" at bounding box center [143, 114] width 28 height 6
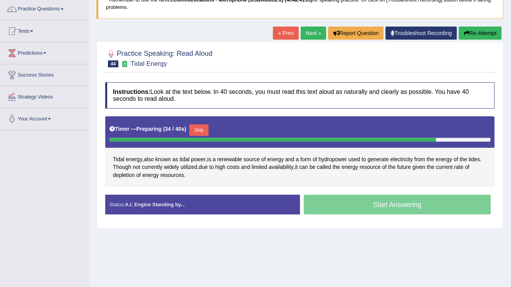
click at [199, 129] on button "Skip" at bounding box center [198, 130] width 19 height 12
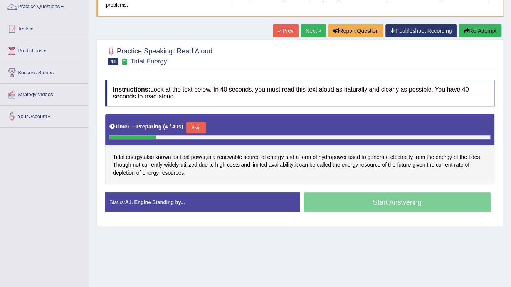
click at [199, 123] on button "Skip" at bounding box center [195, 128] width 19 height 12
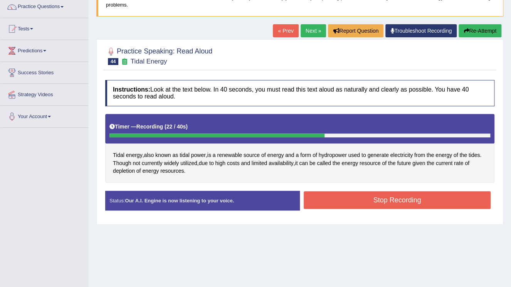
click at [357, 202] on button "Stop Recording" at bounding box center [397, 200] width 187 height 18
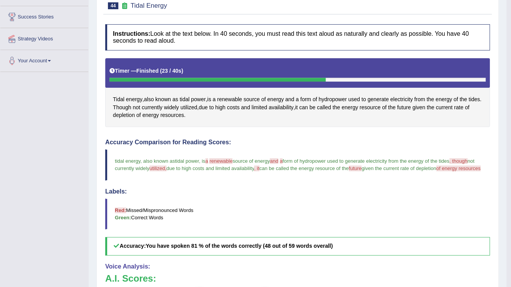
scroll to position [33, 0]
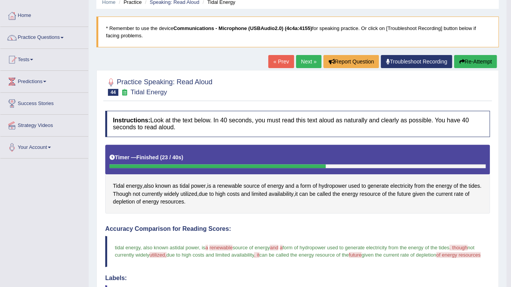
click at [301, 62] on link "Next »" at bounding box center [308, 61] width 25 height 13
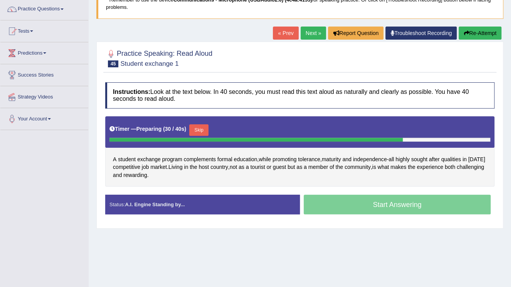
click at [198, 127] on button "Skip" at bounding box center [198, 130] width 19 height 12
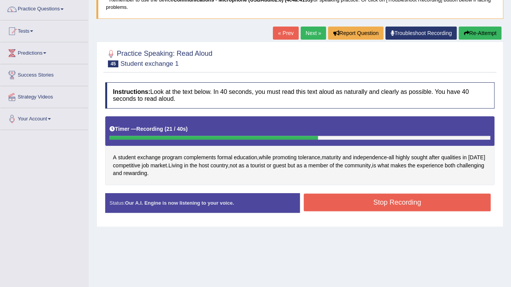
click at [331, 200] on button "Stop Recording" at bounding box center [397, 203] width 187 height 18
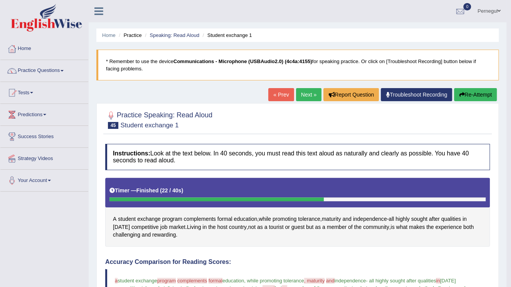
click at [312, 96] on link "Next »" at bounding box center [308, 94] width 25 height 13
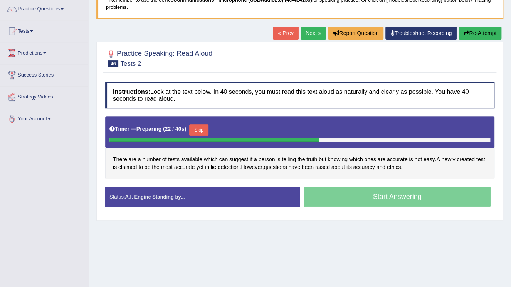
click at [200, 129] on button "Skip" at bounding box center [198, 130] width 19 height 12
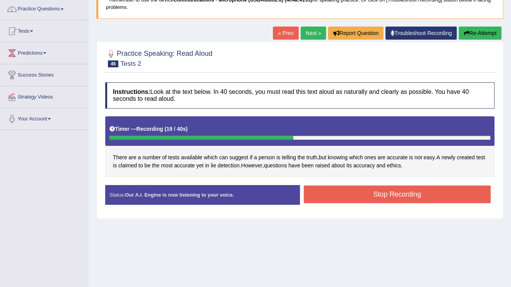
click at [340, 191] on button "Stop Recording" at bounding box center [397, 195] width 187 height 18
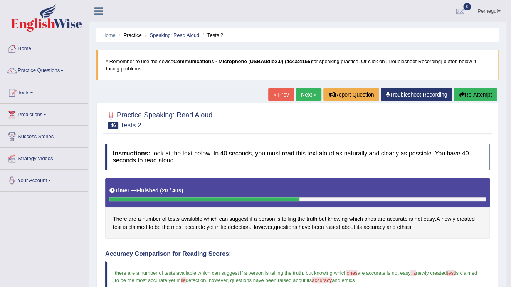
click at [302, 96] on link "Next »" at bounding box center [308, 94] width 25 height 13
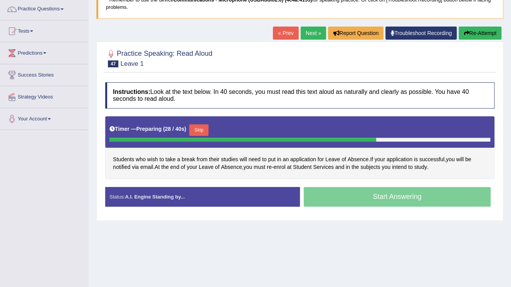
click at [196, 126] on button "Skip" at bounding box center [198, 130] width 19 height 12
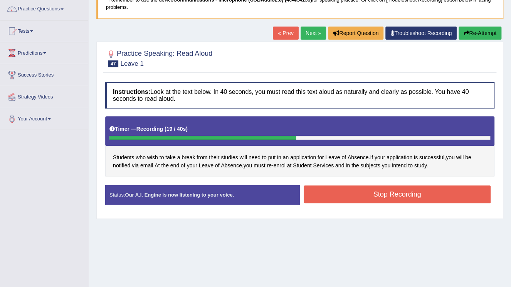
click at [361, 193] on button "Stop Recording" at bounding box center [397, 195] width 187 height 18
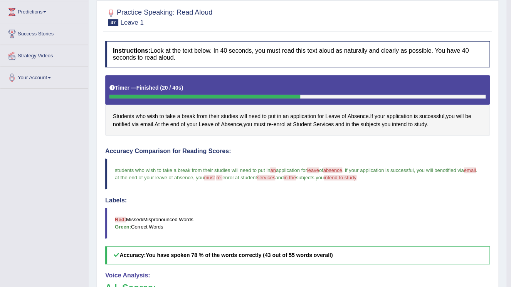
scroll to position [62, 0]
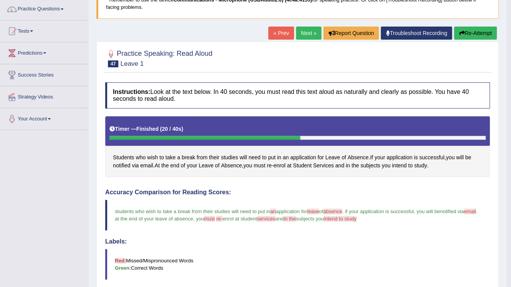
click at [310, 33] on link "Next »" at bounding box center [308, 33] width 25 height 13
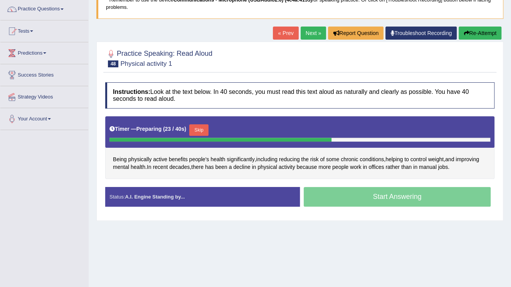
click at [195, 129] on button "Skip" at bounding box center [198, 130] width 19 height 12
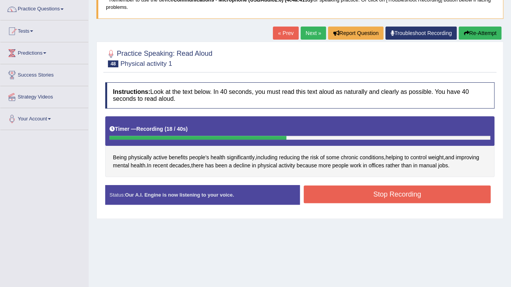
click at [357, 196] on button "Stop Recording" at bounding box center [397, 195] width 187 height 18
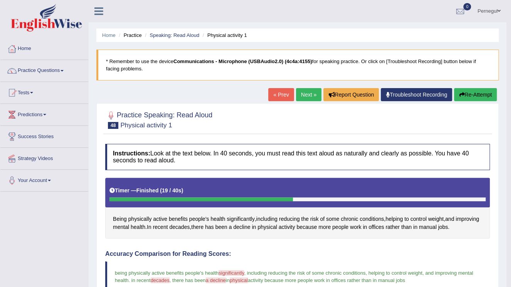
click at [301, 94] on link "Next »" at bounding box center [308, 94] width 25 height 13
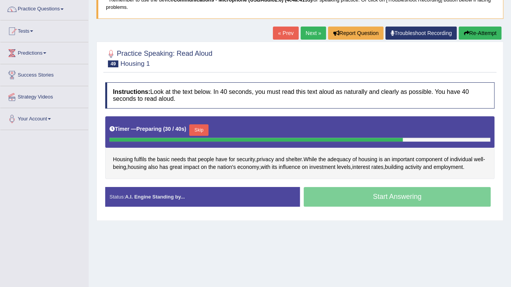
click at [201, 128] on button "Skip" at bounding box center [198, 130] width 19 height 12
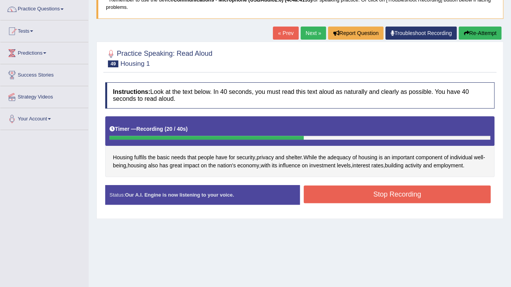
click at [357, 195] on button "Stop Recording" at bounding box center [397, 195] width 187 height 18
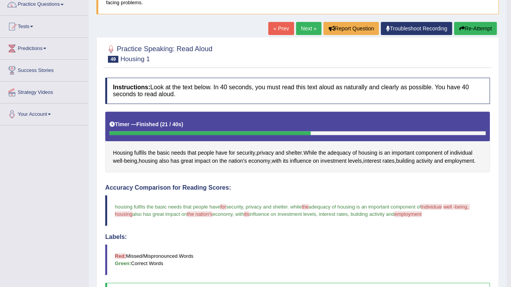
scroll to position [31, 0]
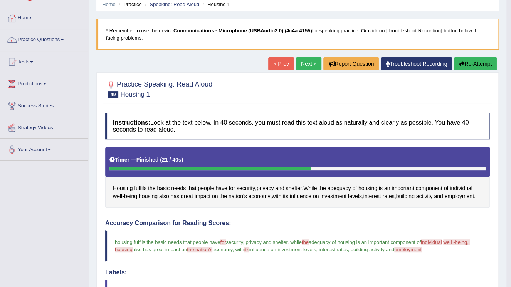
click at [302, 62] on link "Next »" at bounding box center [308, 63] width 25 height 13
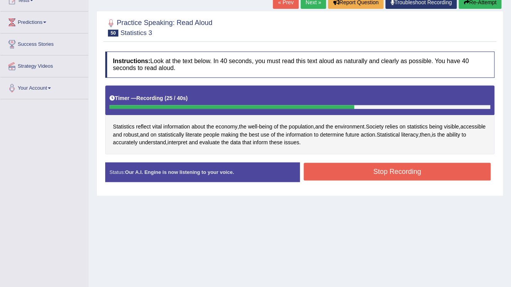
click at [401, 171] on button "Stop Recording" at bounding box center [397, 172] width 187 height 18
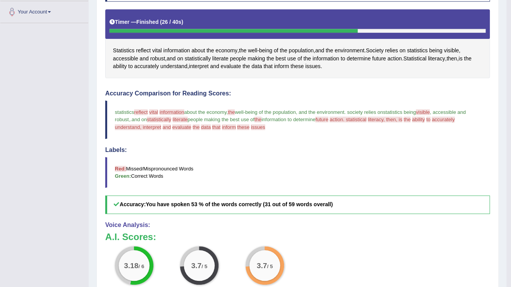
scroll to position [62, 0]
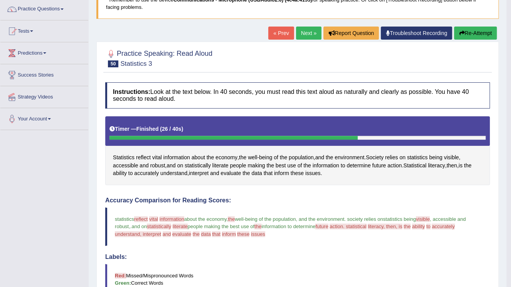
click at [304, 33] on link "Next »" at bounding box center [308, 33] width 25 height 13
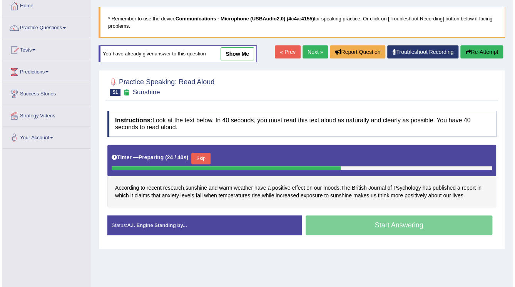
scroll to position [62, 0]
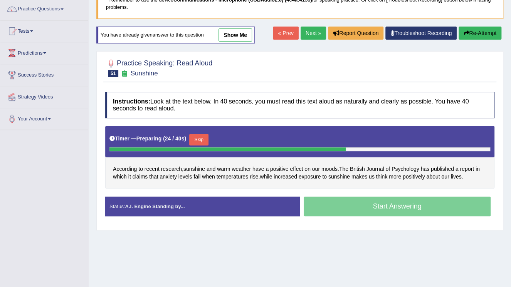
click at [195, 137] on button "Skip" at bounding box center [198, 140] width 19 height 12
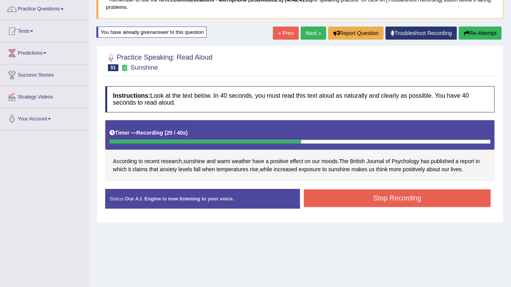
click at [341, 202] on button "Stop Recording" at bounding box center [397, 199] width 187 height 18
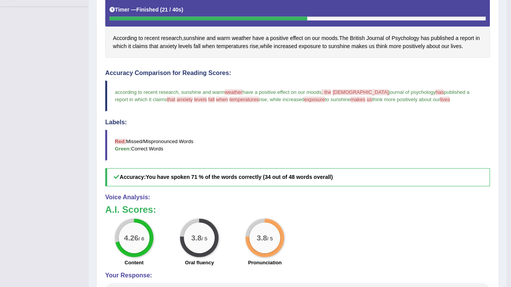
scroll to position [0, 0]
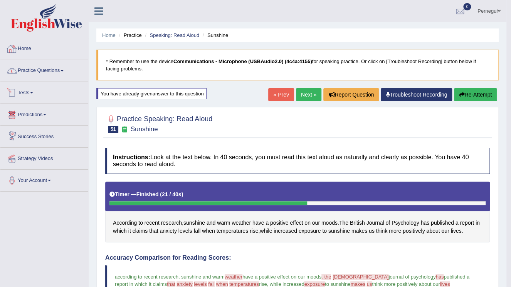
click at [32, 70] on link "Practice Questions" at bounding box center [44, 69] width 88 height 19
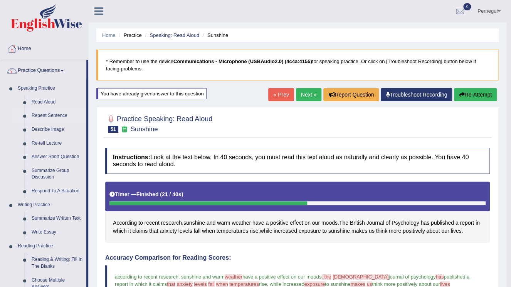
click at [38, 117] on link "Repeat Sentence" at bounding box center [57, 116] width 58 height 14
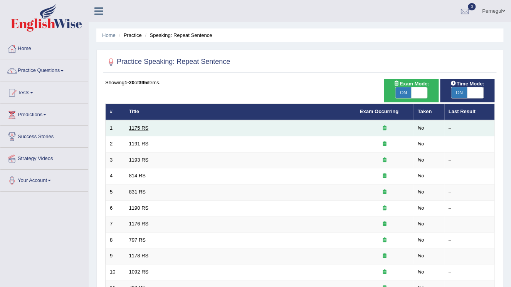
click at [141, 126] on link "1175 RS" at bounding box center [139, 128] width 20 height 6
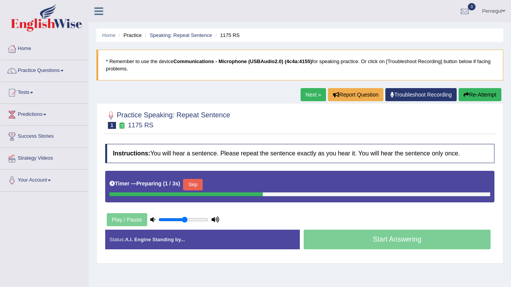
click at [189, 179] on button "Skip" at bounding box center [192, 185] width 19 height 12
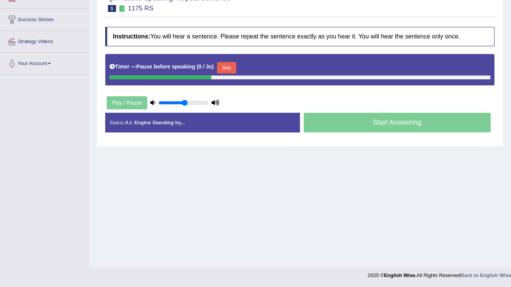
click at [219, 66] on button "Skip" at bounding box center [226, 68] width 19 height 12
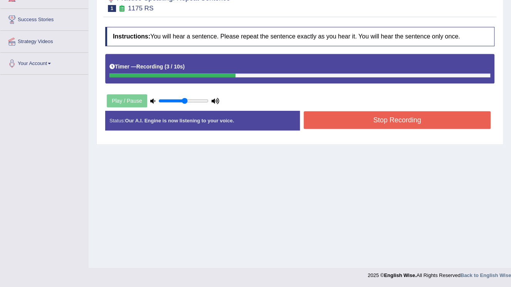
click at [361, 118] on button "Stop Recording" at bounding box center [397, 120] width 187 height 18
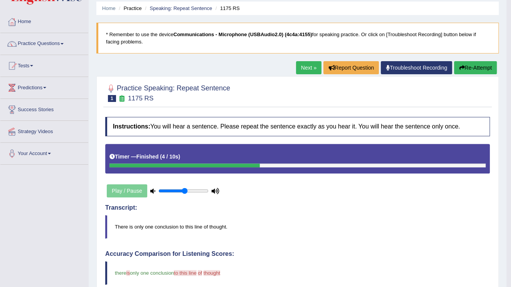
scroll to position [25, 0]
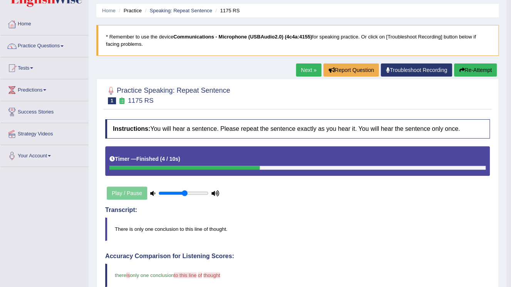
click at [305, 70] on link "Next »" at bounding box center [308, 70] width 25 height 13
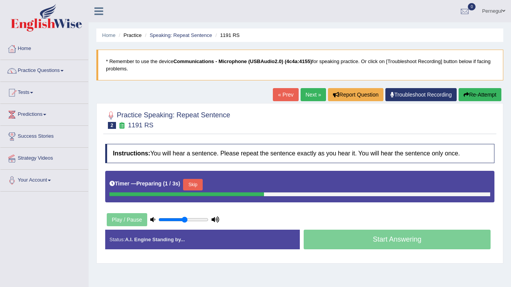
scroll to position [92, 0]
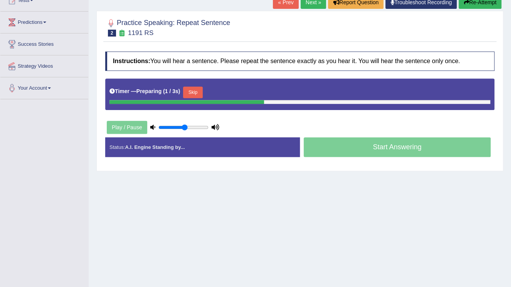
click at [186, 92] on button "Skip" at bounding box center [192, 93] width 19 height 12
click at [226, 92] on button "Skip" at bounding box center [226, 93] width 19 height 12
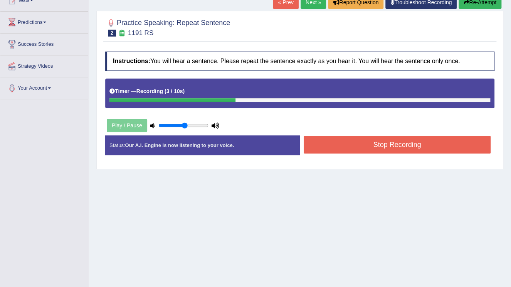
click at [363, 145] on button "Stop Recording" at bounding box center [397, 145] width 187 height 18
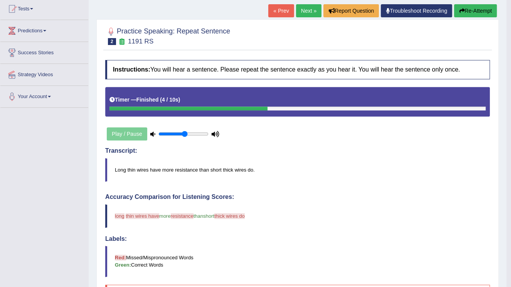
scroll to position [62, 0]
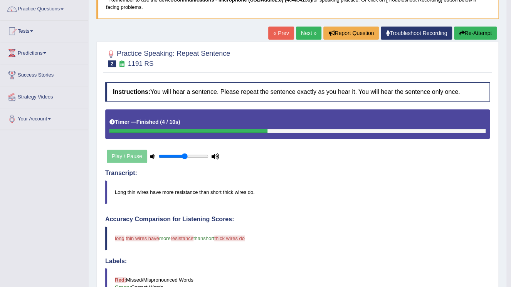
click at [301, 37] on link "Next »" at bounding box center [308, 33] width 25 height 13
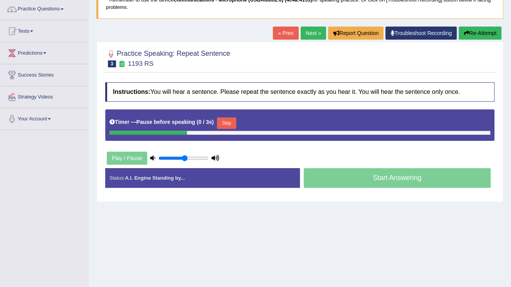
click at [217, 124] on button "Skip" at bounding box center [226, 123] width 19 height 12
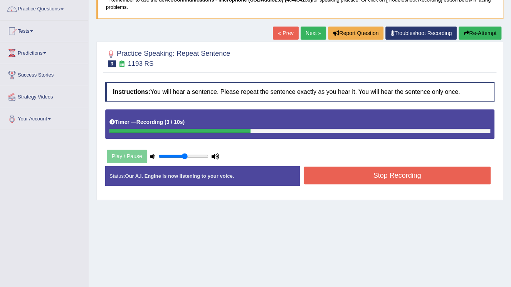
click at [331, 173] on button "Stop Recording" at bounding box center [397, 176] width 187 height 18
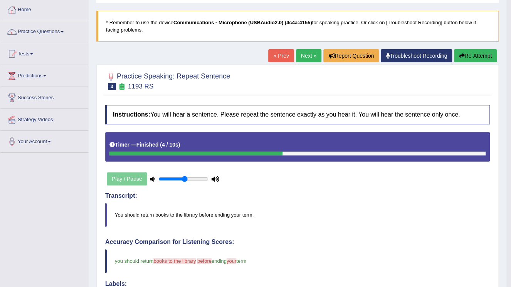
scroll to position [31, 0]
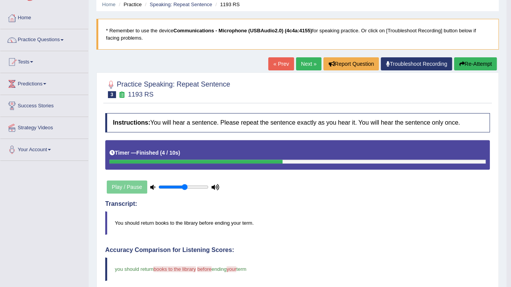
click at [304, 68] on link "Next »" at bounding box center [308, 63] width 25 height 13
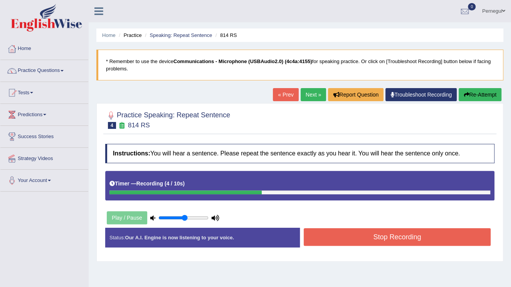
click at [366, 236] on button "Stop Recording" at bounding box center [397, 237] width 187 height 18
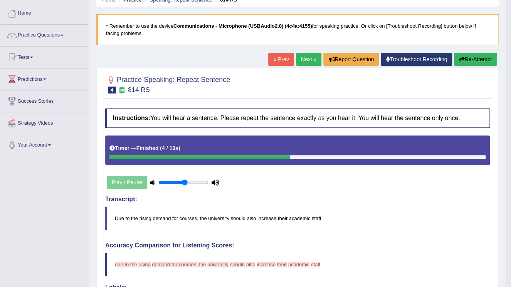
scroll to position [31, 0]
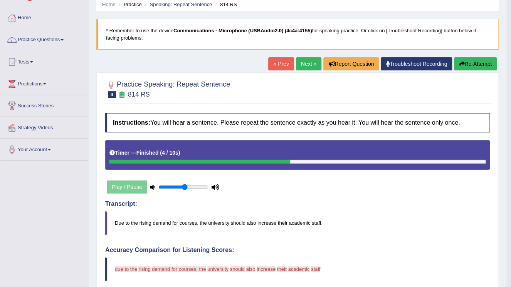
click at [306, 62] on link "Next »" at bounding box center [308, 63] width 25 height 13
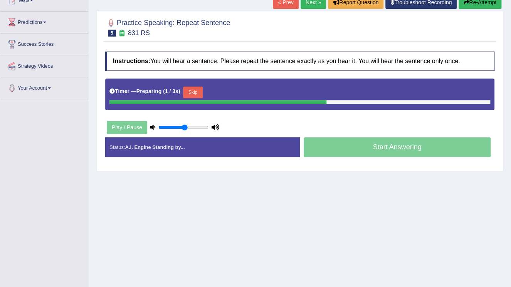
click at [198, 94] on button "Skip" at bounding box center [192, 93] width 19 height 12
click at [220, 90] on button "Skip" at bounding box center [226, 93] width 19 height 12
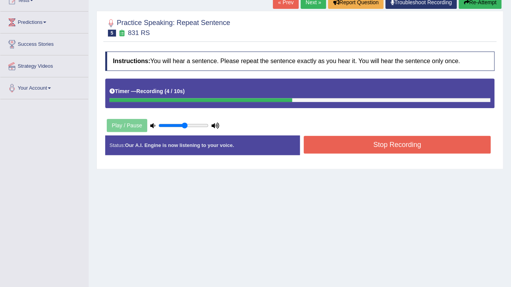
click at [396, 148] on button "Stop Recording" at bounding box center [397, 145] width 187 height 18
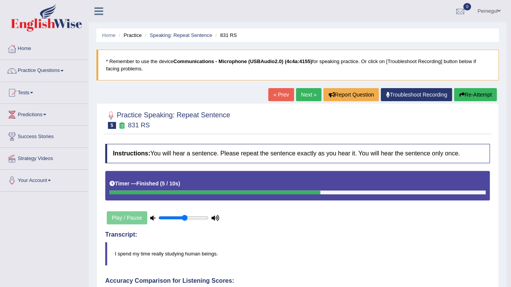
click at [307, 98] on link "Next »" at bounding box center [308, 94] width 25 height 13
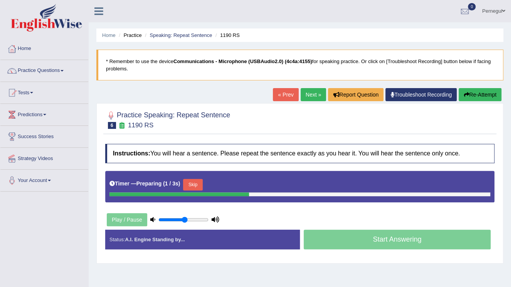
click at [196, 184] on button "Skip" at bounding box center [192, 185] width 19 height 12
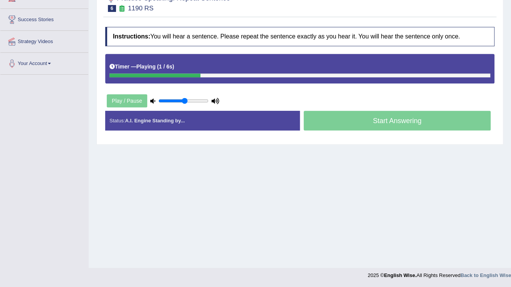
scroll to position [86, 0]
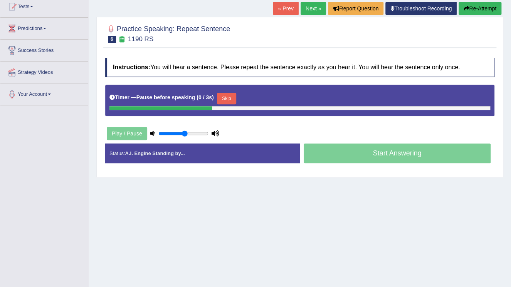
click at [229, 96] on button "Skip" at bounding box center [226, 99] width 19 height 12
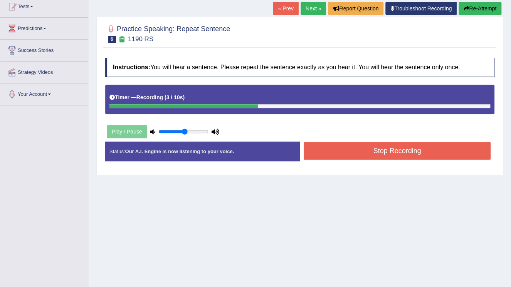
click at [432, 149] on button "Stop Recording" at bounding box center [397, 151] width 187 height 18
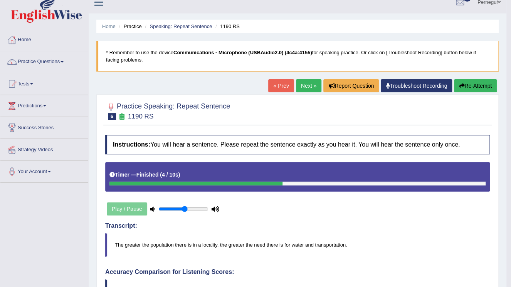
scroll to position [0, 0]
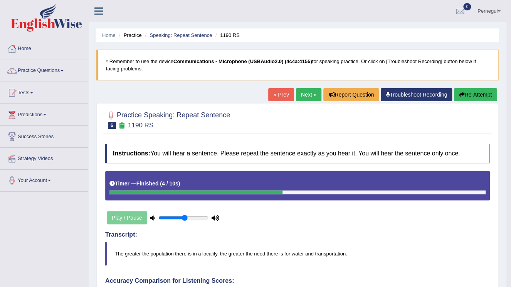
click at [304, 96] on link "Next »" at bounding box center [308, 94] width 25 height 13
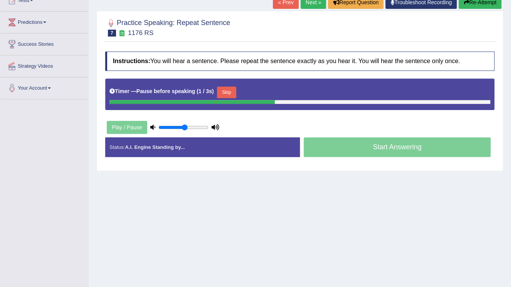
click at [228, 92] on button "Skip" at bounding box center [226, 93] width 19 height 12
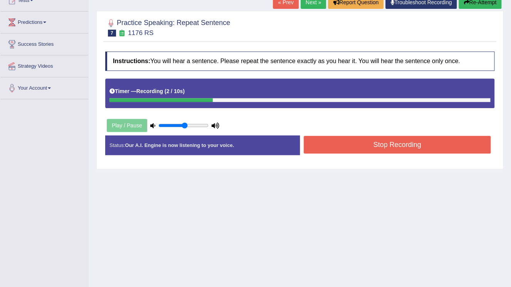
click at [372, 138] on button "Stop Recording" at bounding box center [397, 145] width 187 height 18
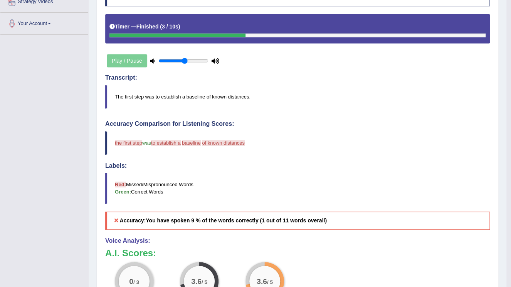
scroll to position [62, 0]
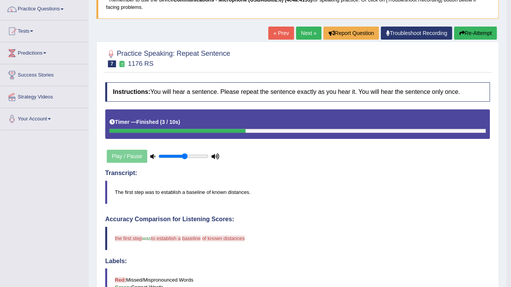
click at [304, 32] on link "Next »" at bounding box center [308, 33] width 25 height 13
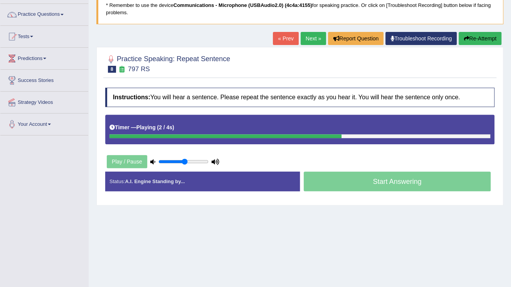
scroll to position [55, 0]
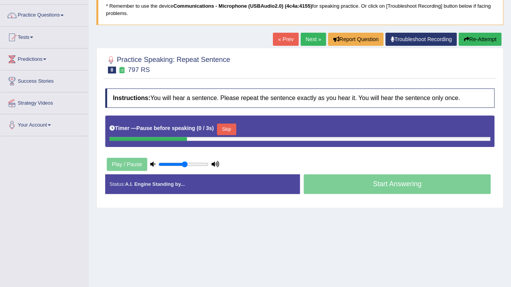
click at [223, 127] on button "Skip" at bounding box center [226, 130] width 19 height 12
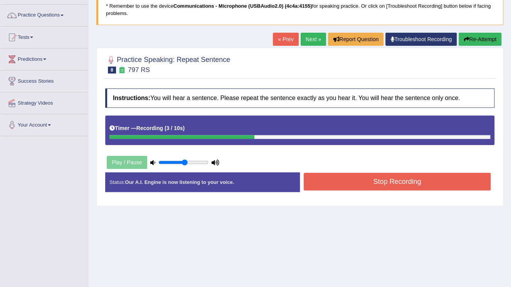
click at [342, 182] on button "Stop Recording" at bounding box center [397, 182] width 187 height 18
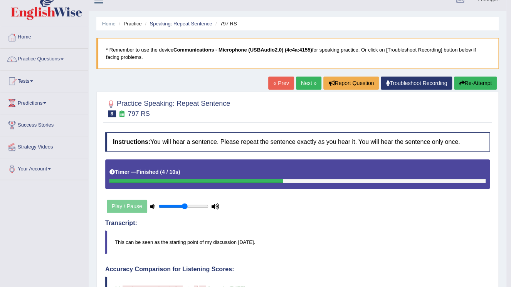
scroll to position [0, 0]
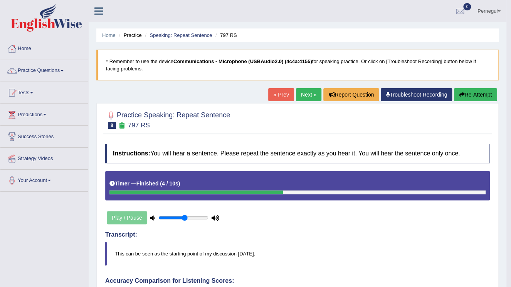
click at [305, 91] on link "Next »" at bounding box center [308, 94] width 25 height 13
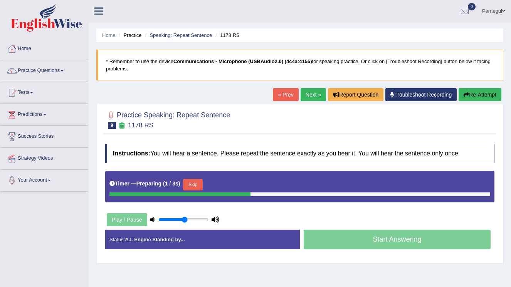
click at [189, 186] on button "Skip" at bounding box center [192, 185] width 19 height 12
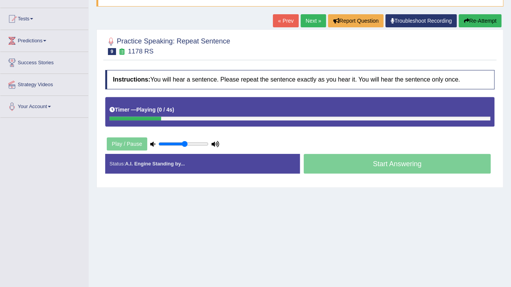
scroll to position [92, 0]
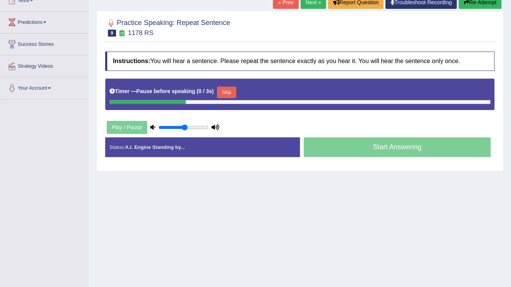
click at [222, 89] on button "Skip" at bounding box center [226, 93] width 19 height 12
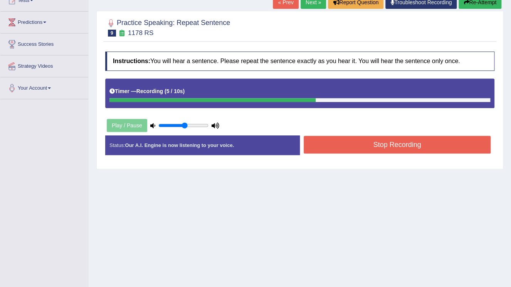
click at [356, 147] on button "Stop Recording" at bounding box center [397, 145] width 187 height 18
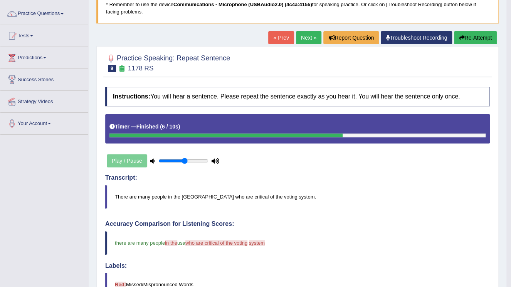
scroll to position [0, 0]
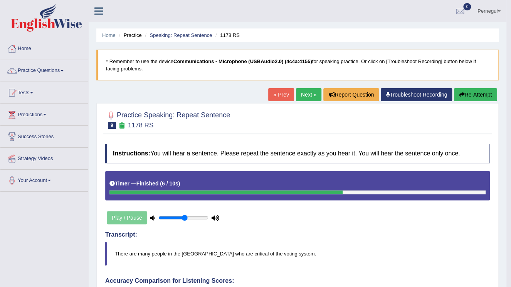
click at [302, 92] on link "Next »" at bounding box center [308, 94] width 25 height 13
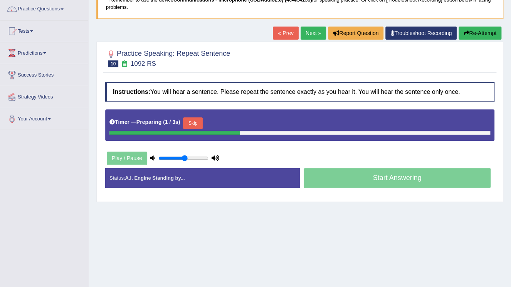
click at [192, 122] on button "Skip" at bounding box center [192, 123] width 19 height 12
click at [228, 124] on button "Skip" at bounding box center [226, 123] width 19 height 12
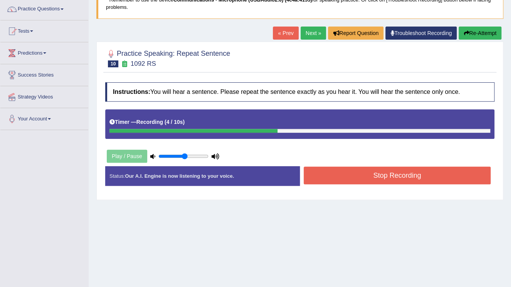
click at [388, 173] on button "Stop Recording" at bounding box center [397, 176] width 187 height 18
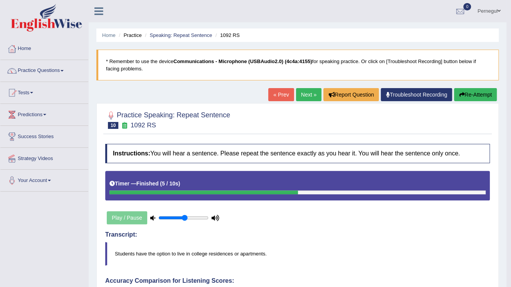
click at [316, 92] on link "Next »" at bounding box center [308, 94] width 25 height 13
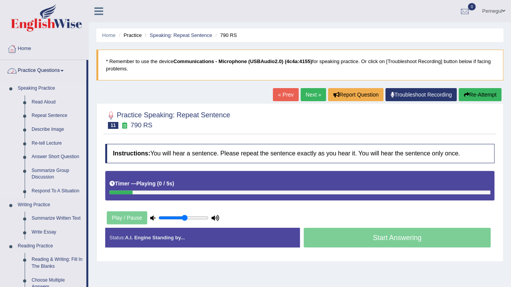
click at [28, 86] on link "Speaking Practice" at bounding box center [50, 89] width 72 height 14
click at [30, 71] on link "Practice Questions" at bounding box center [43, 69] width 86 height 19
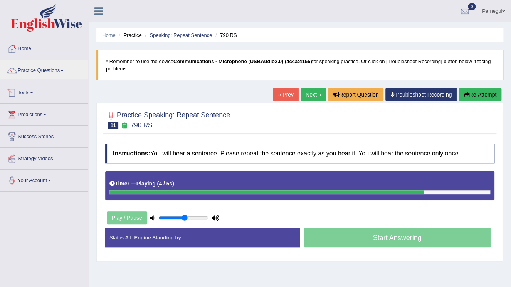
click at [25, 91] on link "Tests" at bounding box center [44, 91] width 88 height 19
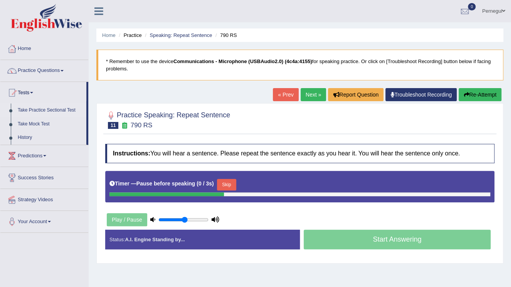
click at [22, 108] on link "Take Practice Sectional Test" at bounding box center [50, 111] width 72 height 14
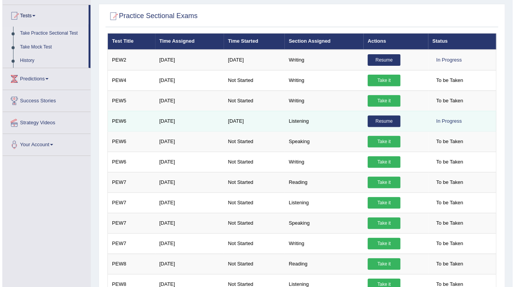
scroll to position [92, 0]
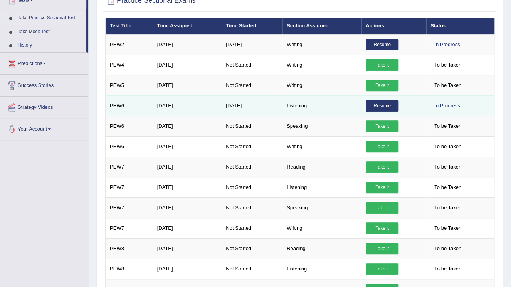
click at [375, 105] on link "Resume" at bounding box center [382, 106] width 33 height 12
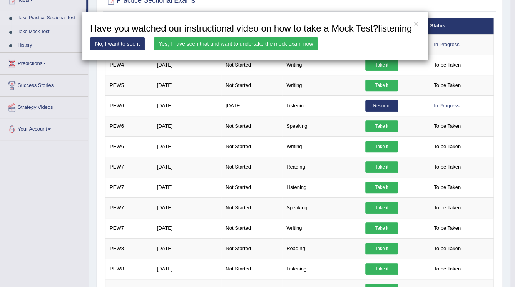
click at [211, 45] on link "Yes, I have seen that and want to undertake the mock exam now" at bounding box center [236, 43] width 164 height 13
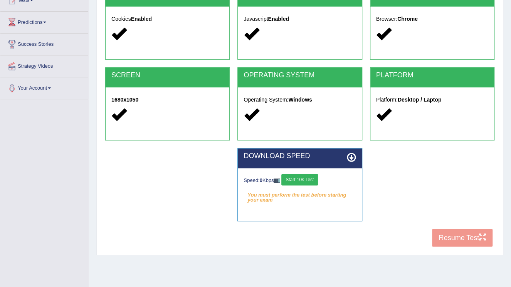
click at [305, 179] on button "Start 10s Test" at bounding box center [299, 180] width 37 height 12
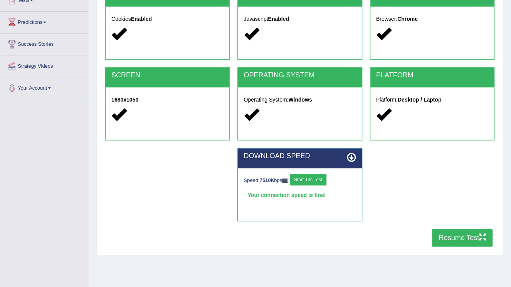
click at [452, 242] on button "Resume Test" at bounding box center [462, 238] width 60 height 18
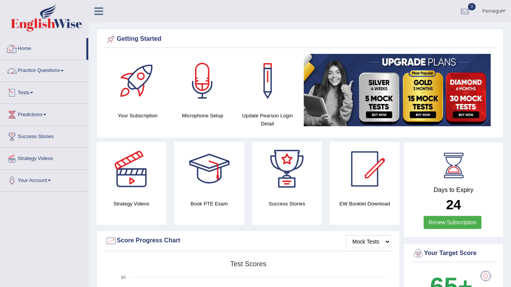
click at [36, 70] on link "Practice Questions" at bounding box center [44, 69] width 88 height 19
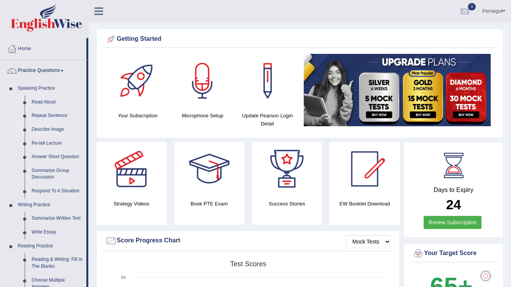
click at [45, 128] on link "Describe Image" at bounding box center [57, 130] width 58 height 14
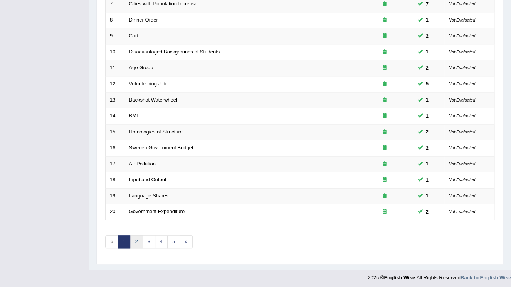
click at [137, 240] on link "2" at bounding box center [136, 242] width 13 height 13
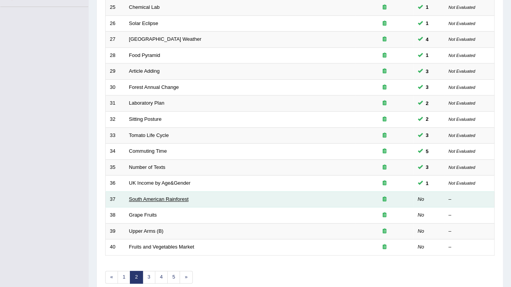
click at [145, 197] on link "South American Rainforest" at bounding box center [159, 199] width 60 height 6
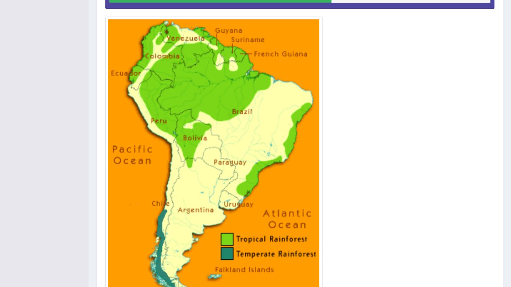
scroll to position [237, 0]
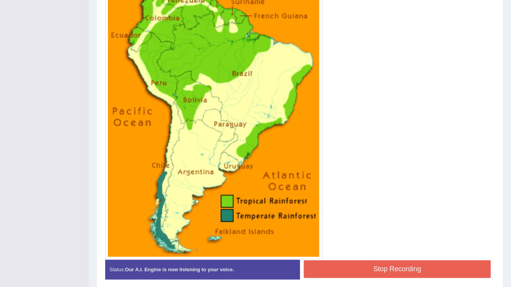
click at [390, 273] on button "Stop Recording" at bounding box center [397, 269] width 187 height 18
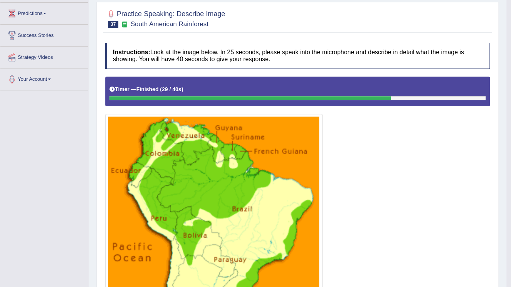
scroll to position [85, 0]
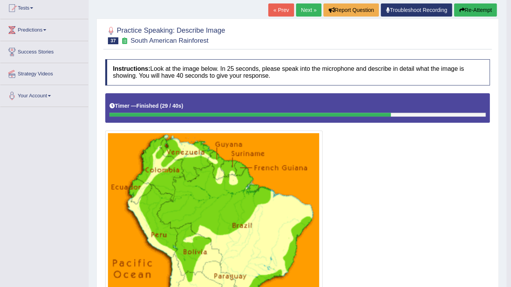
click at [311, 7] on link "Next »" at bounding box center [308, 9] width 25 height 13
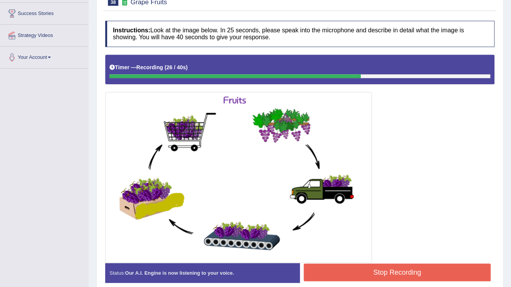
click at [421, 271] on button "Stop Recording" at bounding box center [397, 273] width 187 height 18
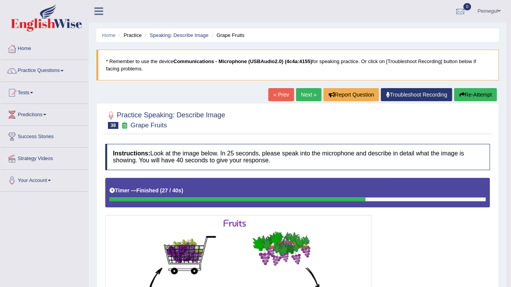
click at [306, 96] on link "Next »" at bounding box center [308, 94] width 25 height 13
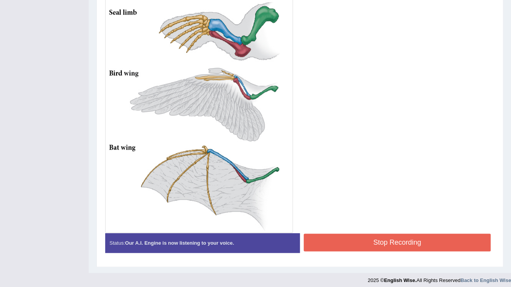
scroll to position [295, 0]
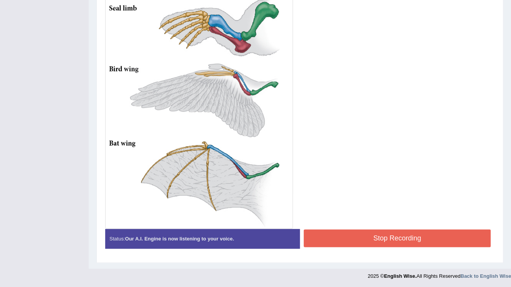
click at [370, 237] on button "Stop Recording" at bounding box center [397, 239] width 187 height 18
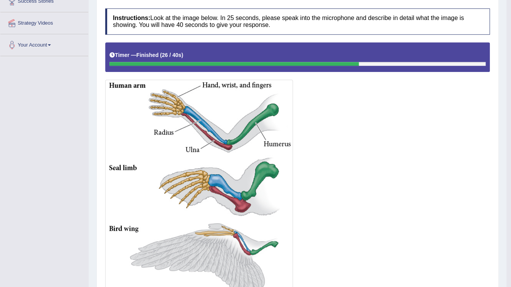
scroll to position [64, 0]
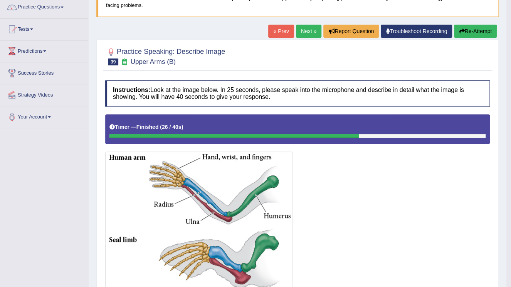
click at [462, 31] on icon "button" at bounding box center [461, 31] width 5 height 5
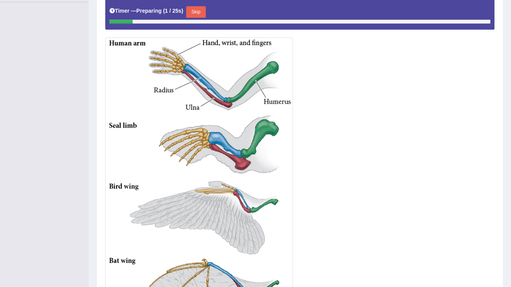
click at [199, 9] on button "Skip" at bounding box center [195, 12] width 19 height 12
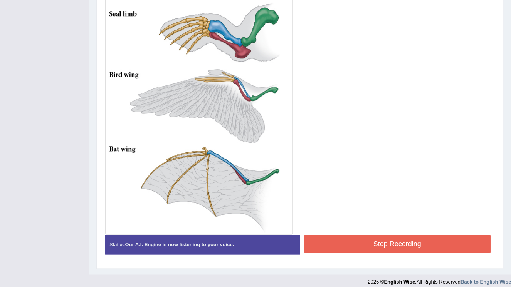
scroll to position [299, 0]
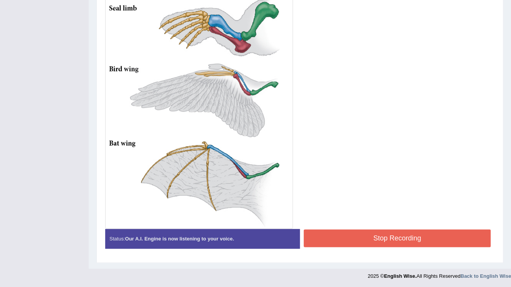
click at [391, 235] on button "Stop Recording" at bounding box center [397, 239] width 187 height 18
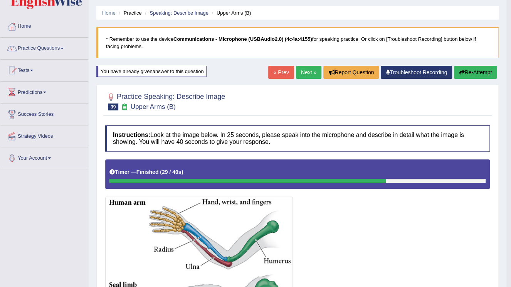
scroll to position [22, 0]
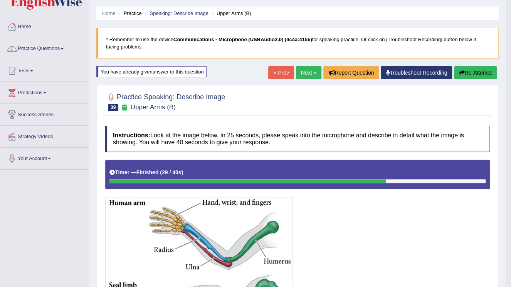
click at [308, 70] on link "Next »" at bounding box center [308, 72] width 25 height 13
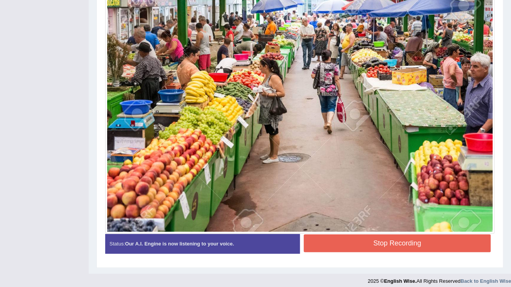
scroll to position [247, 0]
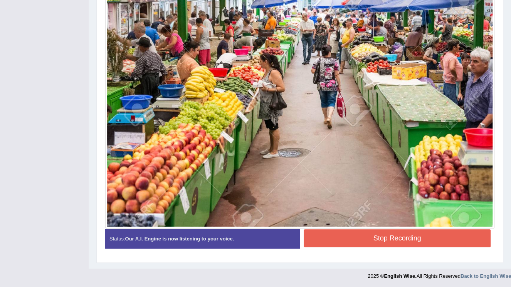
click at [379, 235] on button "Stop Recording" at bounding box center [397, 239] width 187 height 18
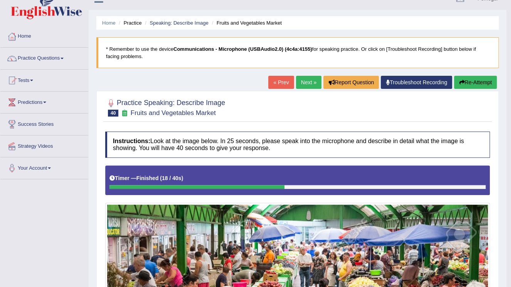
scroll to position [0, 0]
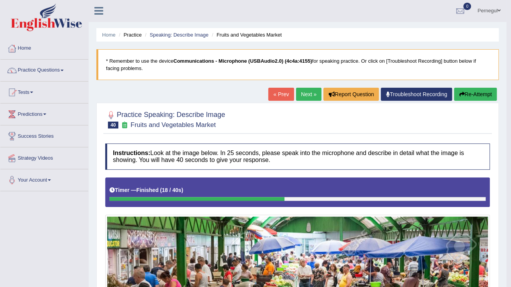
click at [303, 96] on link "Next »" at bounding box center [308, 94] width 25 height 13
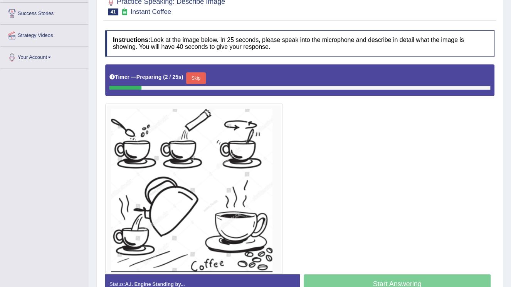
scroll to position [154, 0]
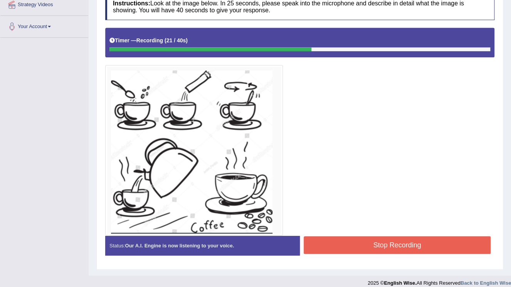
click at [376, 243] on button "Stop Recording" at bounding box center [397, 245] width 187 height 18
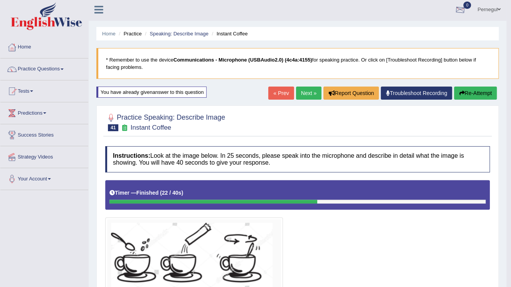
scroll to position [0, 0]
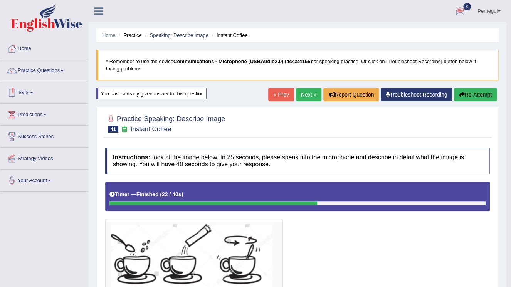
click at [477, 95] on button "Re-Attempt" at bounding box center [475, 94] width 43 height 13
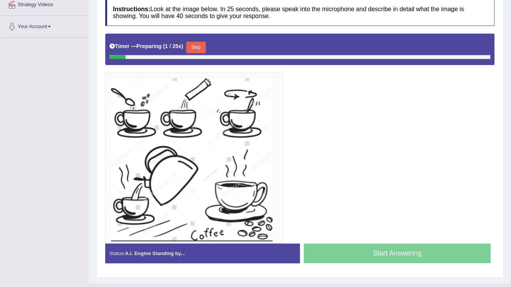
scroll to position [154, 0]
click at [192, 44] on button "Skip" at bounding box center [195, 48] width 19 height 12
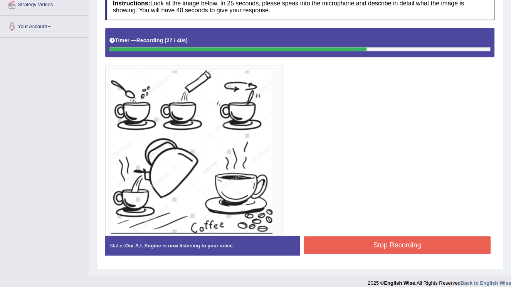
click at [369, 250] on button "Stop Recording" at bounding box center [397, 245] width 187 height 18
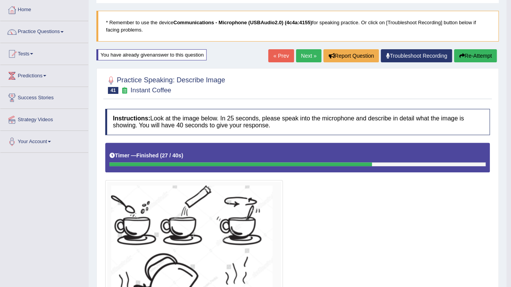
scroll to position [31, 0]
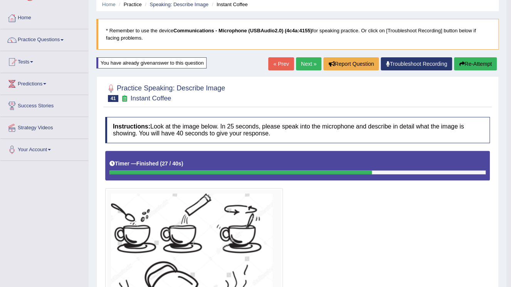
click at [302, 63] on link "Next »" at bounding box center [308, 63] width 25 height 13
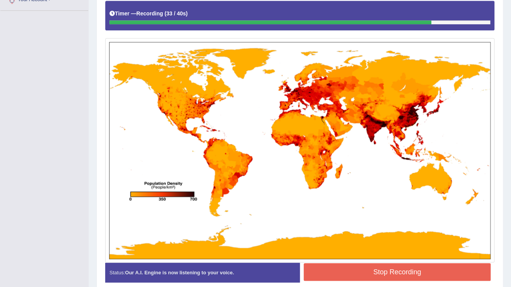
scroll to position [215, 0]
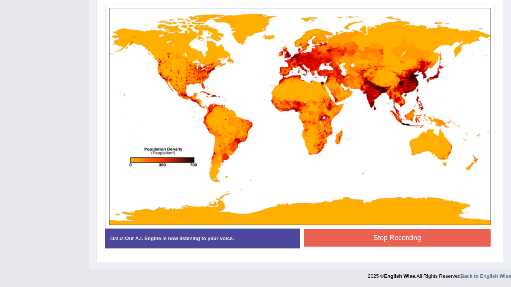
click at [421, 242] on button "Stop Recording" at bounding box center [397, 238] width 187 height 18
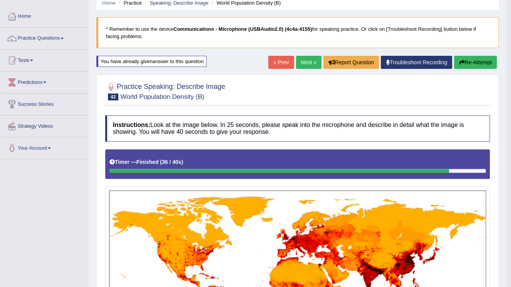
scroll to position [30, 0]
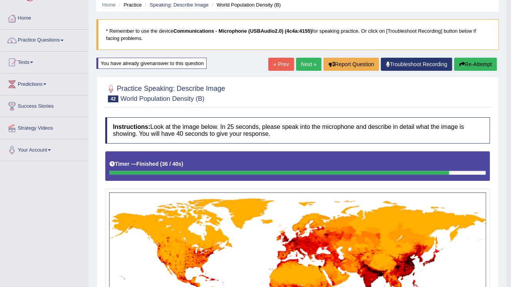
click at [478, 60] on button "Re-Attempt" at bounding box center [475, 64] width 43 height 13
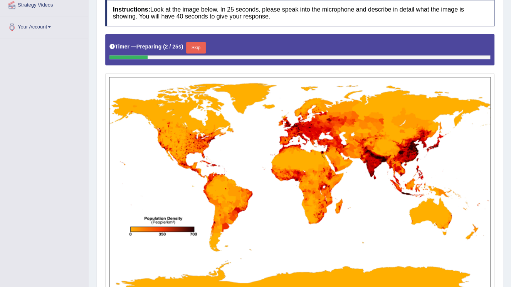
scroll to position [184, 0]
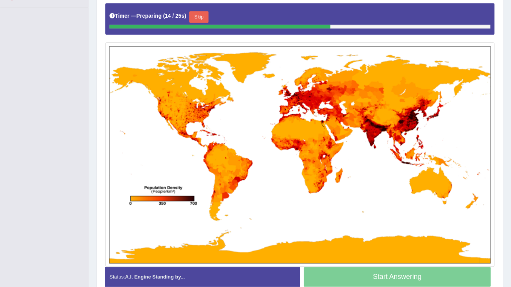
click at [196, 14] on button "Skip" at bounding box center [198, 17] width 19 height 12
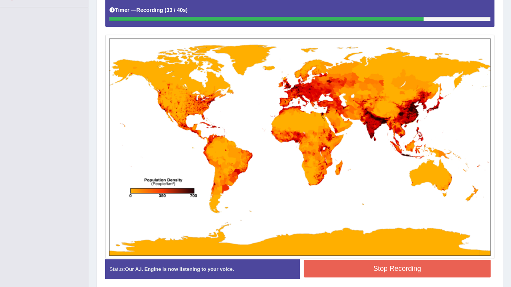
click at [380, 266] on button "Stop Recording" at bounding box center [397, 269] width 187 height 18
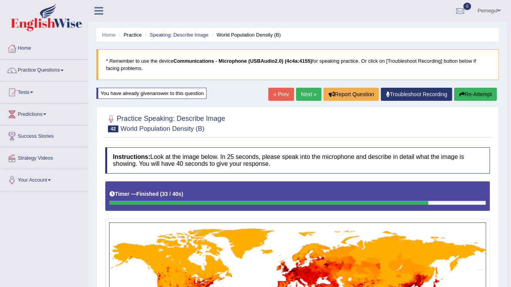
scroll to position [0, 0]
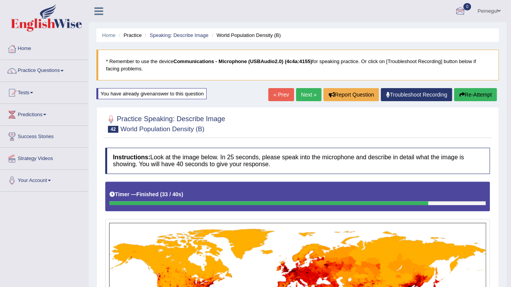
click at [312, 94] on link "Next »" at bounding box center [308, 94] width 25 height 13
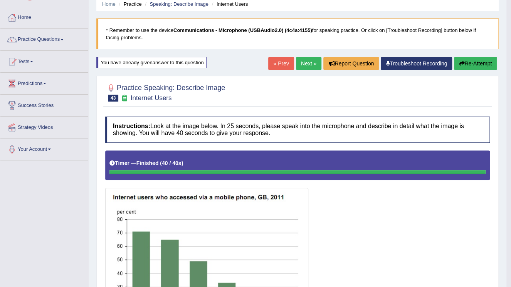
scroll to position [31, 0]
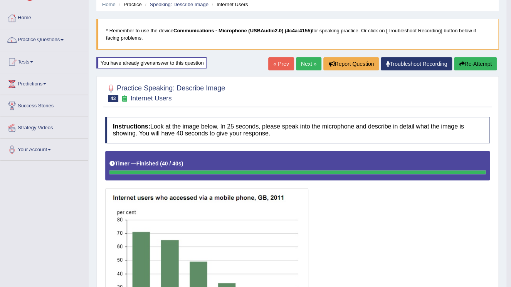
click at [471, 61] on button "Re-Attempt" at bounding box center [475, 63] width 43 height 13
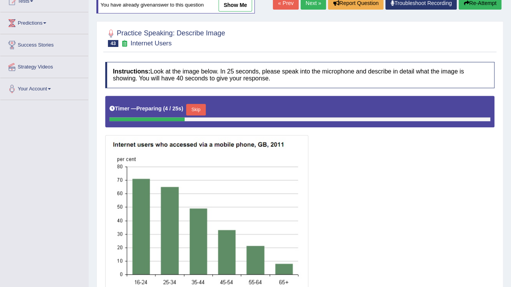
scroll to position [92, 0]
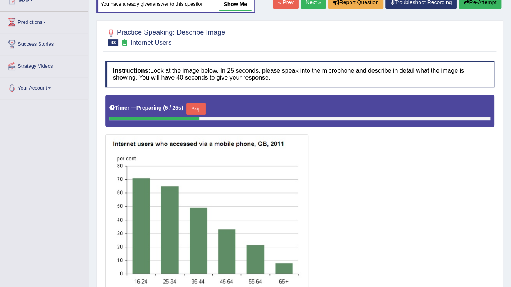
click at [197, 106] on button "Skip" at bounding box center [195, 109] width 19 height 12
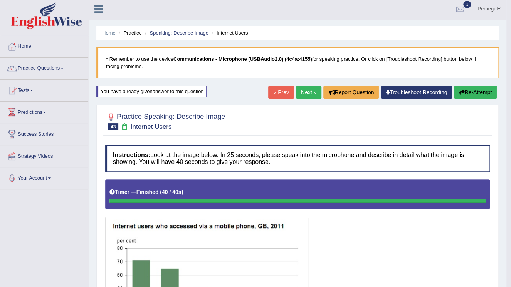
scroll to position [0, 0]
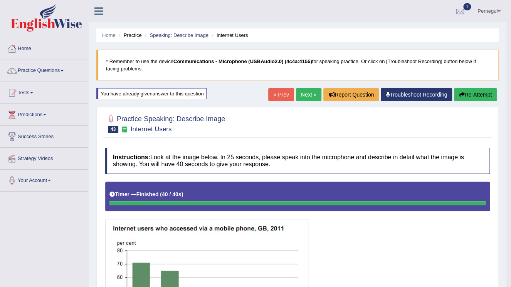
click at [484, 92] on button "Re-Attempt" at bounding box center [475, 94] width 43 height 13
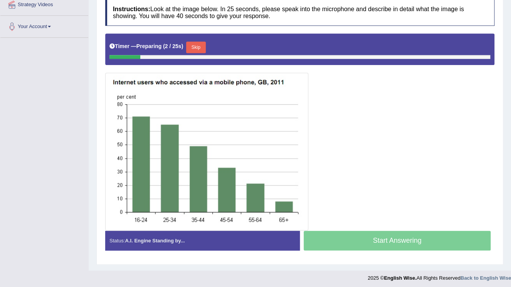
click at [194, 45] on button "Skip" at bounding box center [195, 48] width 19 height 12
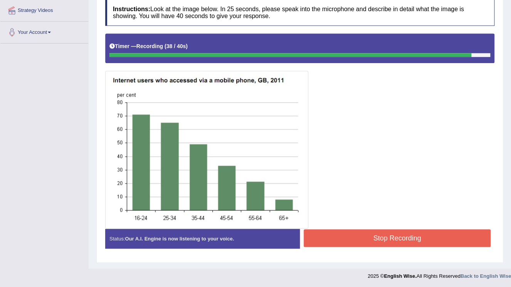
click at [351, 242] on button "Stop Recording" at bounding box center [397, 239] width 187 height 18
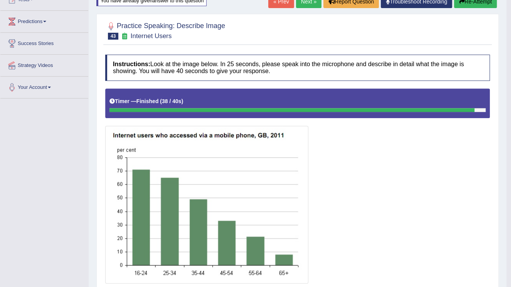
scroll to position [0, 0]
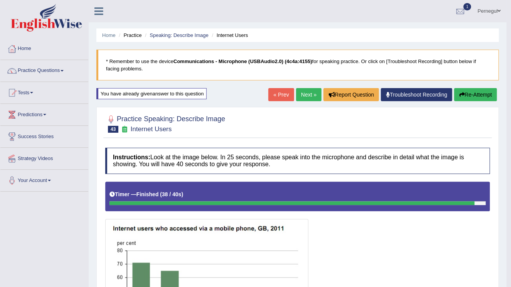
click at [311, 94] on link "Next »" at bounding box center [308, 94] width 25 height 13
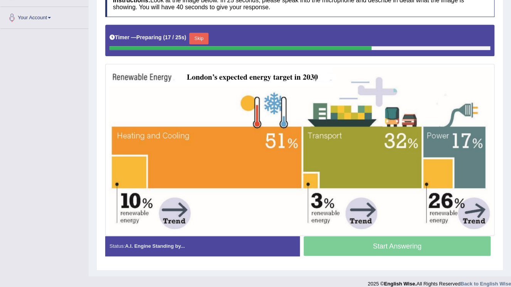
click at [198, 34] on button "Skip" at bounding box center [198, 39] width 19 height 12
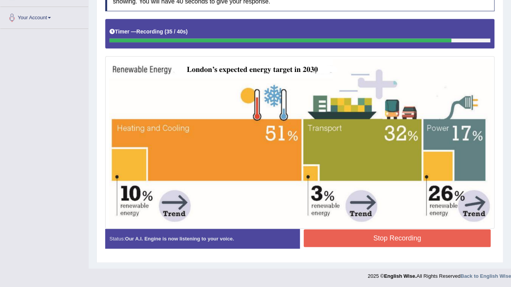
click at [390, 236] on button "Stop Recording" at bounding box center [397, 239] width 187 height 18
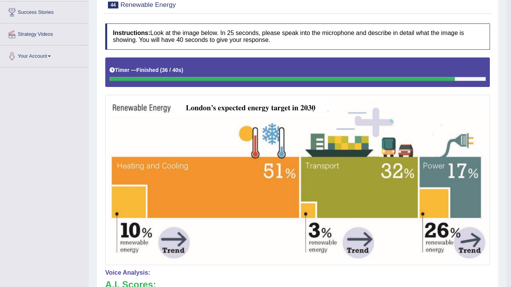
scroll to position [40, 0]
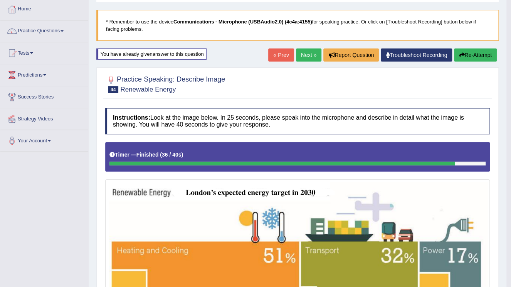
click at [465, 51] on button "Re-Attempt" at bounding box center [475, 55] width 43 height 13
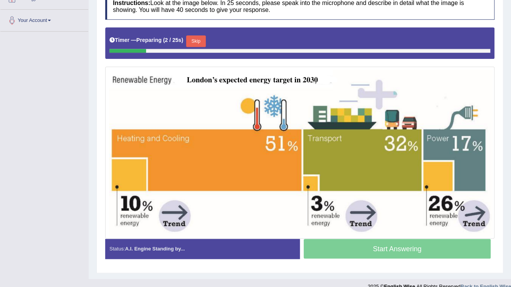
scroll to position [163, 0]
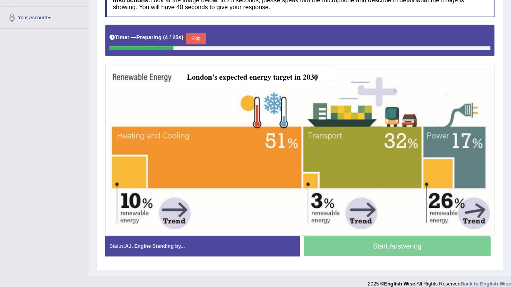
click at [195, 36] on button "Skip" at bounding box center [195, 39] width 19 height 12
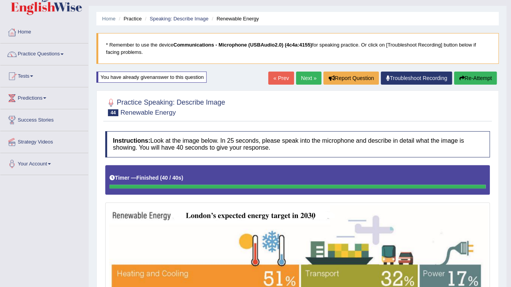
scroll to position [0, 0]
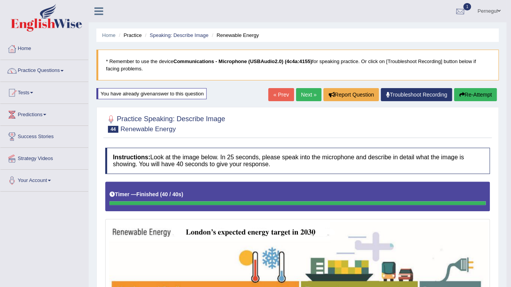
click at [458, 9] on div at bounding box center [460, 12] width 12 height 12
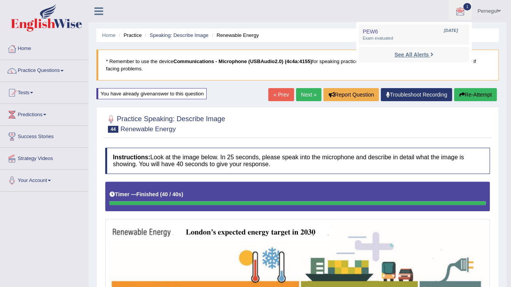
click at [414, 54] on strong "See All Alerts" at bounding box center [411, 55] width 34 height 6
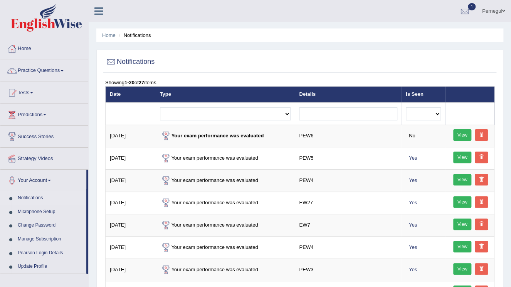
click at [462, 136] on link "View" at bounding box center [462, 135] width 18 height 12
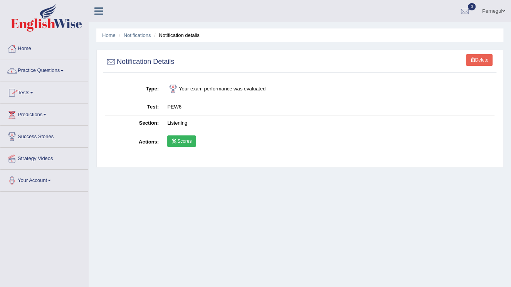
click at [35, 69] on link "Practice Questions" at bounding box center [44, 69] width 88 height 19
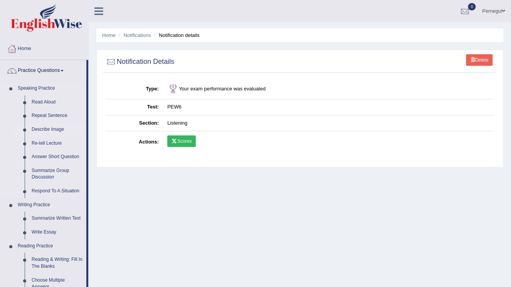
click at [45, 127] on link "Describe Image" at bounding box center [57, 130] width 58 height 14
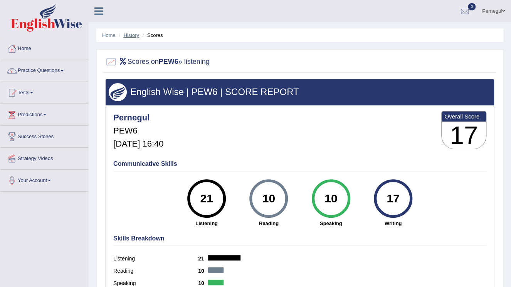
click at [129, 34] on link "History" at bounding box center [131, 35] width 15 height 6
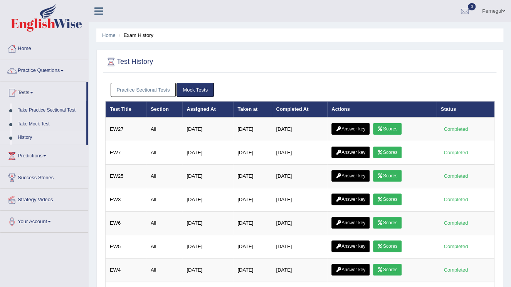
click at [141, 91] on link "Practice Sectional Tests" at bounding box center [143, 90] width 65 height 14
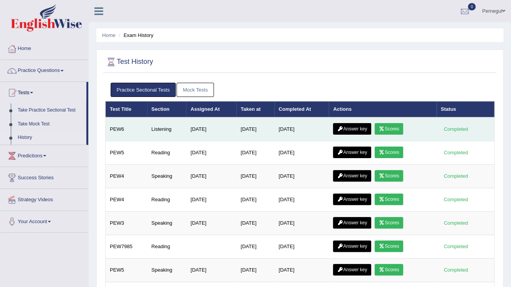
click at [356, 127] on link "Answer key" at bounding box center [352, 129] width 38 height 12
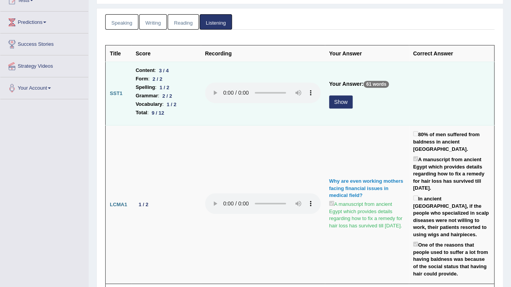
click at [346, 101] on button "Show" at bounding box center [340, 102] width 23 height 13
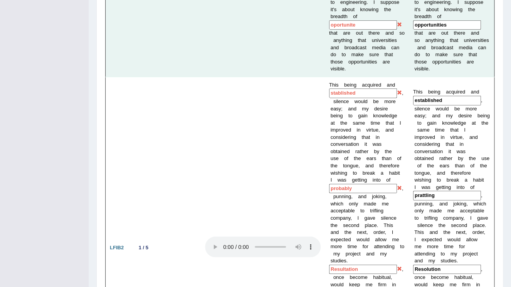
scroll to position [721, 0]
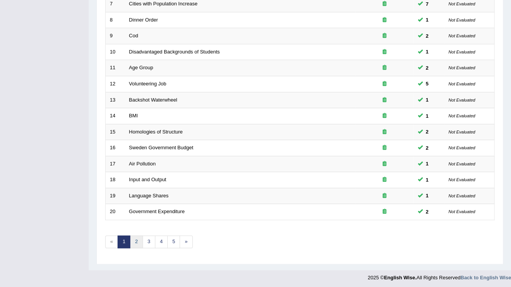
click at [134, 240] on link "2" at bounding box center [136, 242] width 13 height 13
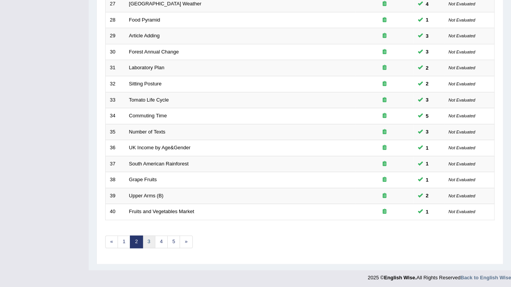
click at [144, 236] on link "3" at bounding box center [149, 242] width 13 height 13
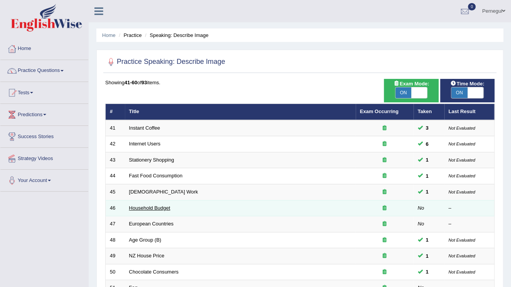
click at [153, 208] on link "Household Budget" at bounding box center [149, 208] width 41 height 6
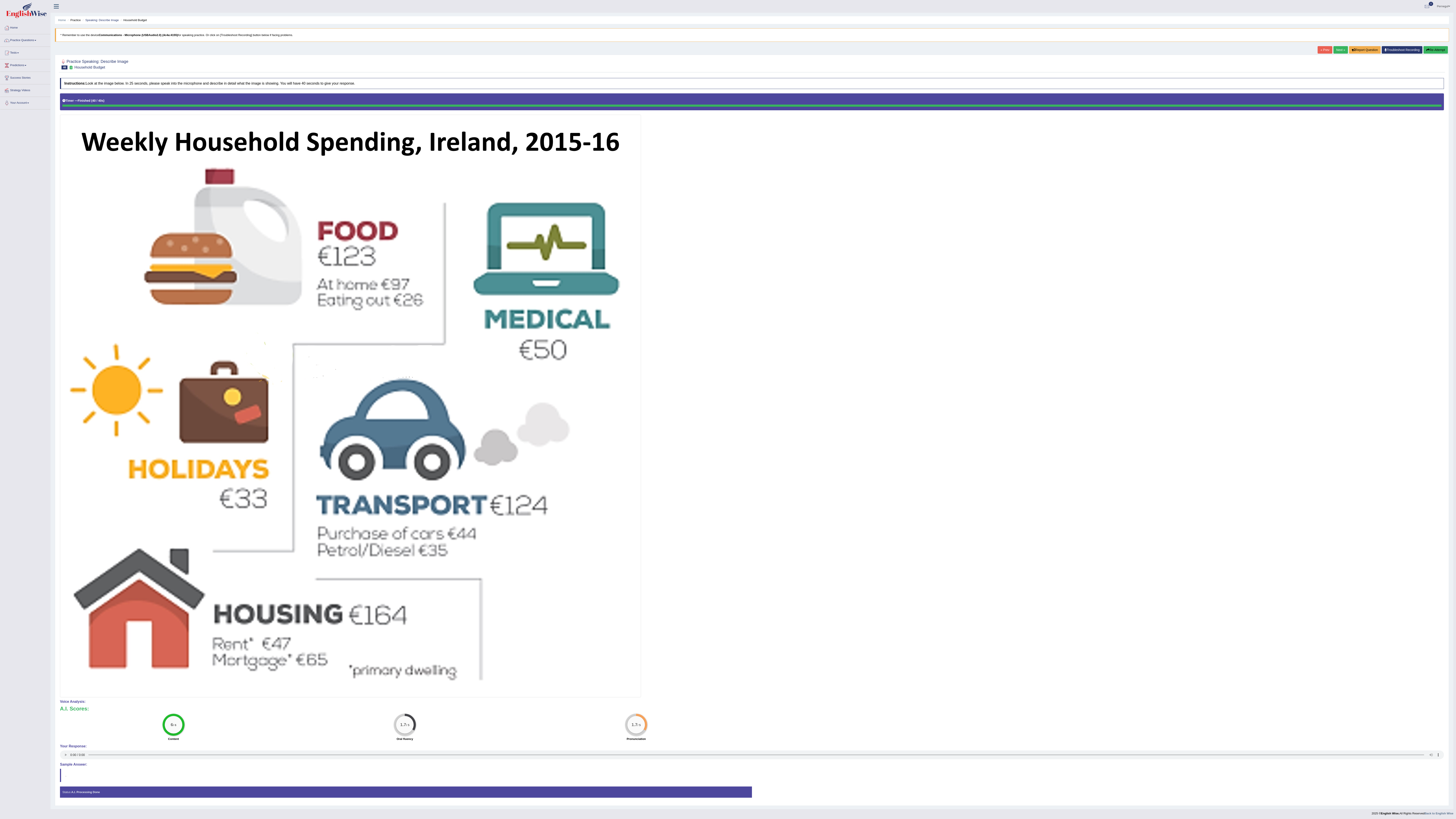
scroll to position [14, 0]
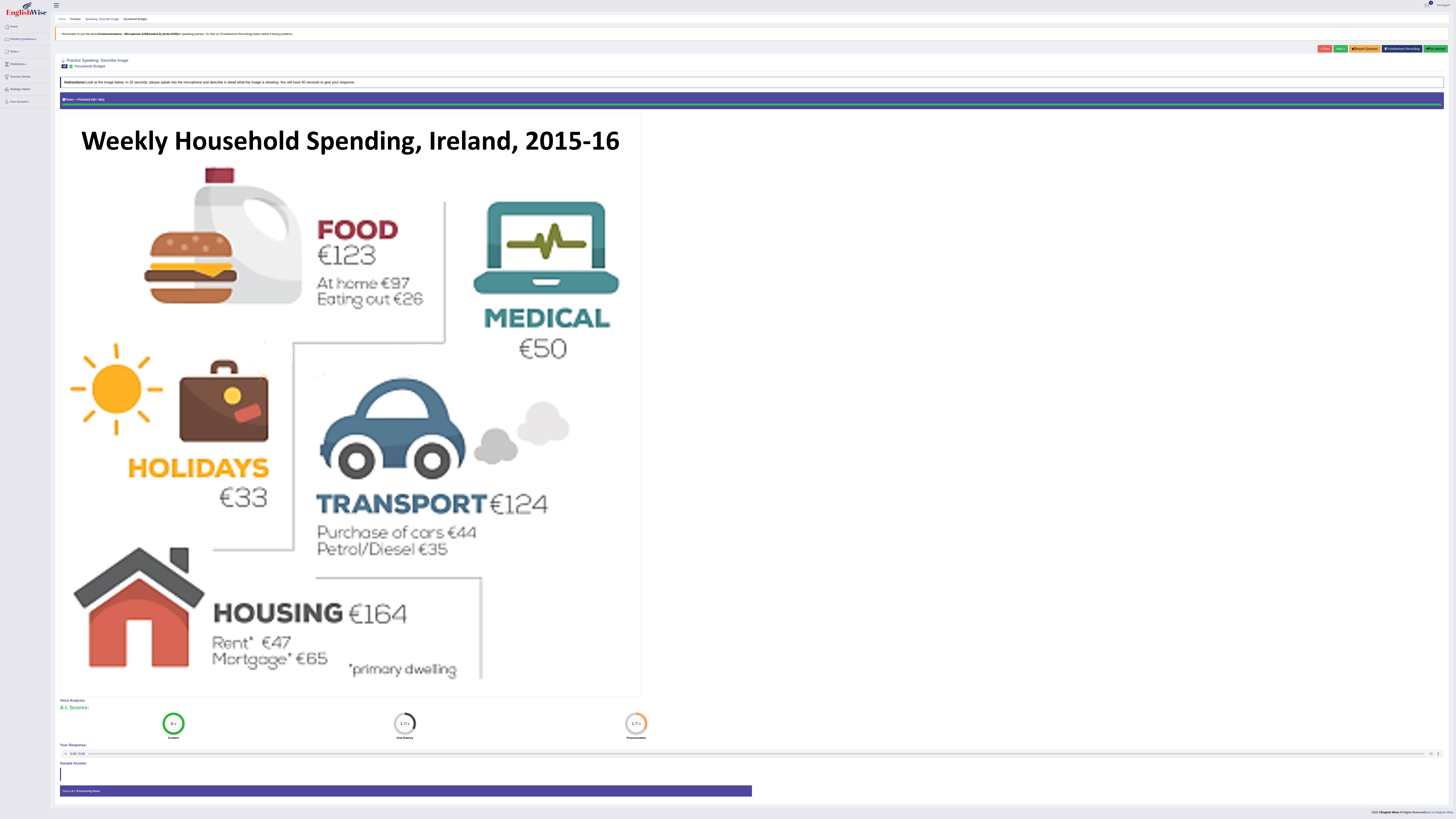
click at [291, 45] on button "Re-Attempt" at bounding box center [1435, 48] width 25 height 7
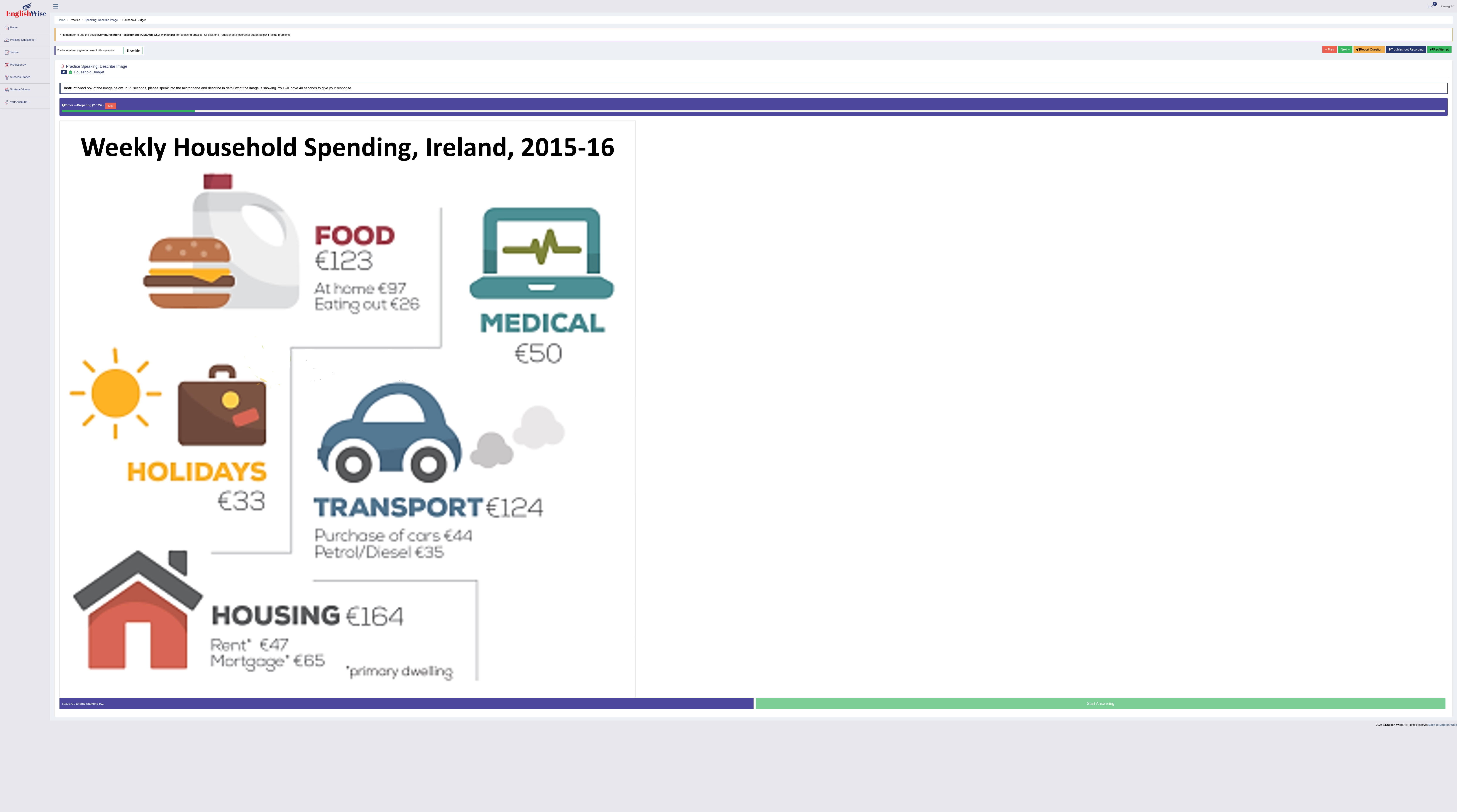
click at [113, 109] on button "Skip" at bounding box center [110, 106] width 11 height 7
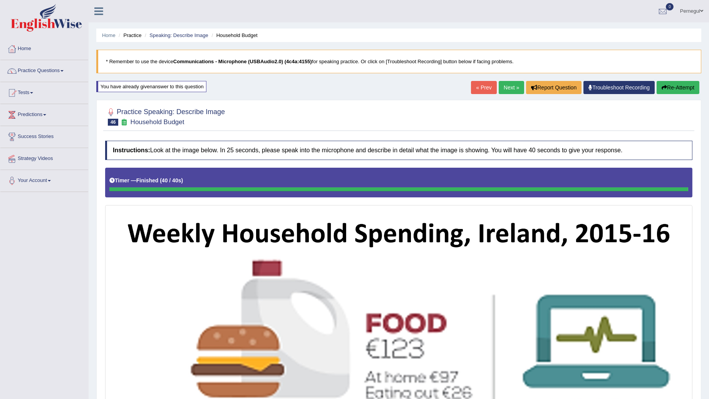
click at [508, 89] on link "Next »" at bounding box center [511, 87] width 25 height 13
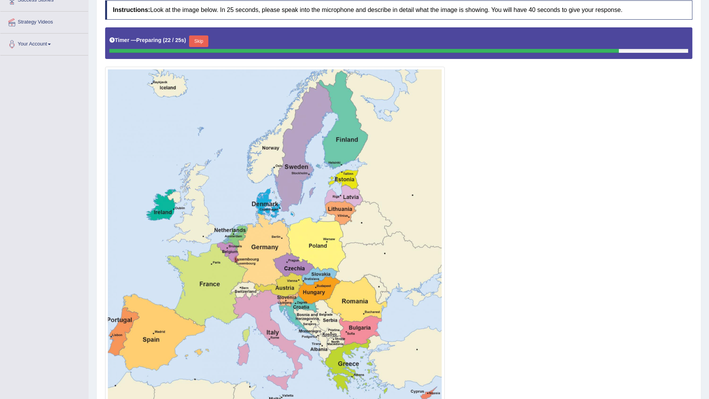
scroll to position [164, 0]
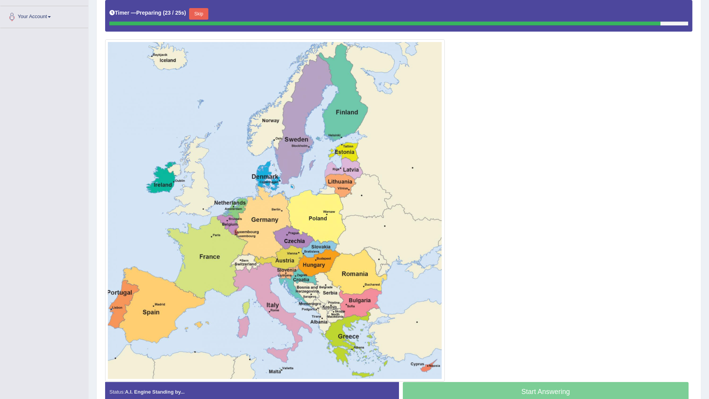
click at [198, 12] on button "Skip" at bounding box center [198, 14] width 19 height 12
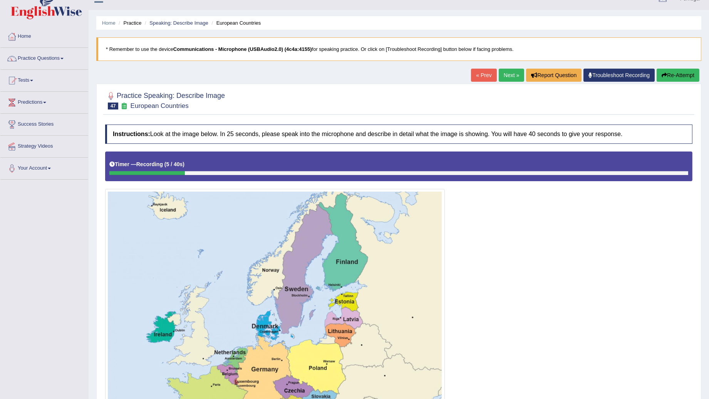
scroll to position [0, 0]
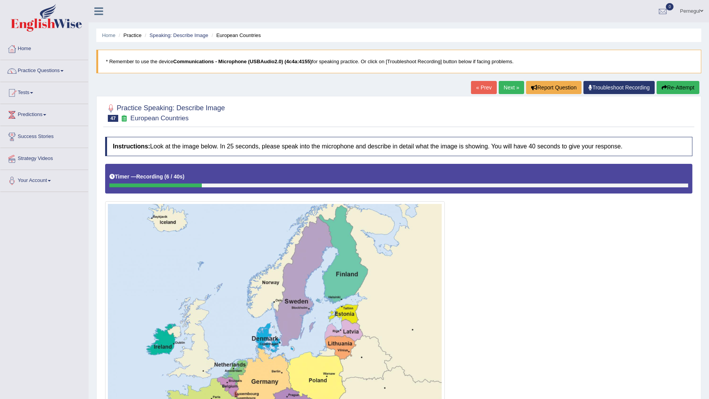
click at [666, 85] on button "Re-Attempt" at bounding box center [678, 87] width 43 height 13
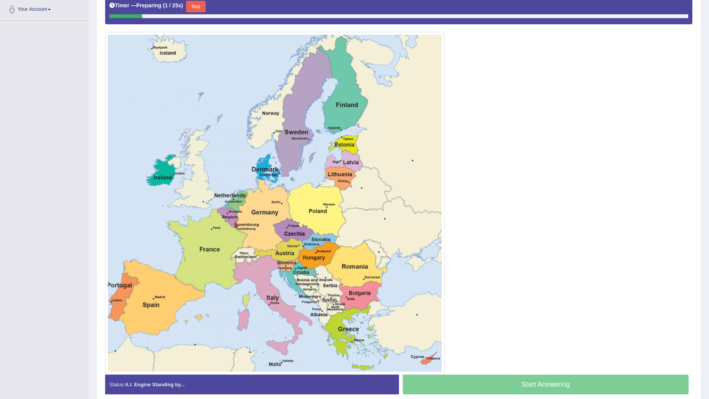
click at [195, 7] on button "Skip" at bounding box center [195, 7] width 19 height 12
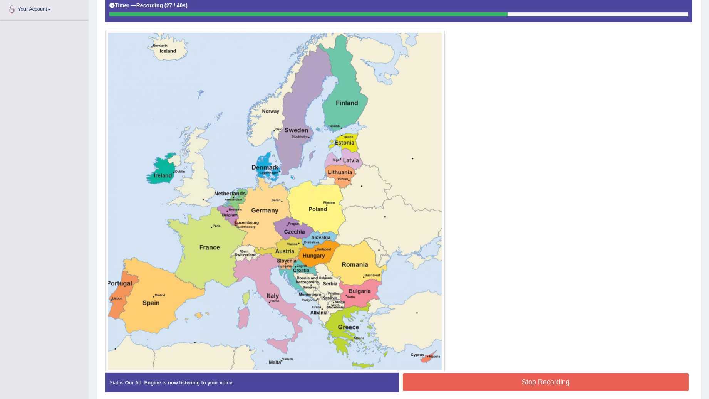
click at [538, 380] on button "Stop Recording" at bounding box center [546, 382] width 286 height 18
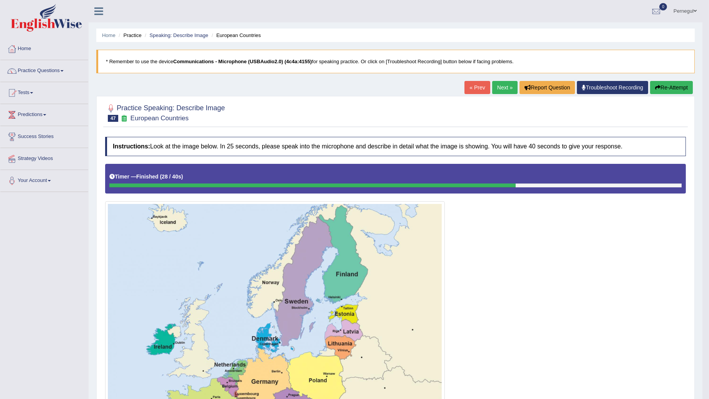
click at [494, 84] on link "Next »" at bounding box center [504, 87] width 25 height 13
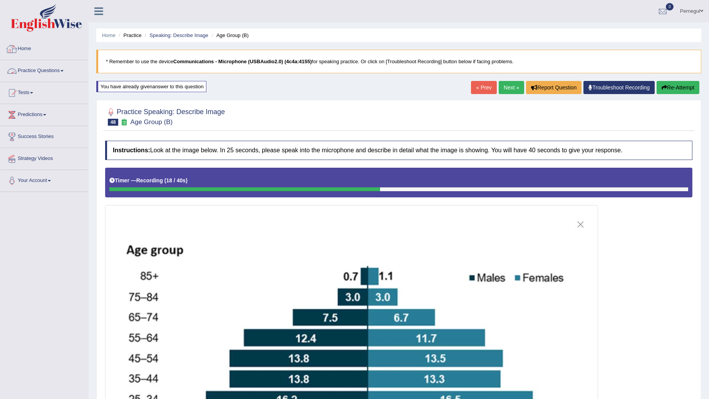
click at [42, 72] on link "Practice Questions" at bounding box center [44, 69] width 88 height 19
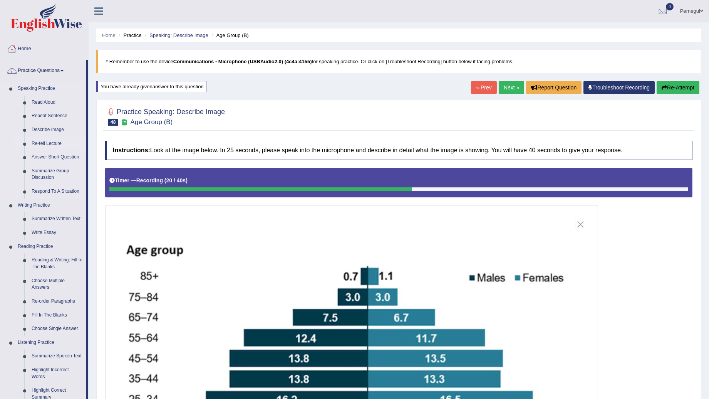
click at [47, 141] on link "Re-tell Lecture" at bounding box center [57, 144] width 58 height 14
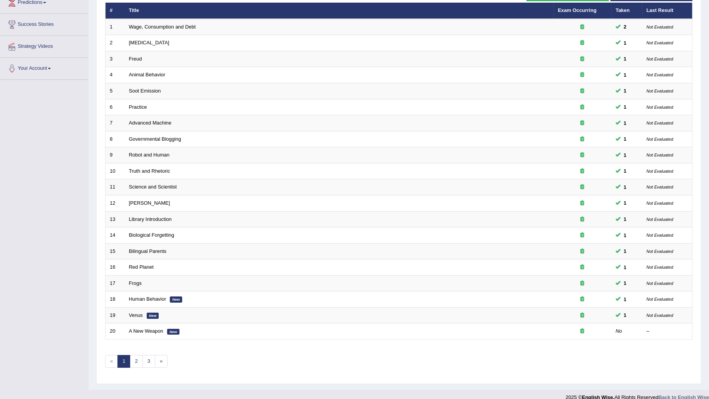
scroll to position [112, 0]
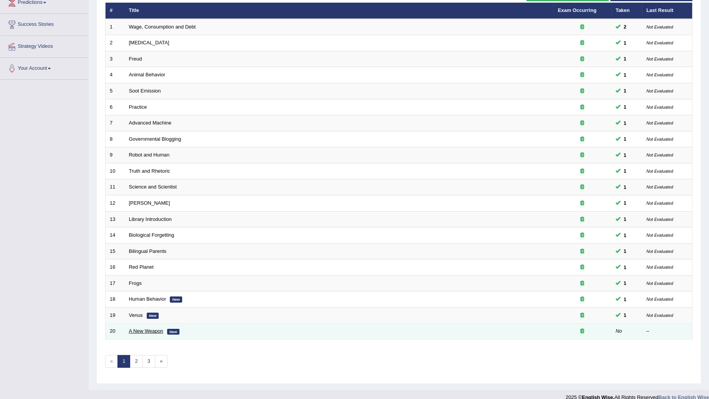
click at [154, 328] on link "A New Weapon" at bounding box center [146, 331] width 34 height 6
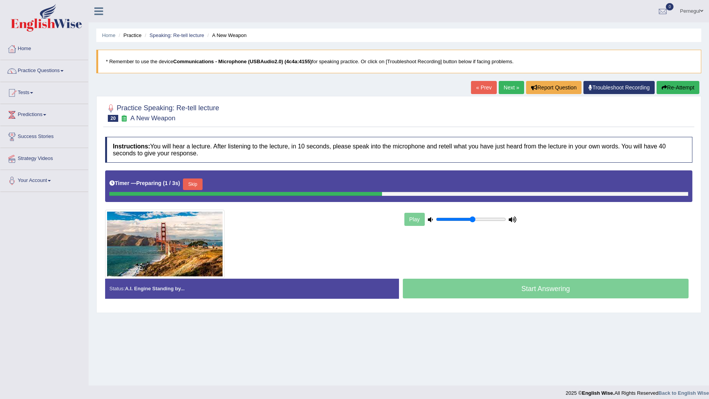
click at [194, 183] on button "Skip" at bounding box center [192, 184] width 19 height 12
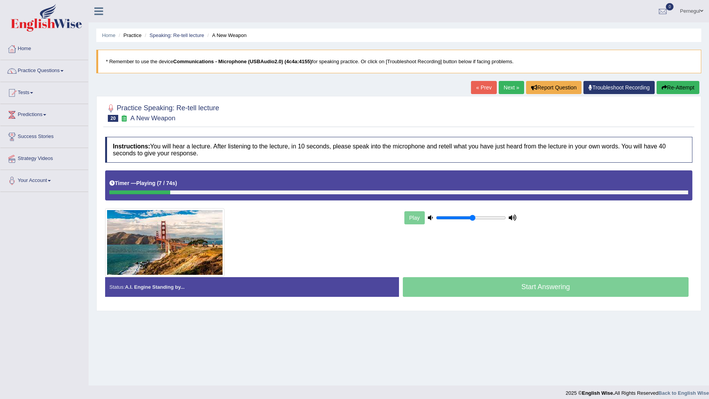
click at [22, 67] on link "Practice Questions" at bounding box center [44, 69] width 88 height 19
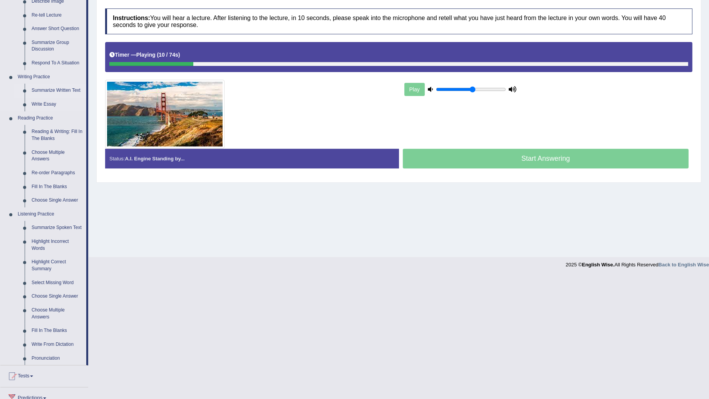
click at [51, 87] on link "Summarize Written Text" at bounding box center [57, 91] width 58 height 14
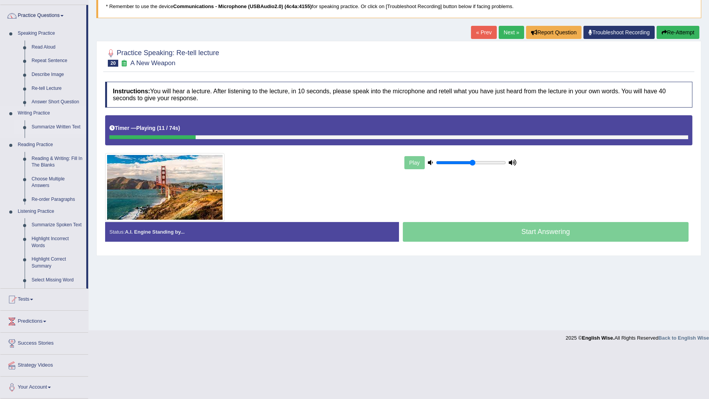
scroll to position [5, 0]
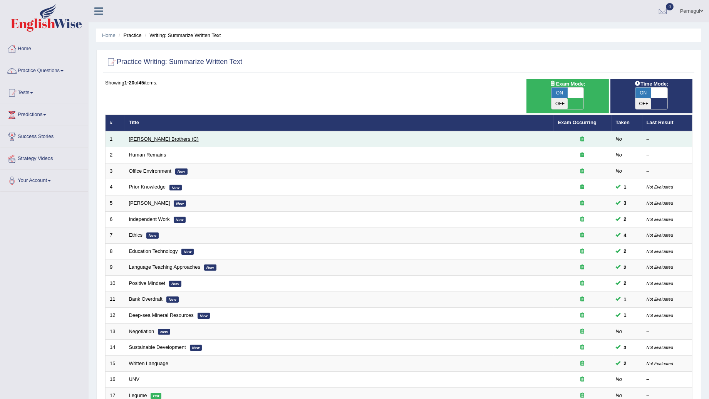
click at [146, 136] on link "[PERSON_NAME] Brothers (C)" at bounding box center [164, 139] width 70 height 6
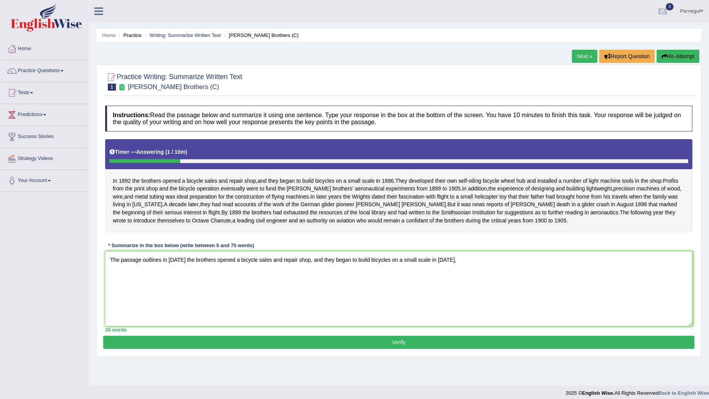
drag, startPoint x: 180, startPoint y: 276, endPoint x: 172, endPoint y: 278, distance: 8.3
click at [172, 278] on textarea "The passage outlines in 1982 the brothers opened a bicycle sales and repair sho…" at bounding box center [398, 288] width 587 height 75
click at [453, 274] on textarea "The passage outlines in 1892 the brothers opened a bicycle sales and repair sho…" at bounding box center [398, 288] width 587 height 75
drag, startPoint x: 521, startPoint y: 277, endPoint x: 502, endPoint y: 279, distance: 19.0
click at [502, 279] on textarea "The passage outlines in 1892 the brothers opened a bicycle sales and repair sho…" at bounding box center [398, 288] width 587 height 75
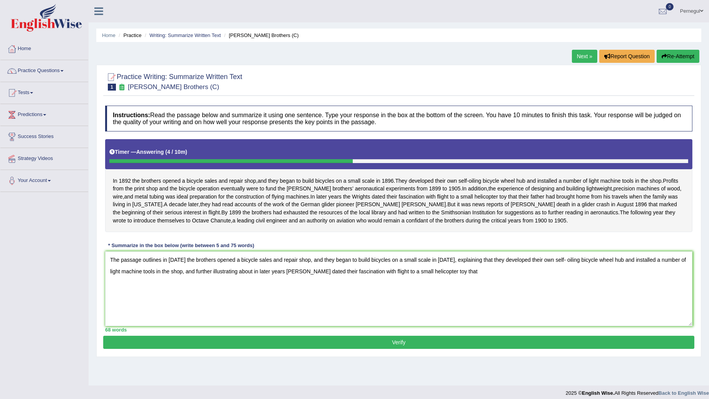
drag, startPoint x: 174, startPoint y: 287, endPoint x: 242, endPoint y: 288, distance: 67.4
click at [242, 288] on textarea "The passage outlines in 1892 the brothers opened a bicycle sales and repair sho…" at bounding box center [398, 288] width 587 height 75
click at [585, 275] on textarea "The passage outlines in 1892 the brothers opened a bicycle sales and repair sho…" at bounding box center [398, 288] width 587 height 75
click at [584, 276] on textarea "The passage outlines in 1892 the brothers opened a bicycle sales and repair sho…" at bounding box center [398, 288] width 587 height 75
click at [249, 287] on textarea "The passage outlines in 1892 the brothers opened a bicycle sales and repair sho…" at bounding box center [398, 288] width 587 height 75
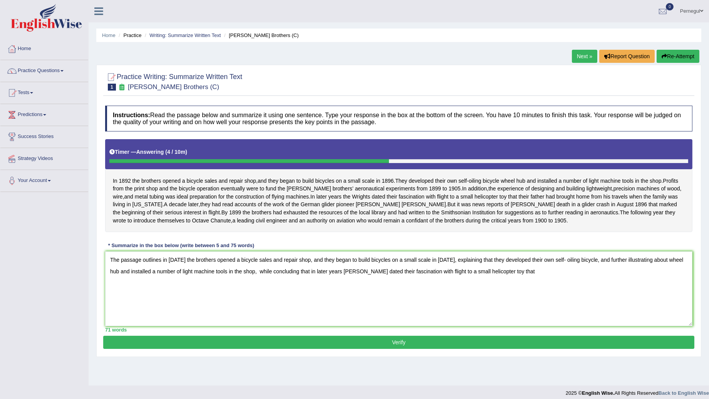
click at [517, 288] on textarea "The passage outlines in 1892 the brothers opened a bicycle sales and repair sho…" at bounding box center [398, 288] width 587 height 75
drag, startPoint x: 518, startPoint y: 288, endPoint x: 499, endPoint y: 290, distance: 19.1
click at [499, 290] on textarea "The passage outlines in 1892 the brothers opened a bicycle sales and repair sho…" at bounding box center [398, 288] width 587 height 75
type textarea "The passage outlines in 1892 the brothers opened a bicycle sales and repair sho…"
click at [448, 349] on button "Verify" at bounding box center [398, 341] width 591 height 13
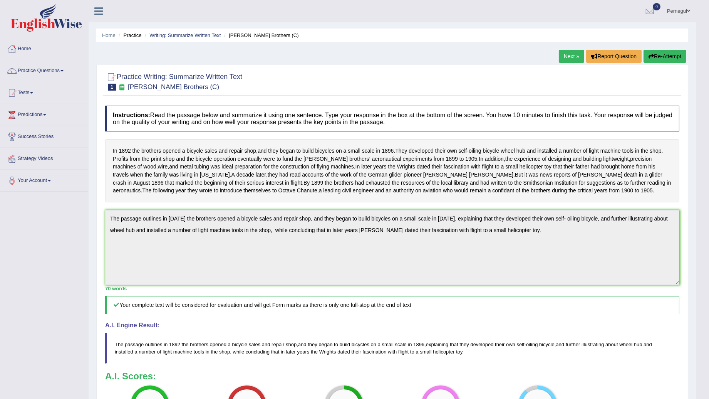
click at [573, 55] on link "Next »" at bounding box center [571, 56] width 25 height 13
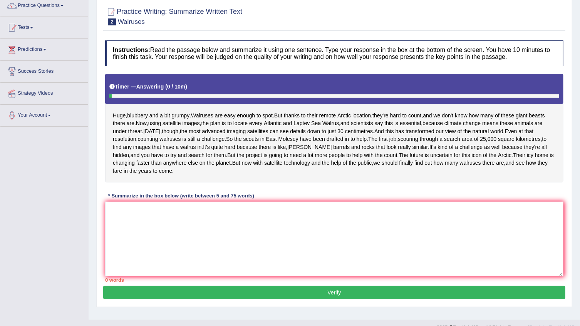
scroll to position [102, 0]
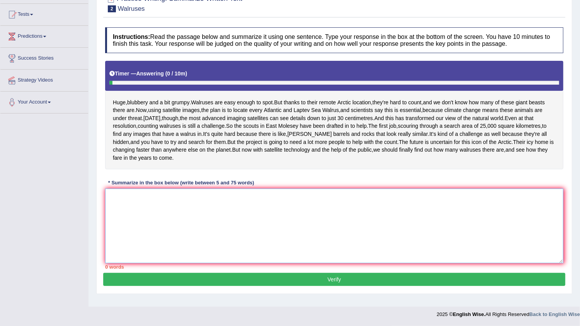
click at [170, 216] on textarea at bounding box center [334, 226] width 458 height 75
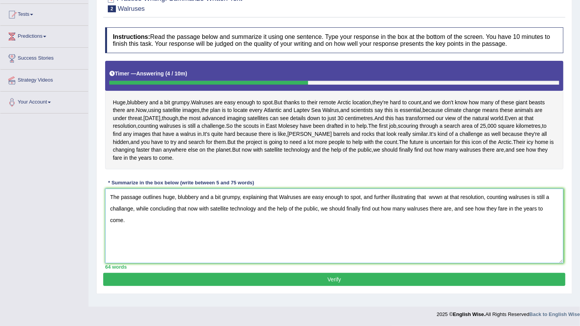
type textarea "The passage outlines huge, blubbery and a bit grumpy, explaining that Walruses …"
click at [209, 286] on button "Verify" at bounding box center [334, 279] width 462 height 13
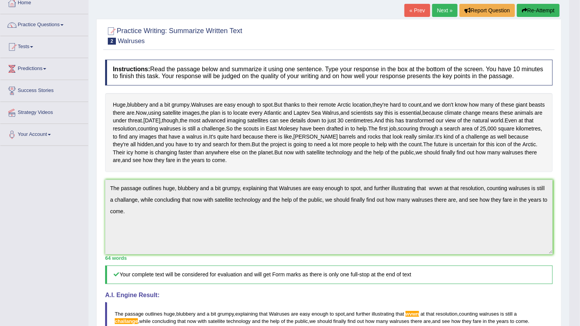
scroll to position [0, 0]
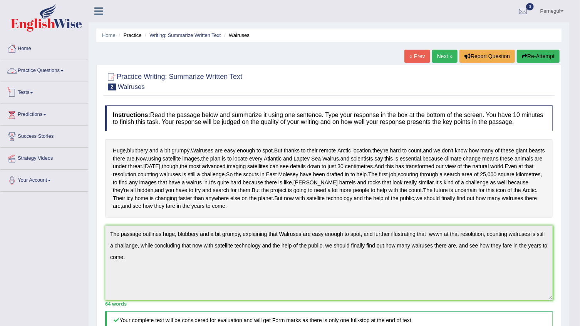
click at [20, 72] on link "Practice Questions" at bounding box center [44, 69] width 88 height 19
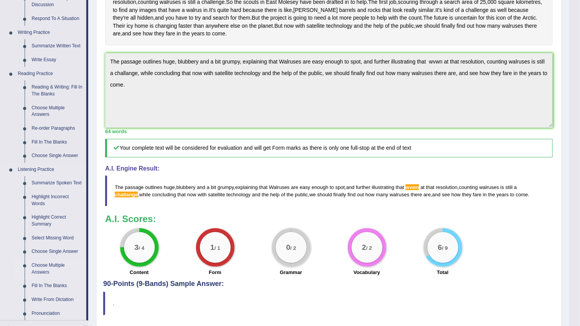
scroll to position [171, 0]
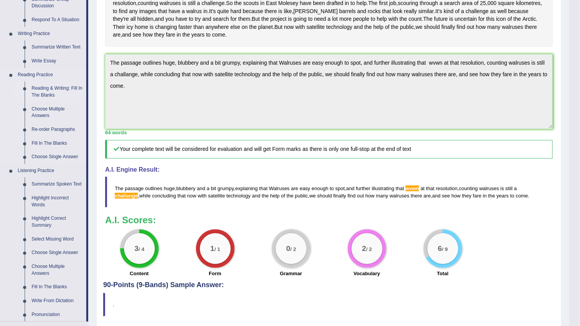
click at [37, 88] on link "Reading & Writing: Fill In The Blanks" at bounding box center [57, 92] width 58 height 20
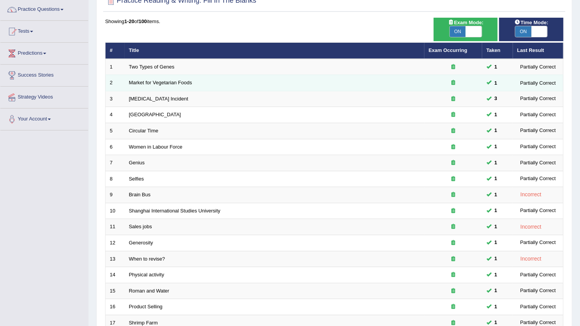
scroll to position [140, 0]
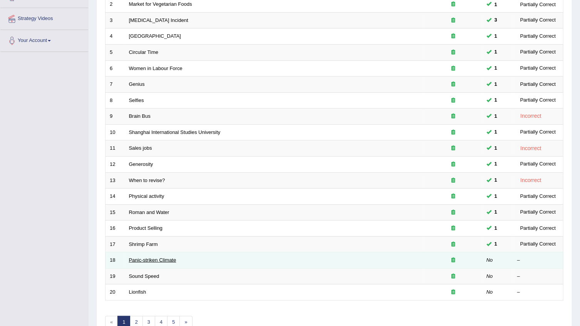
click at [156, 261] on link "Panic-striken Climate" at bounding box center [152, 260] width 47 height 6
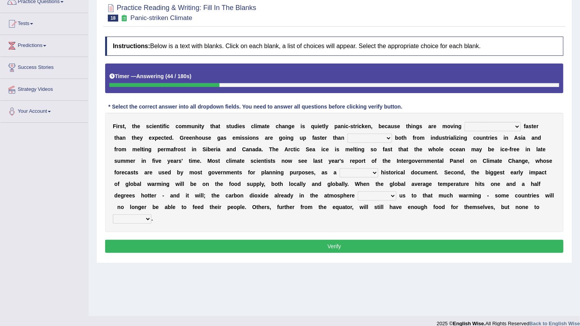
scroll to position [70, 0]
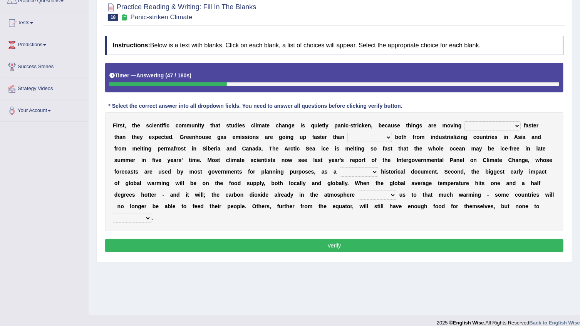
click at [465, 127] on select "few same musch most" at bounding box center [493, 125] width 56 height 9
select select "most"
click at [465, 121] on select "few same musch most" at bounding box center [493, 125] width 56 height 9
click at [347, 138] on select "anticipation predictability ptredicts predicted" at bounding box center [369, 137] width 45 height 9
select select "predicted"
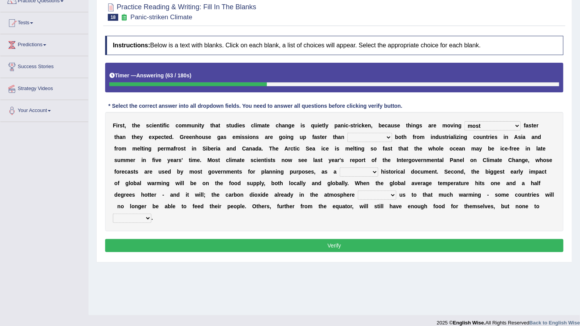
click at [347, 133] on select "anticipation predictability ptredicts predicted" at bounding box center [369, 137] width 45 height 9
click at [340, 171] on select "purely evenly firmly actively" at bounding box center [359, 172] width 39 height 9
select select "purely"
click at [340, 168] on select "purely evenly firmly actively" at bounding box center [359, 172] width 39 height 9
click at [340, 172] on select "purely evenly firmly actively" at bounding box center [359, 172] width 39 height 9
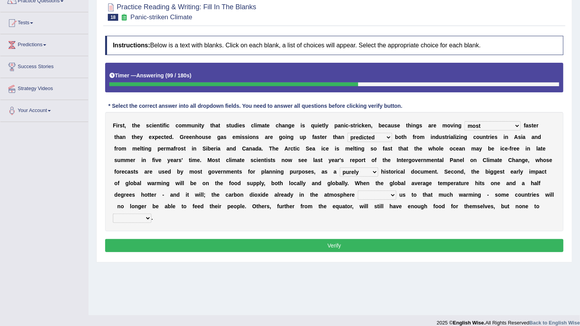
click at [512, 188] on div "F i r s t , t h e s c i e n t i f i c c o m m u n i t y t h a t s t u d i e s c…" at bounding box center [334, 171] width 458 height 119
click at [358, 198] on select "commits directs allows addresses" at bounding box center [377, 195] width 39 height 9
select select "addresses"
click at [358, 191] on select "commits directs allows addresses" at bounding box center [377, 195] width 39 height 9
click at [151, 214] on select "spare apply dispense consume" at bounding box center [132, 218] width 39 height 9
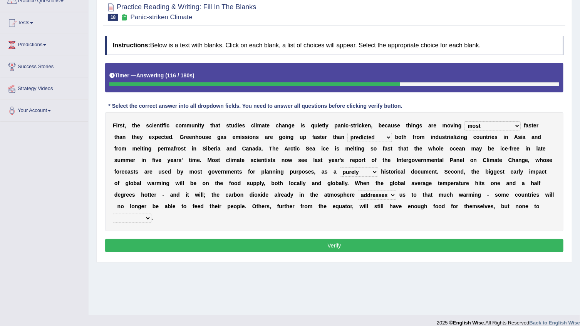
select select "consume"
click at [151, 214] on select "spare apply dispense consume" at bounding box center [132, 218] width 39 height 9
click at [324, 239] on button "Verify" at bounding box center [334, 245] width 458 height 13
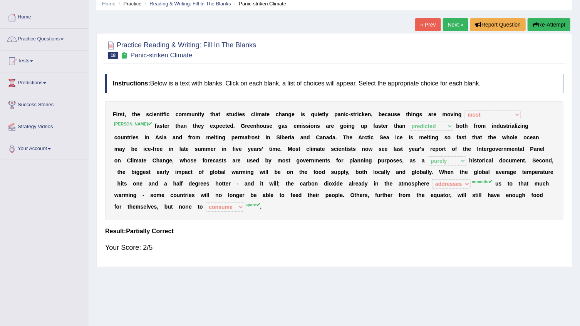
scroll to position [0, 0]
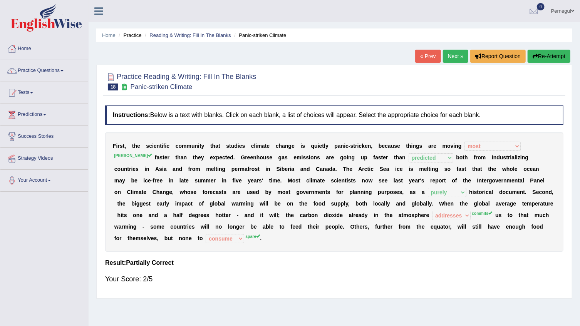
click at [458, 57] on link "Next »" at bounding box center [455, 56] width 25 height 13
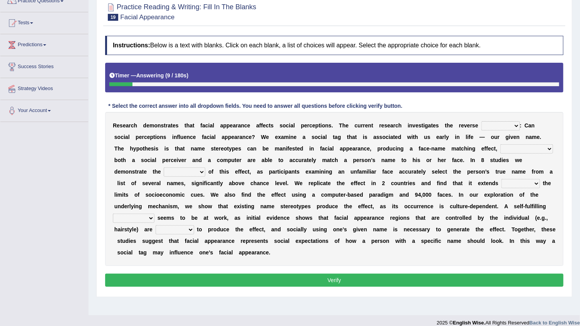
click at [481, 123] on select "link possiblity oddness polarity" at bounding box center [500, 125] width 39 height 9
select select "link"
click at [481, 121] on select "link possiblity oddness polarity" at bounding box center [500, 125] width 39 height 9
click at [500, 149] on select "notwithstanding ever whereby despite" at bounding box center [526, 148] width 53 height 9
select select "notwithstanding"
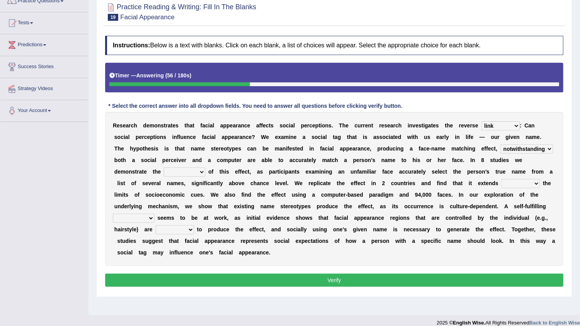
click at [500, 144] on select "notwithstanding ever whereby despite" at bounding box center [526, 148] width 53 height 9
click at [205, 168] on select "indolence evanescene existence transact" at bounding box center [185, 172] width 42 height 9
select select "existence"
click at [205, 168] on select "indolence evanescene existence transact" at bounding box center [185, 172] width 42 height 9
click at [501, 184] on select "within into beyond by" at bounding box center [520, 183] width 39 height 9
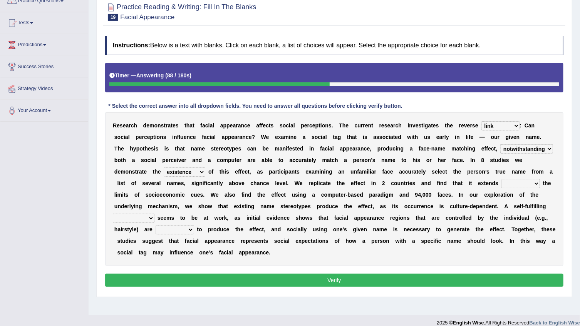
select select "into"
click at [501, 179] on select "within into beyond by" at bounding box center [520, 183] width 39 height 9
click at [154, 214] on select "prophecy observation preference stipulation" at bounding box center [134, 218] width 42 height 9
select select "preference"
click at [154, 214] on select "prophecy observation preference stipulation" at bounding box center [134, 218] width 42 height 9
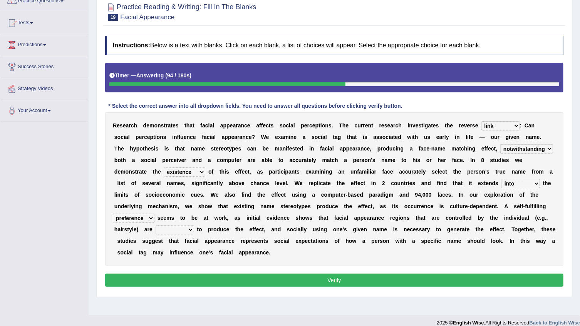
click at [327, 274] on button "Verify" at bounding box center [334, 280] width 458 height 13
click at [154, 214] on select "prophecy observation preference stipulation" at bounding box center [134, 218] width 42 height 9
click at [194, 225] on select "sufficient proficient scant efficient" at bounding box center [175, 229] width 39 height 9
select select "efficient"
click at [194, 225] on select "sufficient proficient scant efficient" at bounding box center [175, 229] width 39 height 9
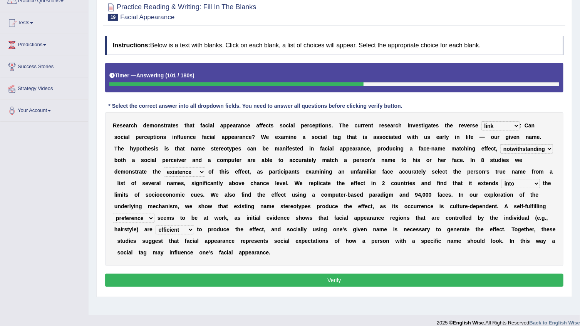
click at [327, 274] on button "Verify" at bounding box center [334, 280] width 458 height 13
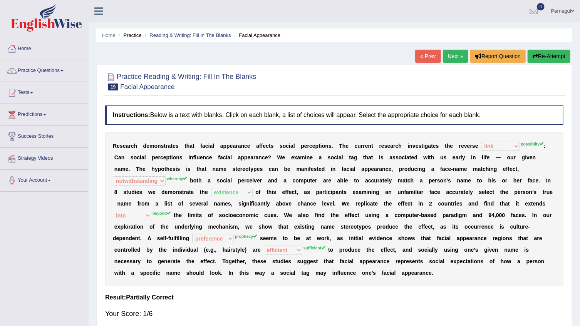
click at [454, 60] on link "Next »" at bounding box center [455, 56] width 25 height 13
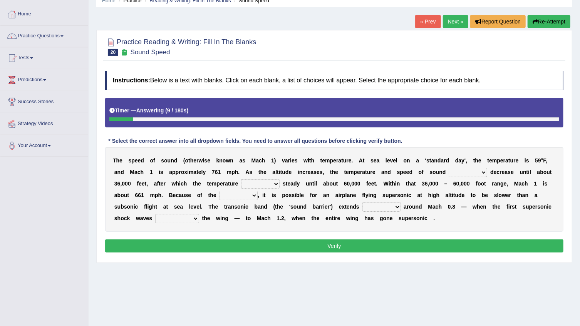
click at [449, 173] on select "not yet none both" at bounding box center [468, 172] width 39 height 9
select select "not"
click at [449, 168] on select "not yet none both" at bounding box center [468, 172] width 39 height 9
click at [241, 186] on select "opposes remains plots mutates" at bounding box center [260, 183] width 39 height 9
select select "remains"
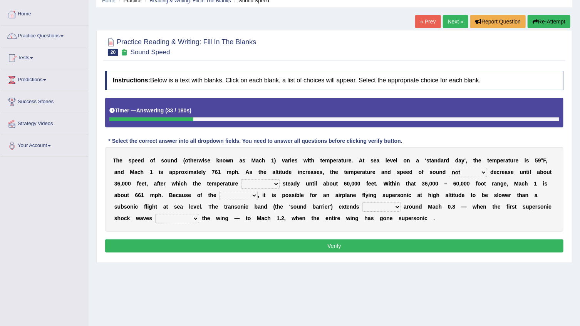
click at [241, 179] on select "opposes remains plots mutates" at bounding box center [260, 183] width 39 height 9
click at [219, 195] on select "veriety variation ventilation similarity" at bounding box center [238, 195] width 39 height 9
select select "similarity"
click at [219, 191] on select "veriety variation ventilation similarity" at bounding box center [238, 195] width 39 height 9
click at [362, 208] on select "near from with in" at bounding box center [381, 207] width 39 height 9
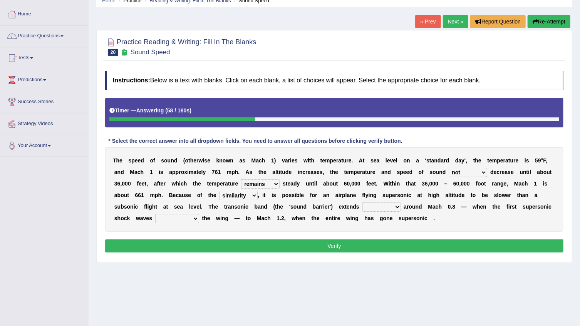
select select "in"
click at [362, 203] on select "near from with in" at bounding box center [381, 207] width 39 height 9
click at [199, 214] on select "diverge from form on add to prevent from" at bounding box center [177, 218] width 44 height 9
select select "form on"
click at [199, 214] on select "diverge from form on add to prevent from" at bounding box center [177, 218] width 44 height 9
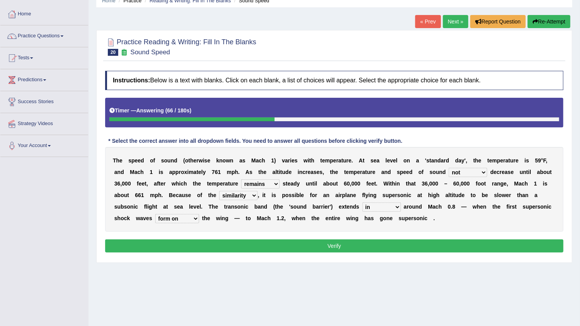
click at [492, 247] on button "Verify" at bounding box center [334, 246] width 458 height 13
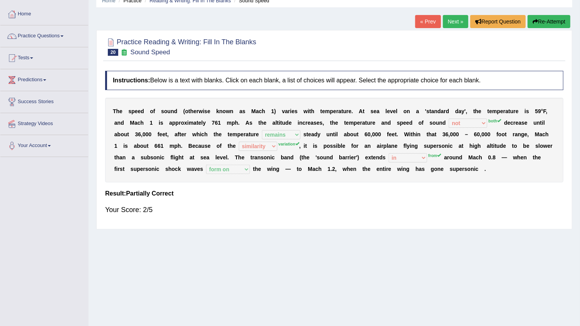
click at [448, 20] on link "Next »" at bounding box center [455, 21] width 25 height 13
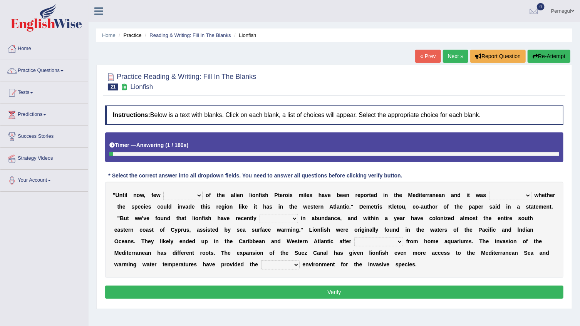
click at [188, 198] on select "collections sights views sightings" at bounding box center [182, 195] width 39 height 9
click at [41, 66] on link "Practice Questions" at bounding box center [44, 69] width 88 height 19
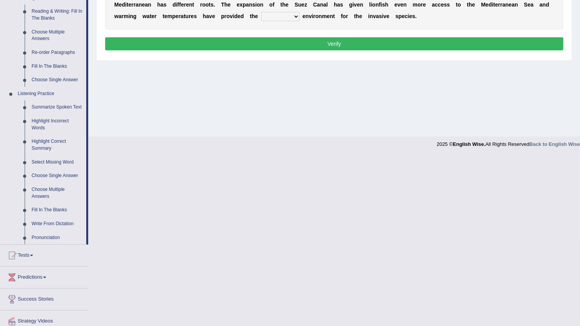
scroll to position [277, 0]
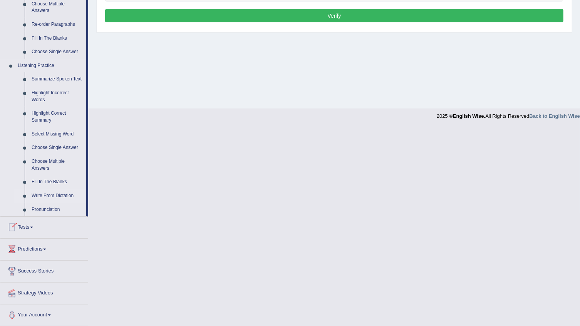
click at [50, 192] on link "Write From Dictation" at bounding box center [57, 196] width 58 height 14
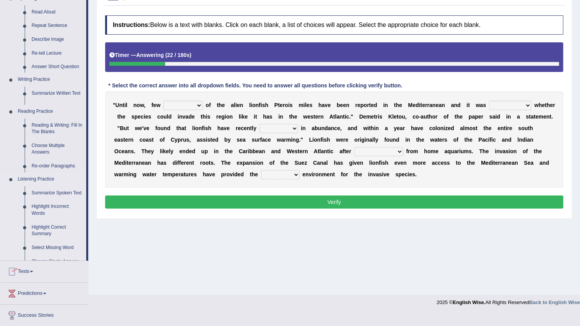
scroll to position [78, 0]
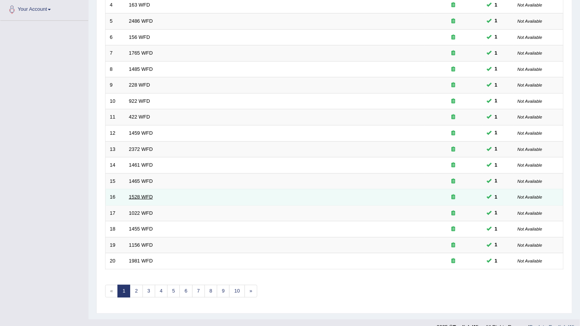
scroll to position [183, 0]
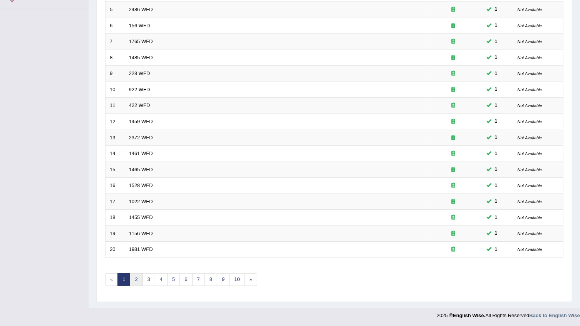
click at [138, 279] on link "2" at bounding box center [136, 279] width 13 height 13
click at [153, 278] on link "3" at bounding box center [149, 279] width 13 height 13
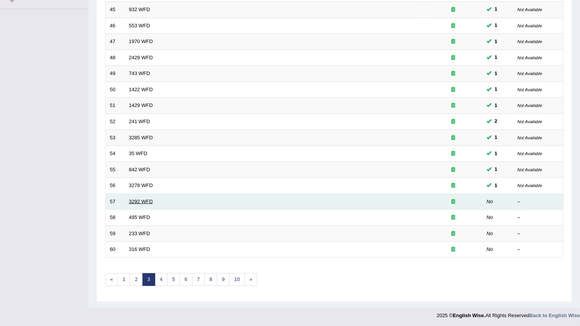
click at [144, 199] on link "3292 WFD" at bounding box center [141, 202] width 24 height 6
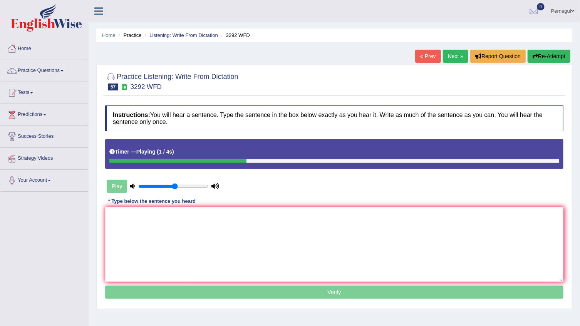
type textarea "G"
type textarea "f"
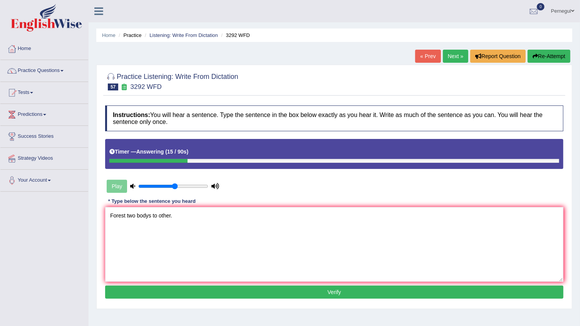
type textarea "Forest two bodys to other."
click at [151, 297] on button "Verify" at bounding box center [334, 292] width 458 height 13
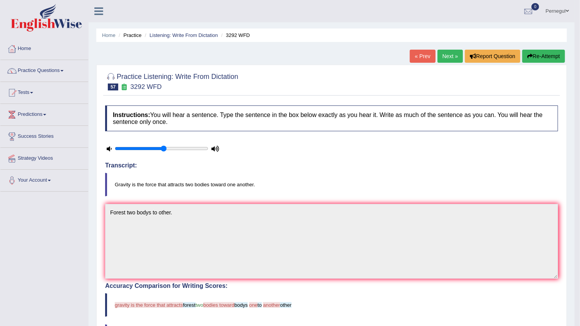
click at [444, 56] on link "Next »" at bounding box center [450, 56] width 25 height 13
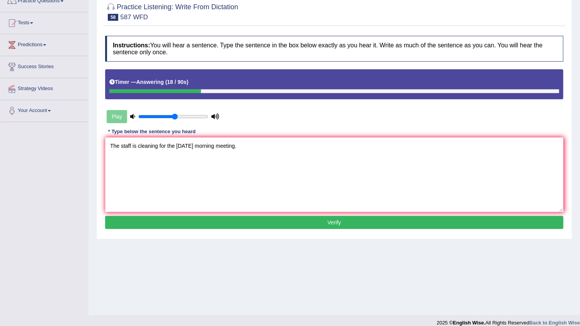
click at [160, 146] on textarea "The staff is cleaning for the tomorrow morning meeting." at bounding box center [334, 175] width 458 height 75
type textarea "The staff is cleaning the room for the tomorrow morning meeting."
click at [248, 220] on button "Verify" at bounding box center [334, 222] width 458 height 13
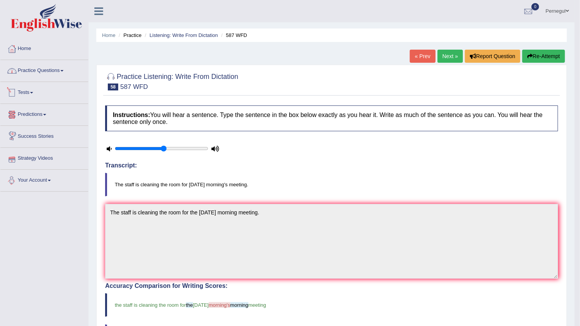
click at [35, 74] on link "Practice Questions" at bounding box center [44, 69] width 88 height 19
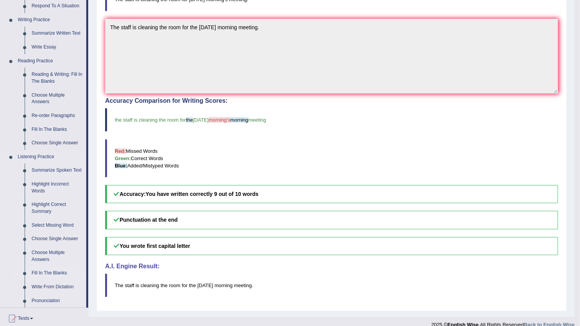
scroll to position [210, 0]
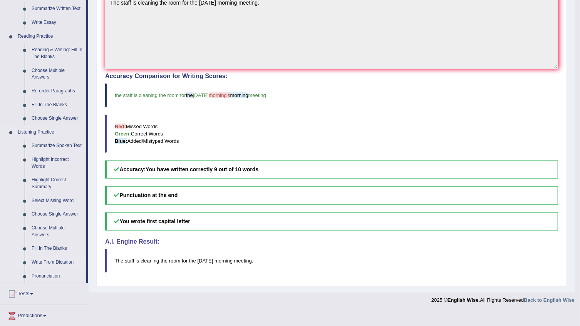
click at [58, 259] on link "Write From Dictation" at bounding box center [57, 263] width 58 height 14
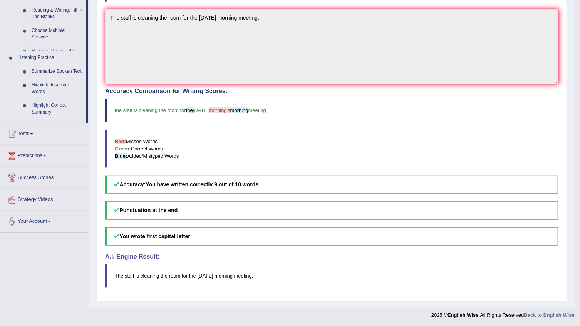
scroll to position [91, 0]
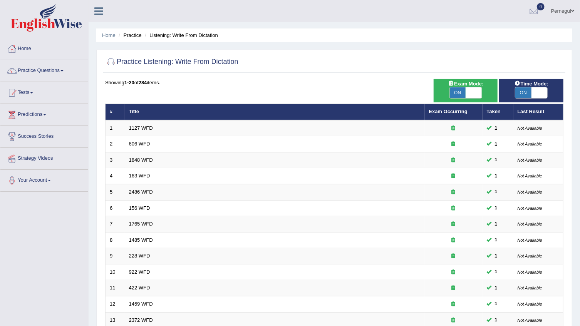
scroll to position [175, 0]
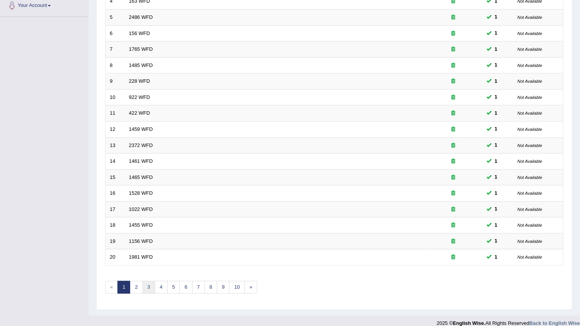
click at [151, 287] on link "3" at bounding box center [149, 287] width 13 height 13
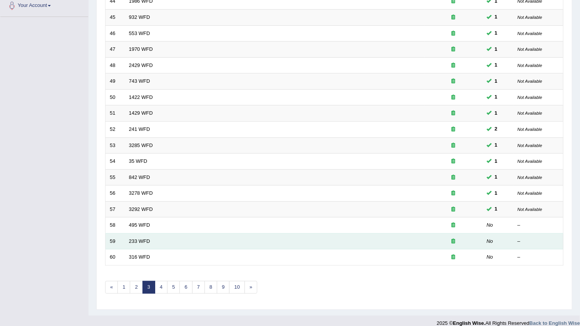
scroll to position [175, 0]
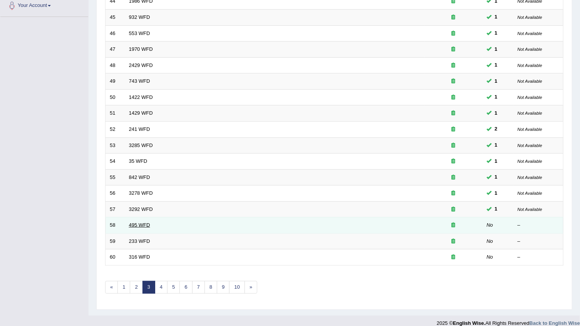
click at [131, 224] on link "495 WFD" at bounding box center [139, 225] width 21 height 6
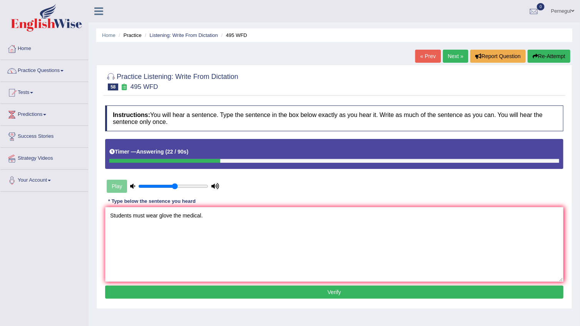
click at [158, 216] on textarea "Students must wear glove the medical." at bounding box center [334, 244] width 458 height 75
click at [181, 215] on textarea "Students must wear the glove the medical." at bounding box center [334, 244] width 458 height 75
type textarea "Students must wear the glove to the medical."
click at [257, 295] on button "Verify" at bounding box center [334, 292] width 458 height 13
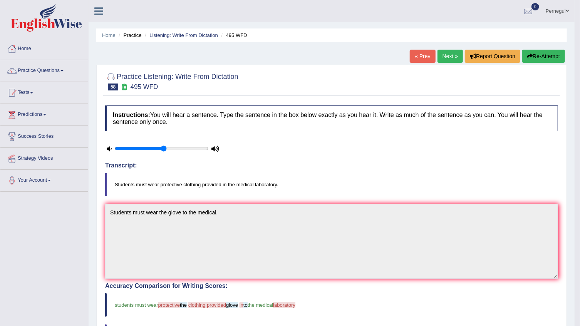
click at [446, 54] on link "Next »" at bounding box center [450, 56] width 25 height 13
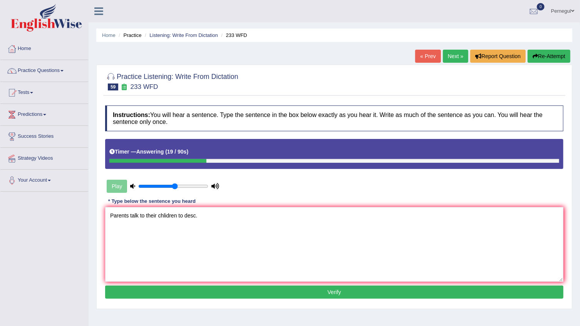
type textarea "Parents talk to their chlidren to desc."
click at [184, 286] on button "Verify" at bounding box center [334, 292] width 458 height 13
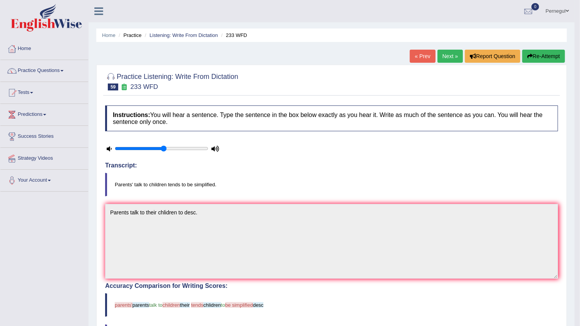
click at [451, 55] on link "Next »" at bounding box center [450, 56] width 25 height 13
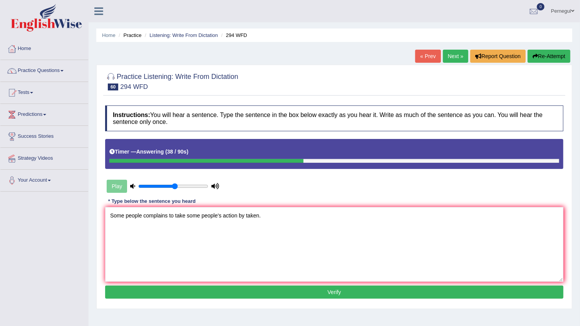
type textarea "Some people complains to take some people's action by taken."
click at [291, 292] on button "Verify" at bounding box center [334, 292] width 458 height 13
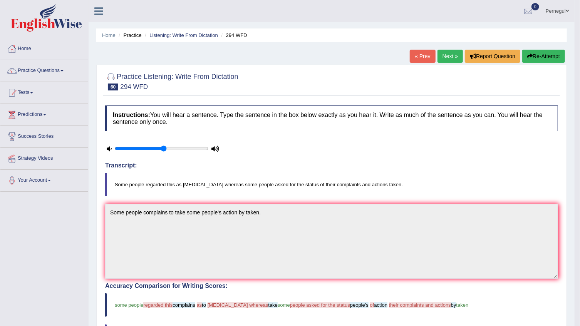
click at [443, 53] on link "Next »" at bounding box center [450, 56] width 25 height 13
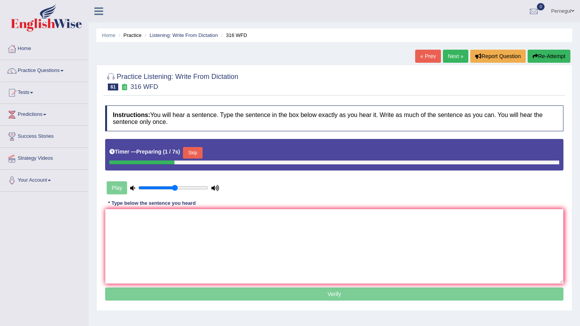
click at [156, 233] on textarea at bounding box center [334, 246] width 458 height 75
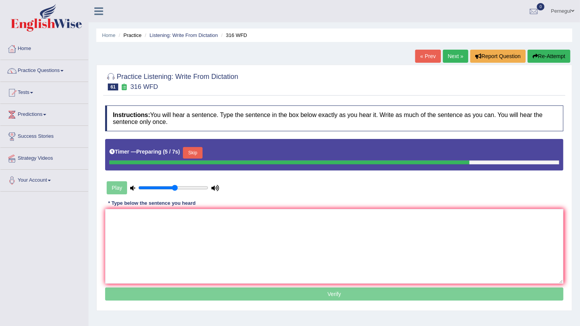
click at [192, 151] on button "Skip" at bounding box center [192, 153] width 19 height 12
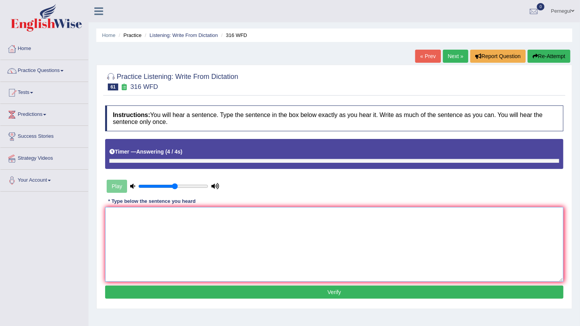
click at [185, 248] on textarea at bounding box center [334, 244] width 458 height 75
type textarea "Students need to focus on changing the their"
click at [197, 290] on button "Verify" at bounding box center [334, 292] width 458 height 13
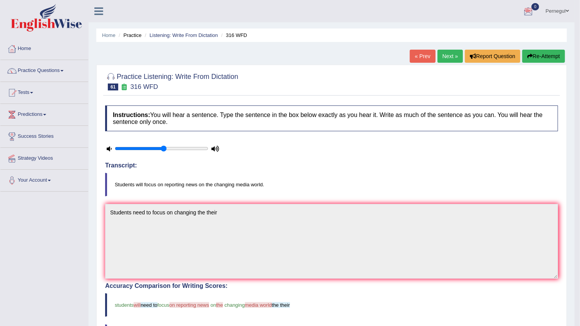
click at [448, 54] on link "Next »" at bounding box center [450, 56] width 25 height 13
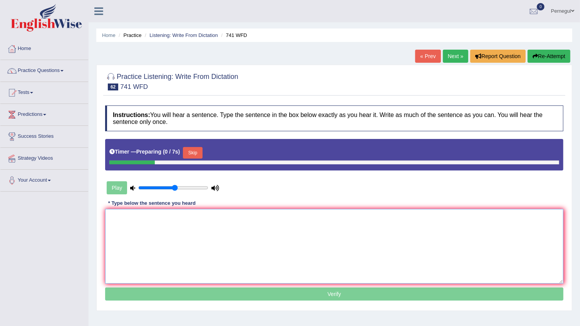
click at [192, 257] on textarea at bounding box center [334, 246] width 458 height 75
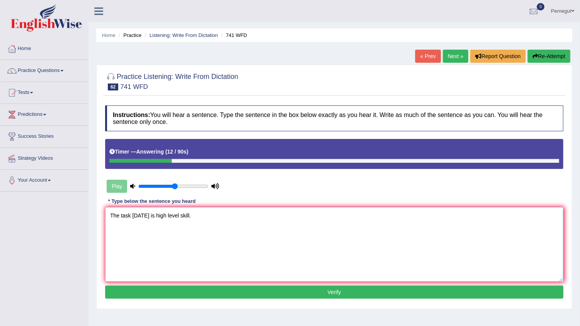
type textarea "The task tomorrow is high level skill."
click at [195, 290] on button "Verify" at bounding box center [334, 292] width 458 height 13
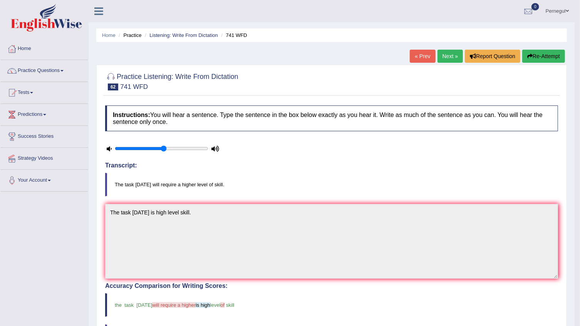
click at [452, 57] on link "Next »" at bounding box center [450, 56] width 25 height 13
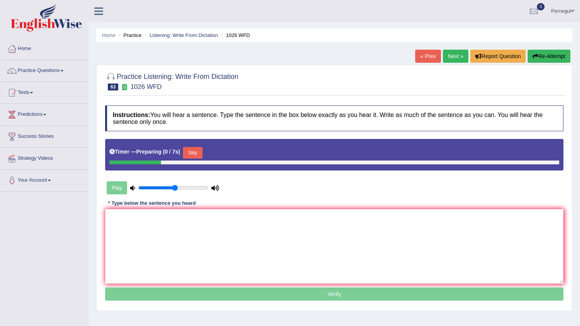
click at [136, 259] on textarea at bounding box center [334, 246] width 458 height 75
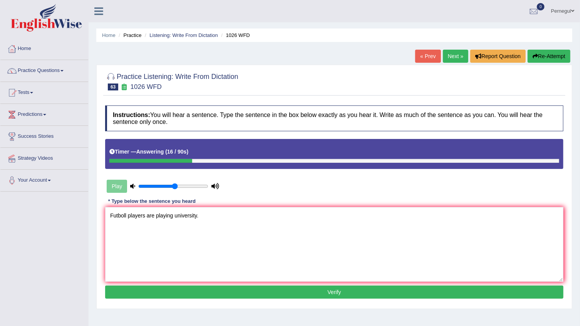
type textarea "Futboll players are playing university."
click at [212, 290] on button "Verify" at bounding box center [334, 292] width 458 height 13
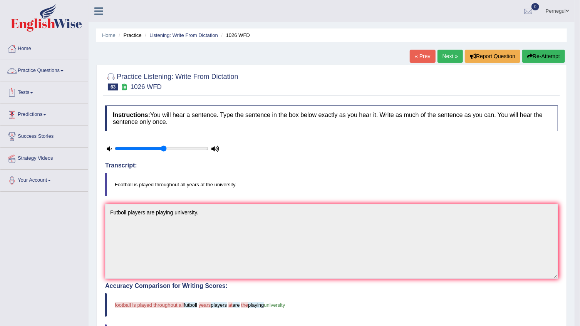
click at [27, 71] on link "Practice Questions" at bounding box center [44, 69] width 88 height 19
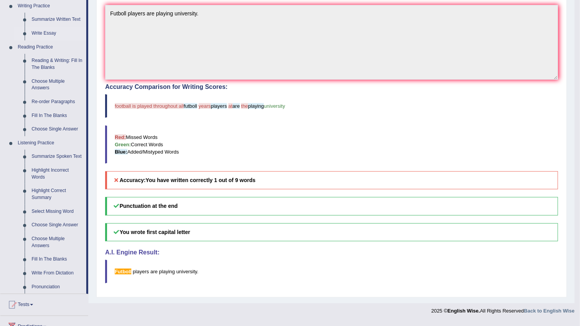
scroll to position [210, 0]
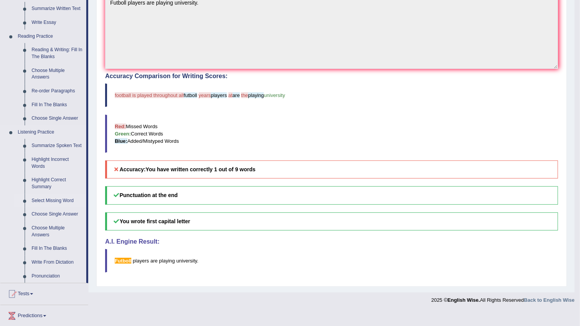
click at [62, 200] on link "Select Missing Word" at bounding box center [57, 201] width 58 height 14
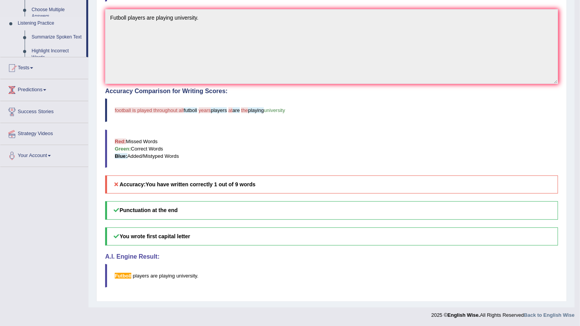
scroll to position [102, 0]
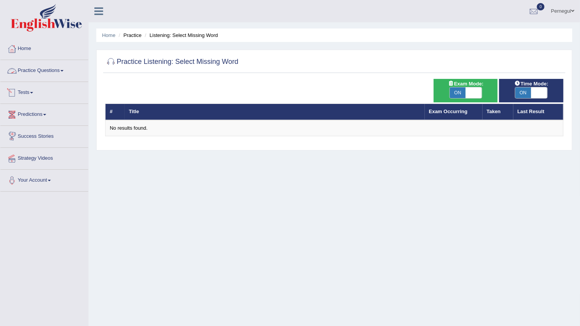
click at [29, 67] on link "Practice Questions" at bounding box center [44, 69] width 88 height 19
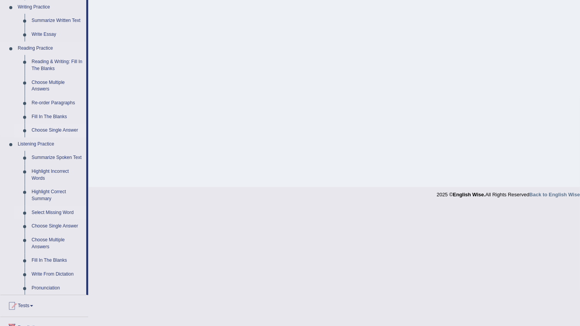
scroll to position [210, 0]
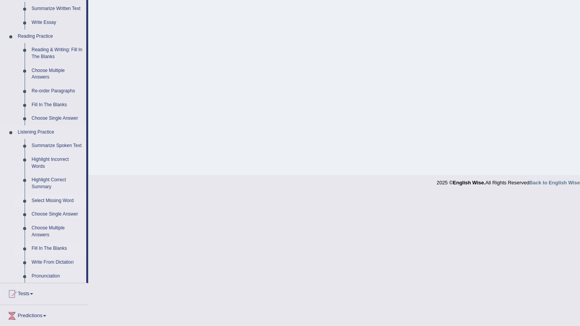
click at [53, 245] on link "Fill In The Blanks" at bounding box center [57, 249] width 58 height 14
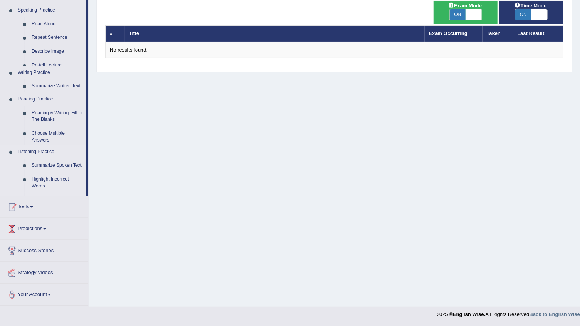
scroll to position [78, 0]
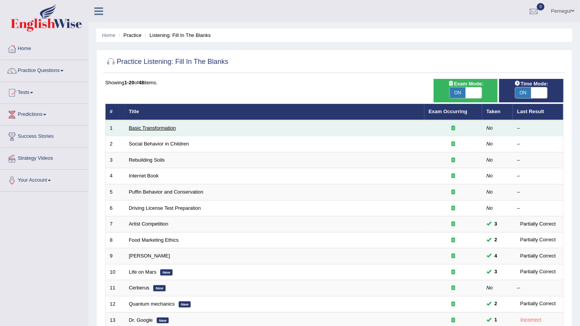
click at [151, 127] on link "Basic Transformation" at bounding box center [152, 128] width 47 height 6
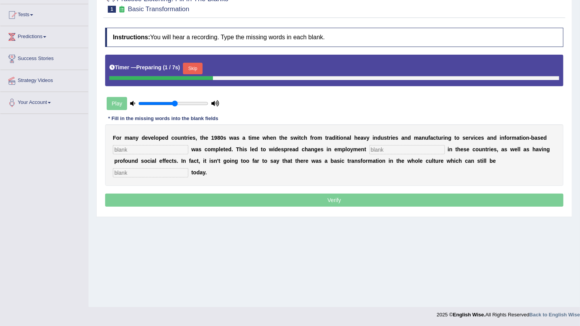
click at [142, 150] on input "text" at bounding box center [150, 149] width 75 height 9
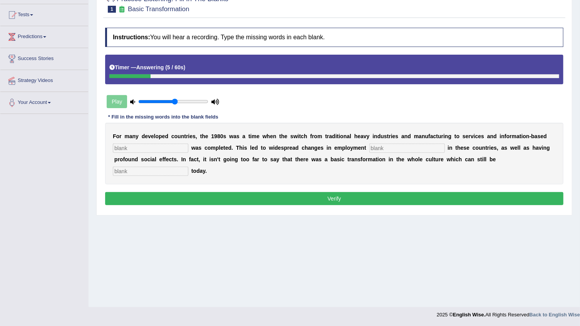
click at [149, 151] on input "text" at bounding box center [150, 148] width 75 height 9
type input "interprice"
click at [384, 146] on input "text" at bounding box center [406, 148] width 75 height 9
type input "patterns"
click at [188, 167] on input "text" at bounding box center [150, 171] width 75 height 9
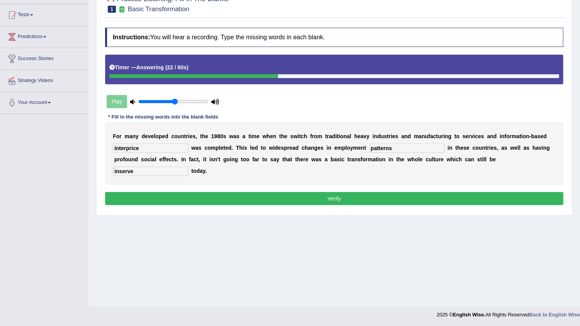
type input "inserve"
click at [387, 193] on button "Verify" at bounding box center [334, 198] width 458 height 13
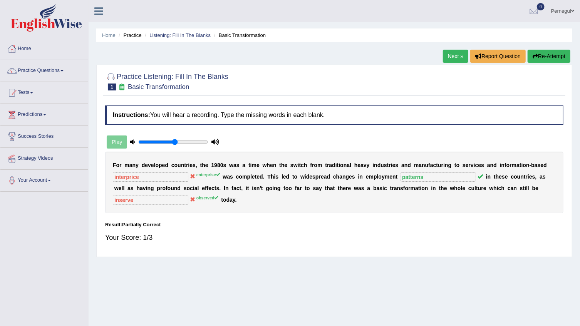
click at [453, 55] on link "Next »" at bounding box center [455, 56] width 25 height 13
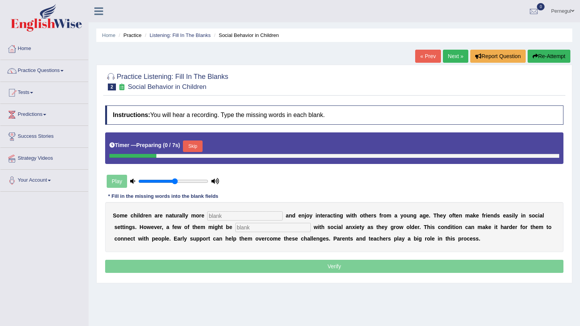
click at [230, 215] on input "text" at bounding box center [244, 215] width 75 height 9
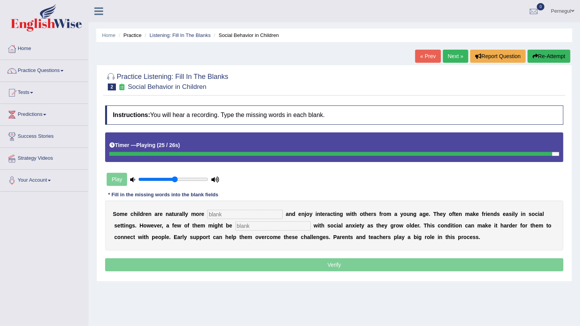
click at [211, 212] on input "text" at bounding box center [244, 214] width 75 height 9
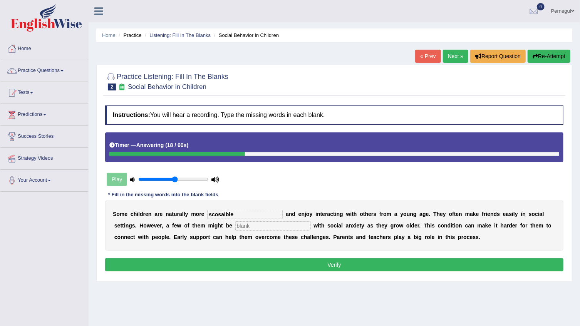
type input "scosaible"
click at [235, 226] on input "text" at bounding box center [272, 225] width 75 height 9
type input "diognaised"
click at [287, 262] on button "Verify" at bounding box center [334, 264] width 458 height 13
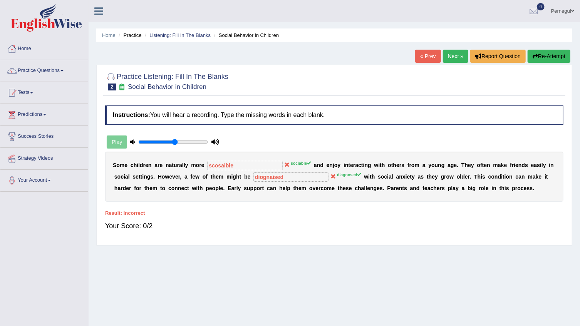
click at [454, 55] on link "Next »" at bounding box center [455, 56] width 25 height 13
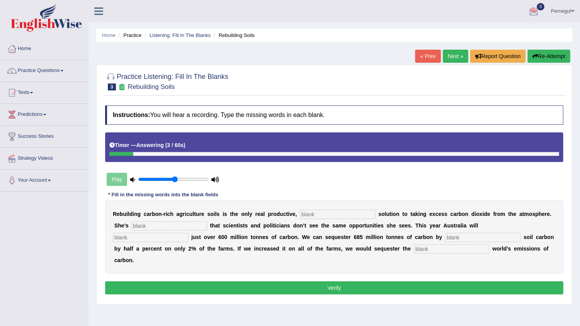
click at [306, 211] on input "text" at bounding box center [337, 214] width 75 height 9
type input "prostrate"
click at [132, 225] on input "text" at bounding box center [169, 225] width 75 height 9
type input "admined"
click at [188, 233] on input "text" at bounding box center [150, 237] width 75 height 9
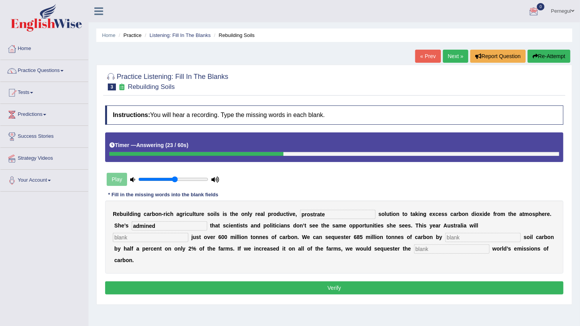
click at [445, 237] on input "text" at bounding box center [482, 237] width 75 height 9
type input "increasing"
click at [414, 248] on input "text" at bounding box center [451, 249] width 75 height 9
type input "hall"
click at [188, 233] on input "text" at bounding box center [150, 237] width 75 height 9
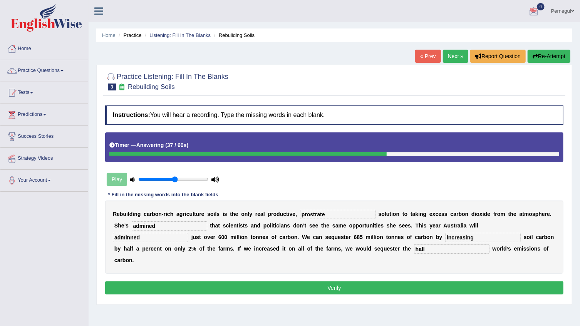
type input "adminned"
click at [384, 282] on button "Verify" at bounding box center [334, 288] width 458 height 13
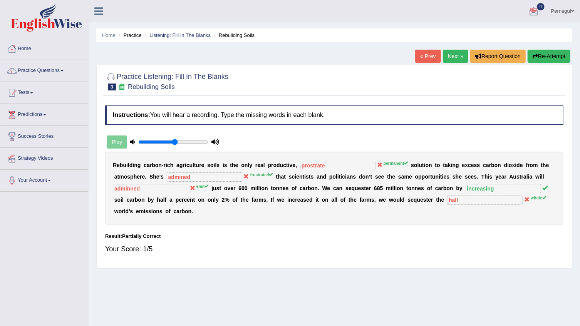
click at [456, 54] on link "Next »" at bounding box center [455, 56] width 25 height 13
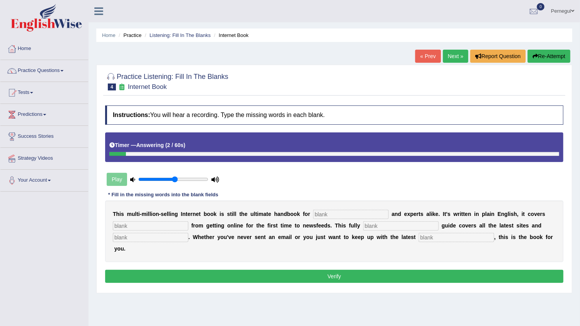
click at [419, 240] on input "text" at bounding box center [456, 237] width 75 height 9
type input "developments"
click at [321, 215] on input "text" at bounding box center [350, 214] width 75 height 9
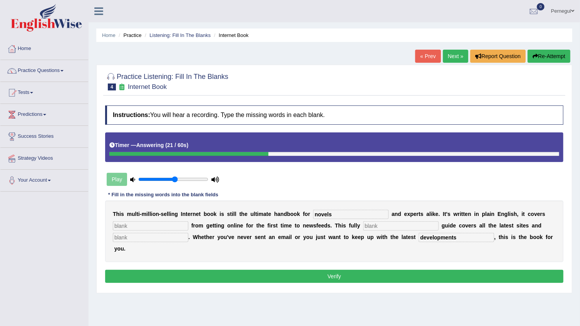
type input "novels"
click at [130, 224] on input "text" at bounding box center [150, 225] width 75 height 9
type input "everything"
click at [378, 226] on input "text" at bounding box center [400, 225] width 75 height 9
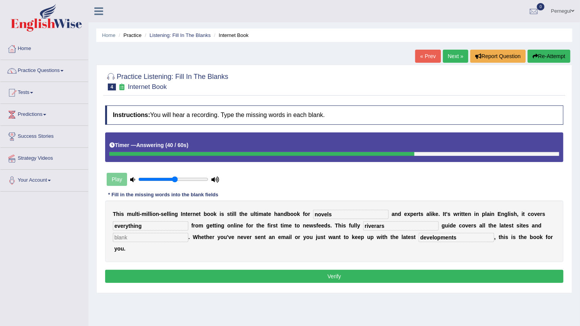
type input "riverars"
click at [157, 238] on input "text" at bounding box center [150, 237] width 75 height 9
click at [127, 237] on input "crisis" at bounding box center [150, 237] width 75 height 9
type input "crisis"
click at [344, 270] on button "Verify" at bounding box center [334, 276] width 458 height 13
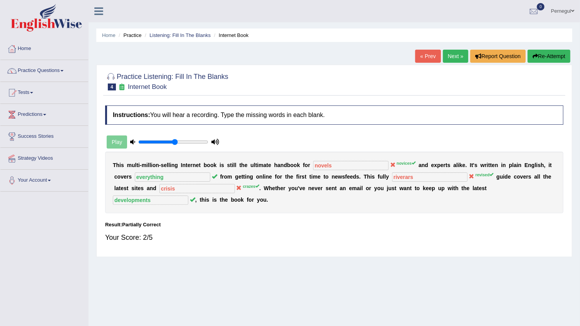
click at [452, 53] on link "Next »" at bounding box center [455, 56] width 25 height 13
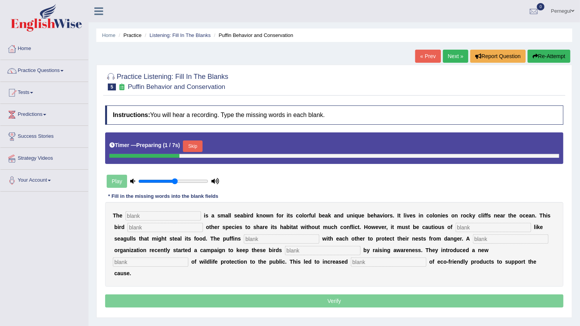
click at [133, 217] on input "text" at bounding box center [163, 215] width 75 height 9
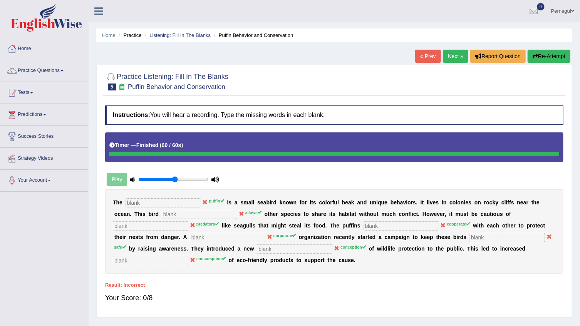
click at [453, 54] on link "Next »" at bounding box center [455, 56] width 25 height 13
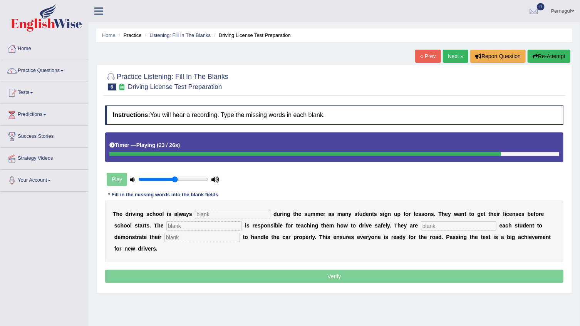
click at [222, 212] on input "text" at bounding box center [232, 214] width 75 height 9
type input "busy"
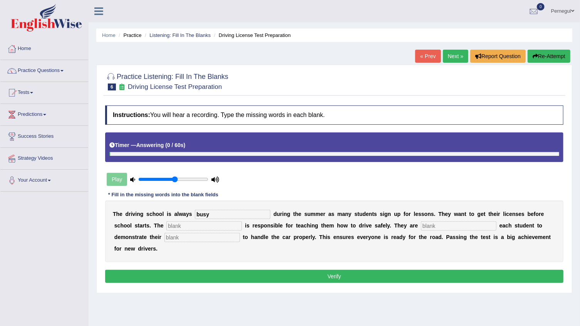
click at [166, 227] on input "text" at bounding box center [203, 225] width 75 height 9
type input "instructur"
click at [421, 226] on input "text" at bounding box center [458, 225] width 75 height 9
type input "require"
click at [164, 238] on input "text" at bounding box center [201, 237] width 75 height 9
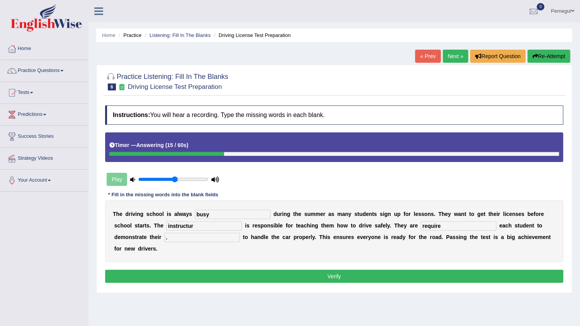
type input "."
click at [184, 270] on button "Verify" at bounding box center [334, 276] width 458 height 13
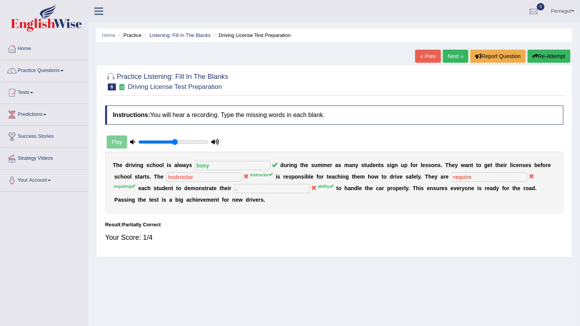
click at [452, 55] on link "Next »" at bounding box center [455, 56] width 25 height 13
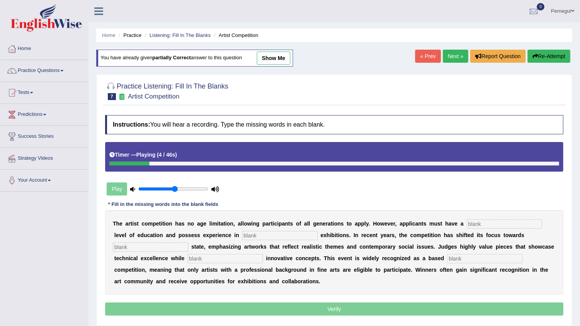
click at [563, 12] on link "Pernegul" at bounding box center [562, 10] width 35 height 20
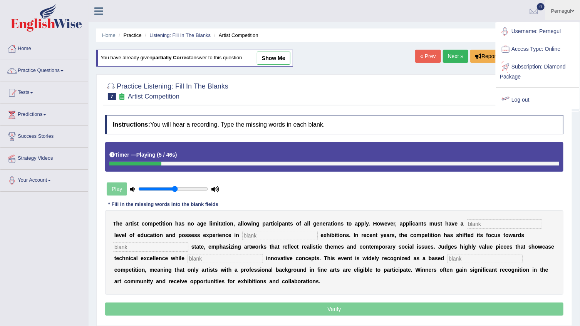
click at [516, 101] on link "Log out" at bounding box center [537, 100] width 83 height 18
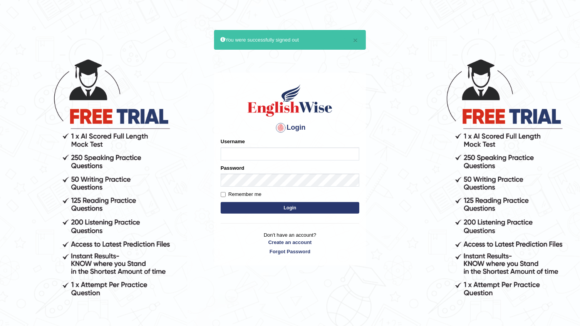
click at [516, 101] on body "× You were successfully signed out Login Please fix the following errors: Usern…" at bounding box center [290, 192] width 580 height 326
